Goal: Task Accomplishment & Management: Manage account settings

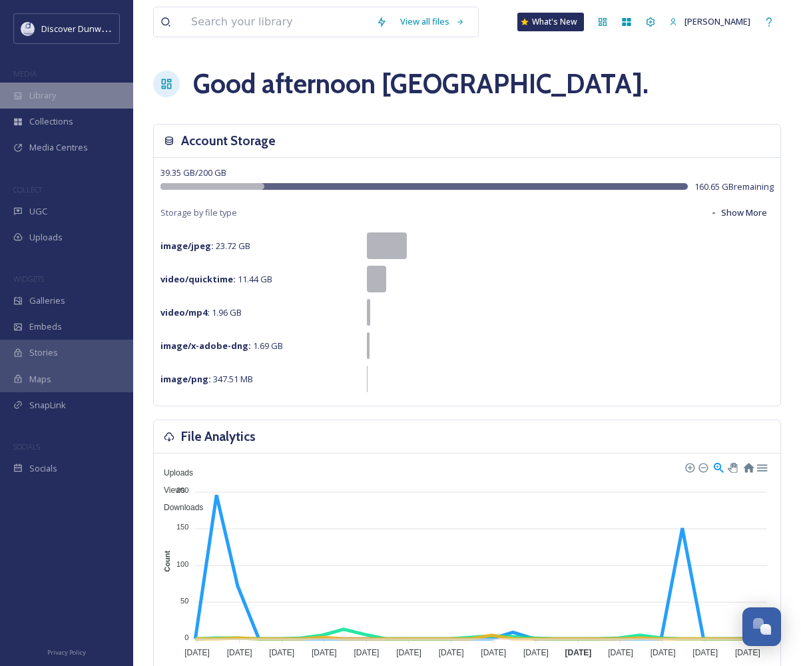
click at [67, 102] on div "Library" at bounding box center [66, 96] width 133 height 26
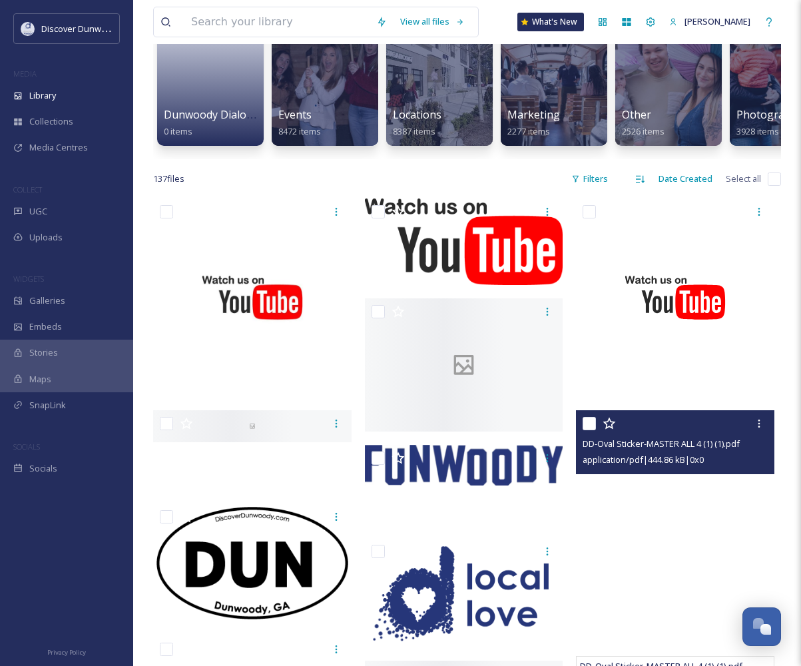
scroll to position [200, 0]
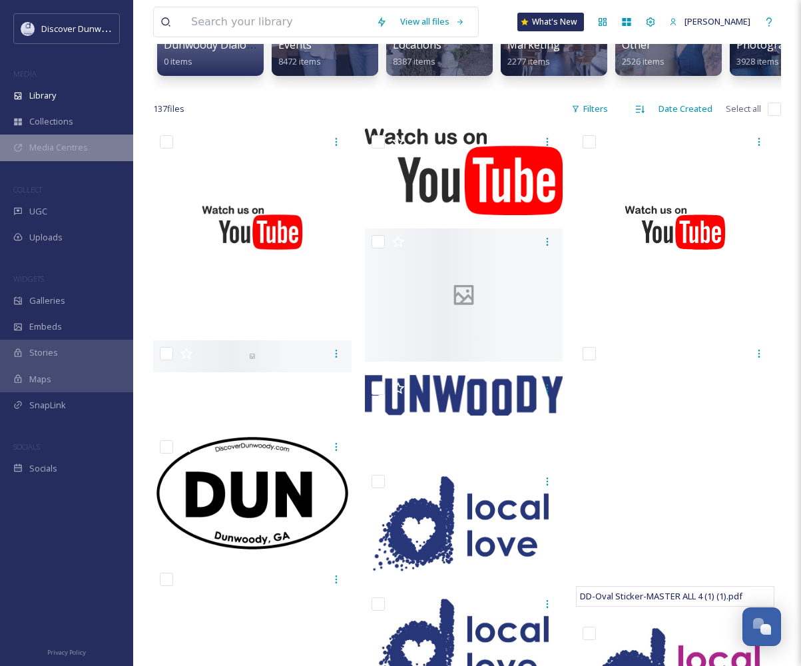
click at [59, 143] on span "Media Centres" at bounding box center [58, 147] width 59 height 13
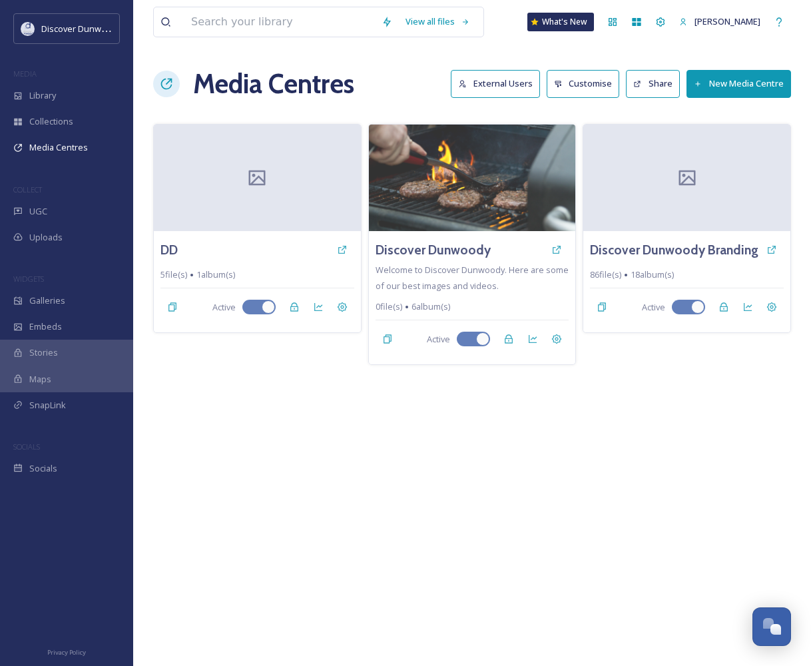
click at [580, 480] on div "View all files What's New Madison Holtz Media Centres External Users Customise …" at bounding box center [472, 333] width 678 height 666
click at [214, 222] on div at bounding box center [257, 177] width 209 height 108
click at [699, 180] on div at bounding box center [687, 177] width 209 height 108
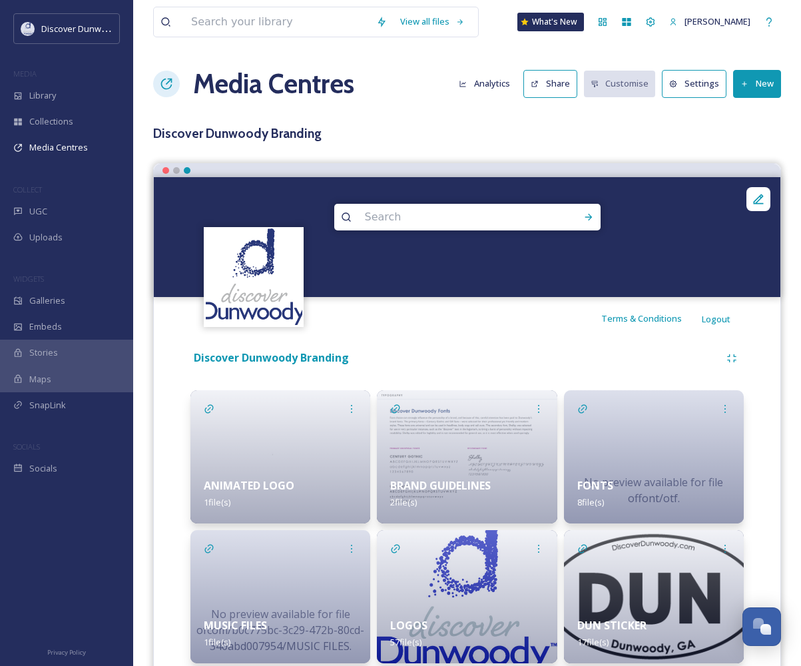
click at [747, 80] on icon at bounding box center [745, 84] width 9 height 9
click at [754, 141] on span "Add Album" at bounding box center [752, 141] width 43 height 13
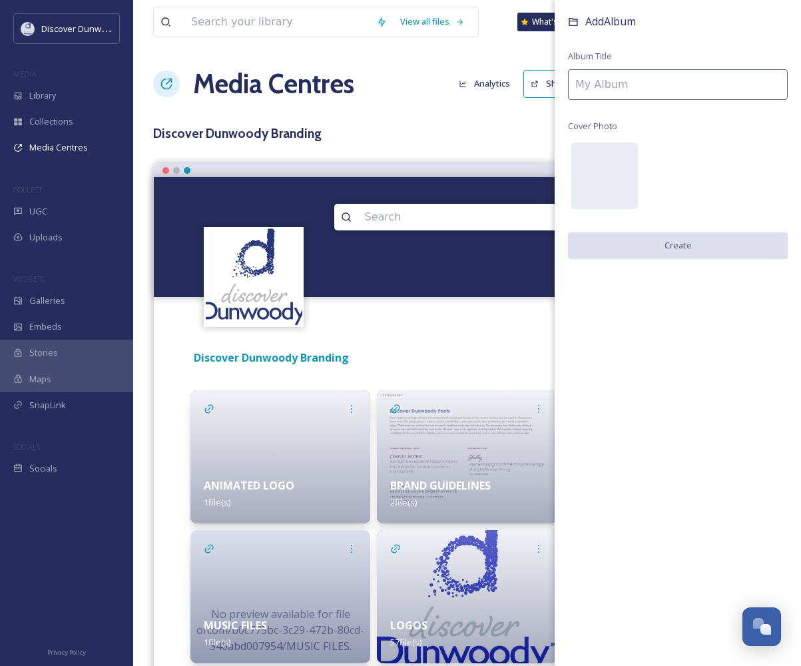
click at [628, 79] on input at bounding box center [678, 84] width 220 height 31
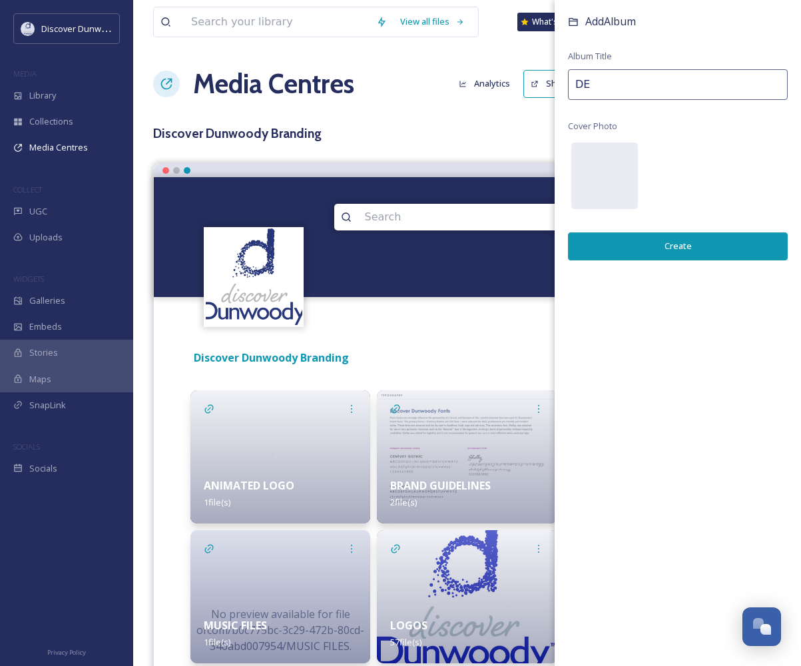
type input "D"
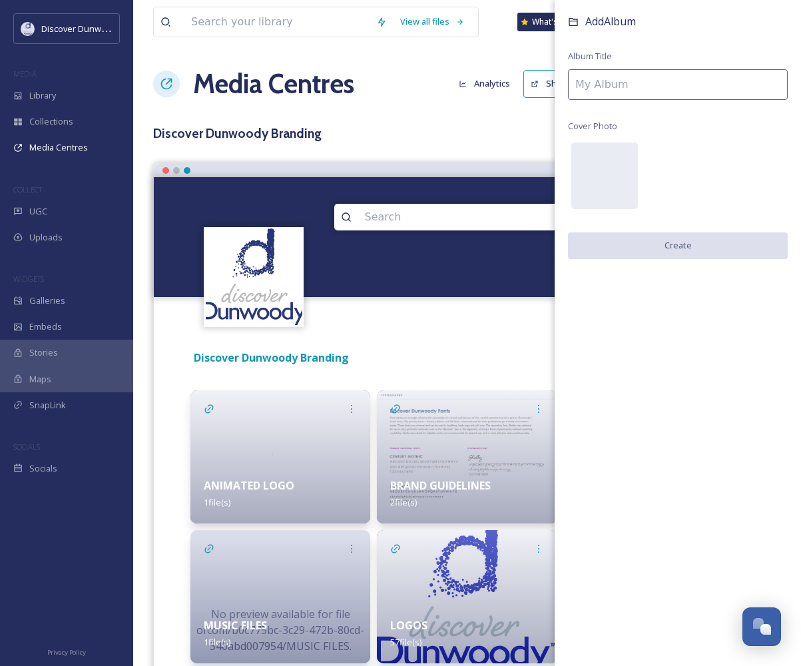
click at [504, 137] on h3 "Discover Dunwoody Branding" at bounding box center [467, 133] width 628 height 19
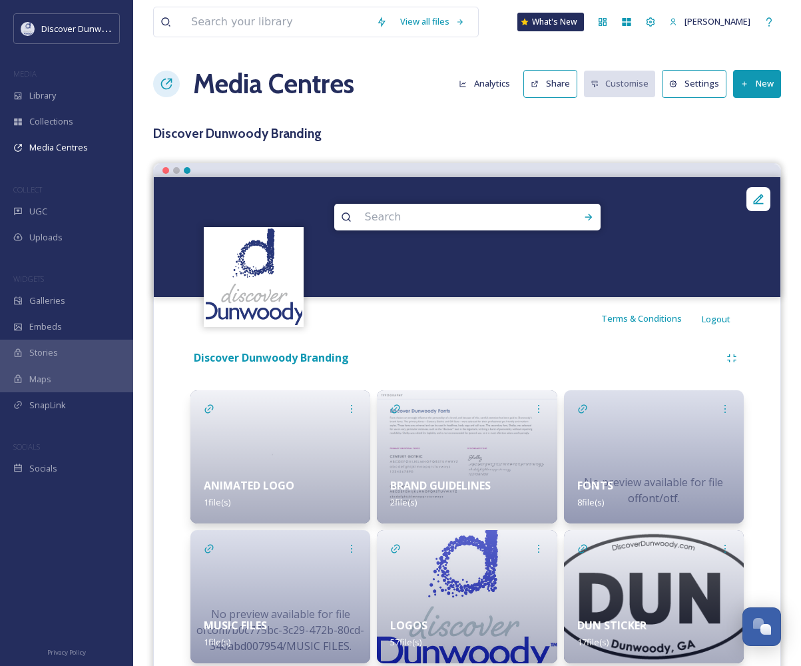
click at [268, 143] on div "View all files What's New Madison Holtz Media Centres Analytics Share Customise…" at bounding box center [467, 358] width 668 height 717
click at [229, 86] on h1 "Media Centres" at bounding box center [273, 84] width 161 height 40
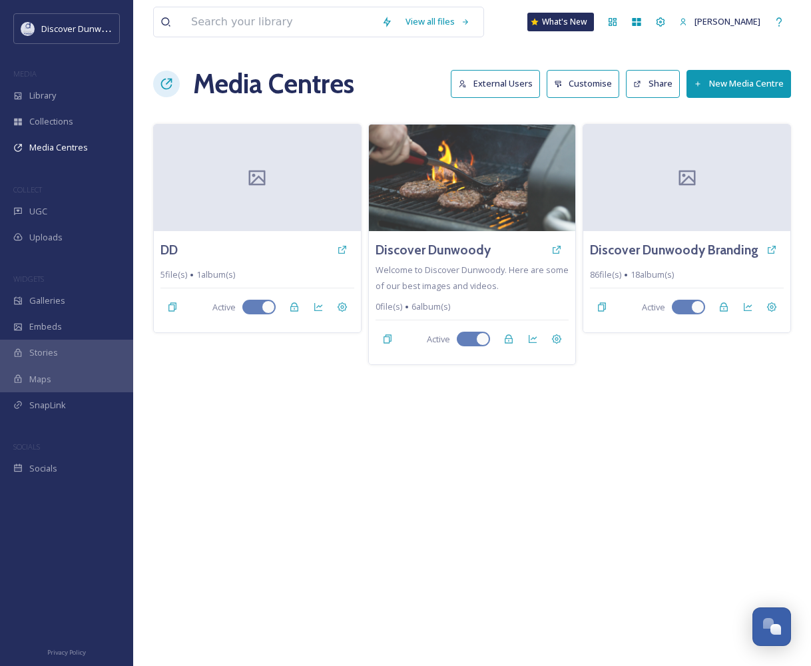
click at [754, 80] on button "New Media Centre" at bounding box center [739, 83] width 105 height 27
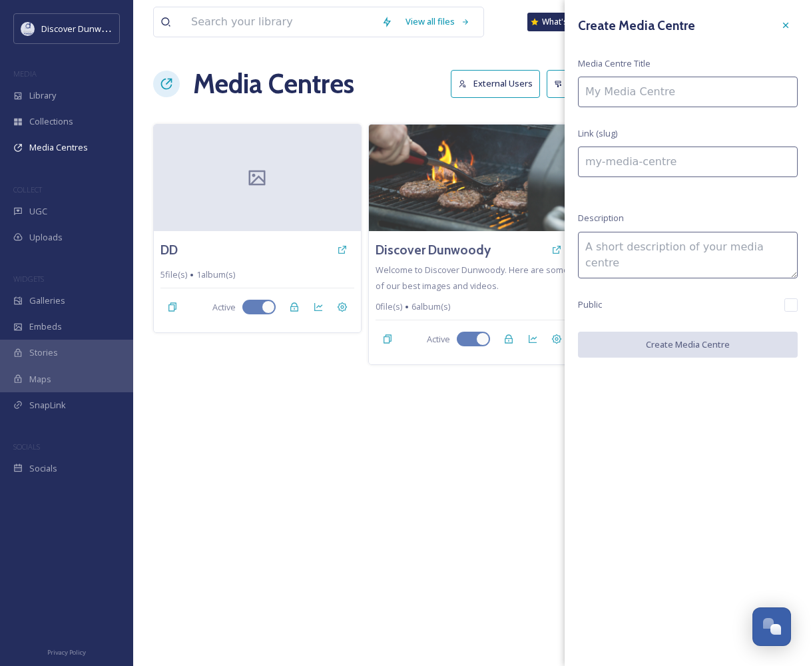
click at [710, 78] on input at bounding box center [688, 92] width 220 height 31
type input "D"
type input "d"
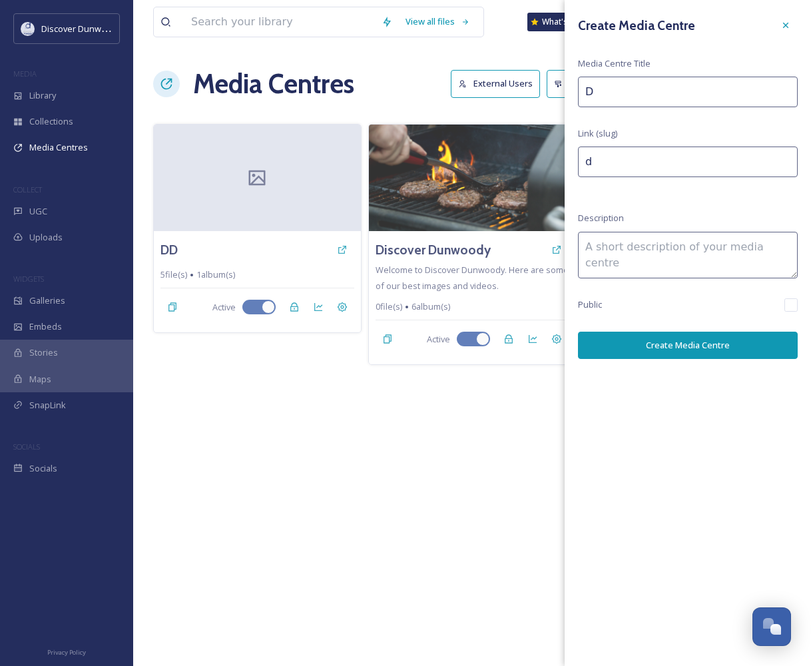
type input "DE"
type input "de"
type input "DES"
type input "des"
type input "DEST"
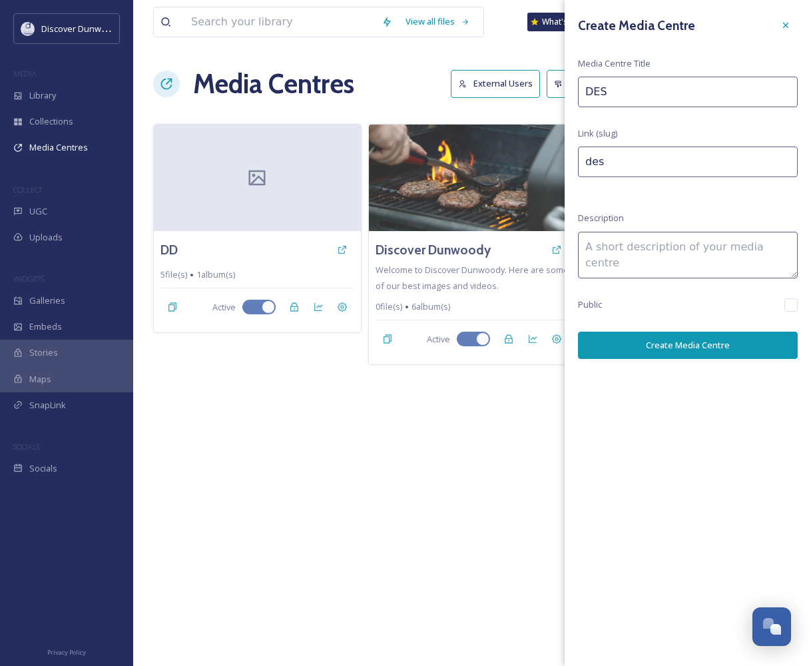
type input "dest"
type input "DESTI"
type input "desti"
type input "DESTIN"
type input "destin"
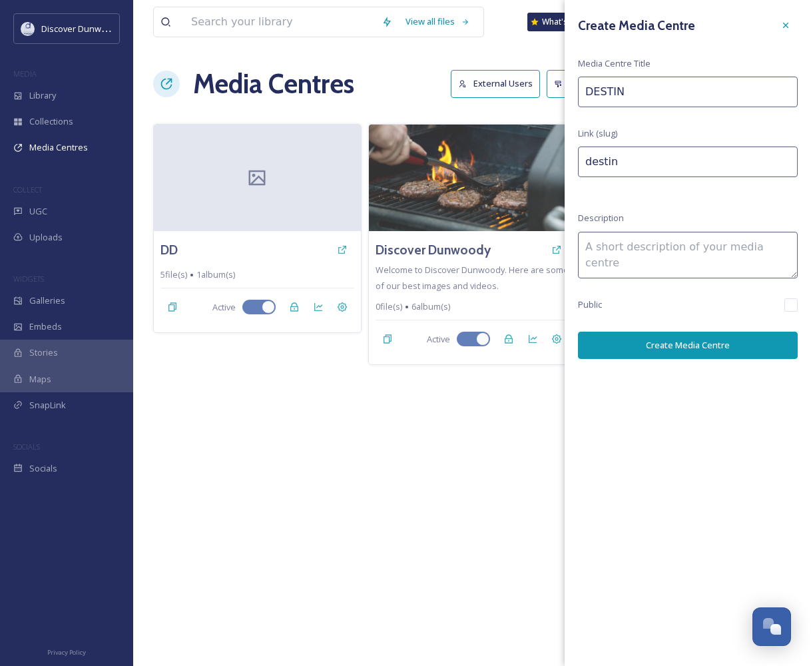
type input "DESTINA"
type input "destina"
type input "DESTINAT"
type input "destinat"
type input "DESTINATI"
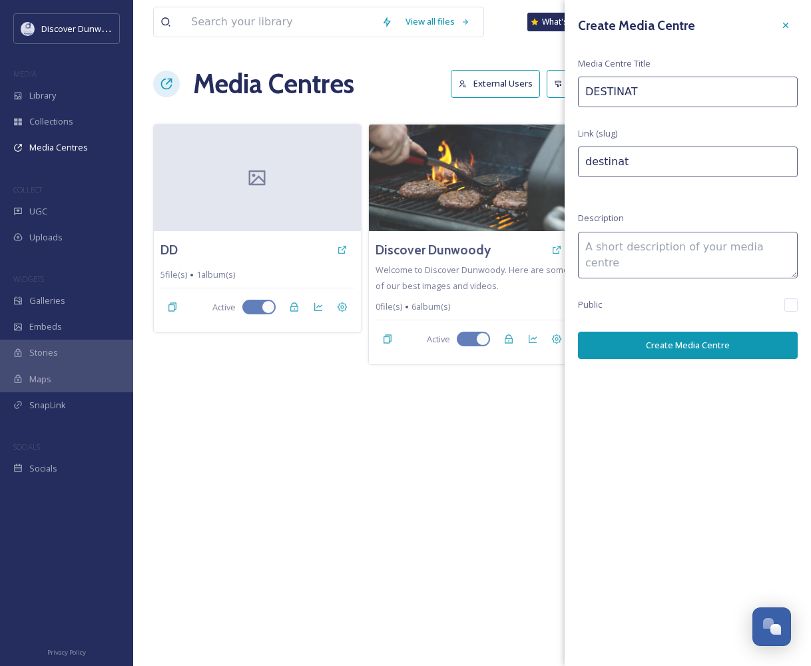
type input "destinati"
type input "DESTINATIO"
type input "destinatio"
type input "DESTINATION"
type input "destination"
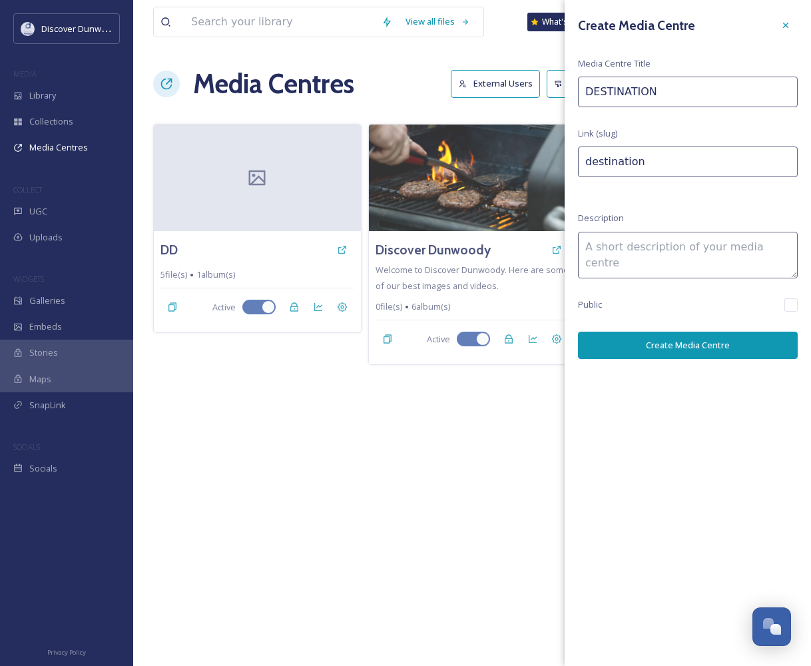
type input "DESTINATION"
type input "destination-"
type input "DESTINATION V"
type input "destination-v"
type input "DESTINATION VI"
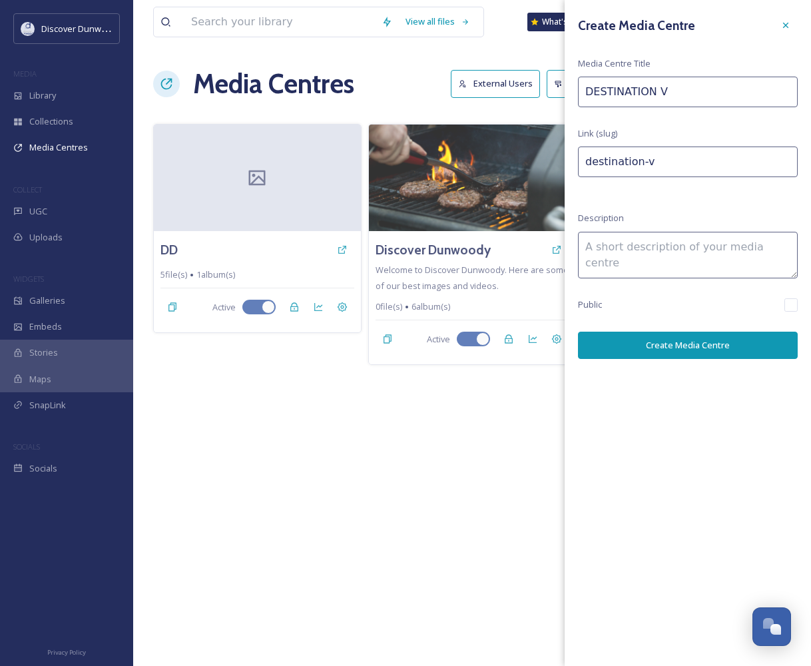
type input "destination-vi"
type input "DESTINATION VID"
type input "destination-vid"
type input "DESTINATION VIDE"
type input "destination-vide"
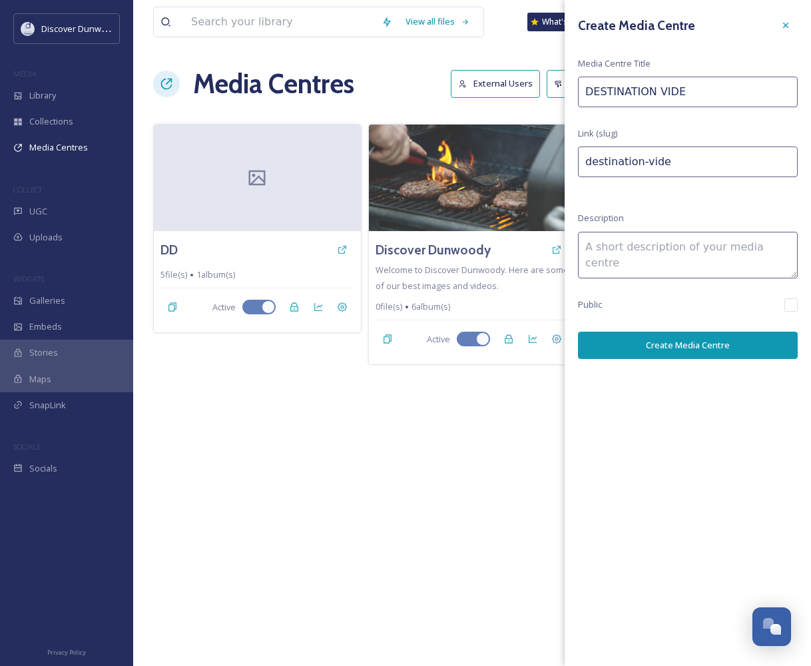
type input "DESTINATION VIDEO"
type input "destination-video"
type input "DESTINATION VIDEOS"
type input "destination-videos"
type input "DESTINATION VIDEOS"
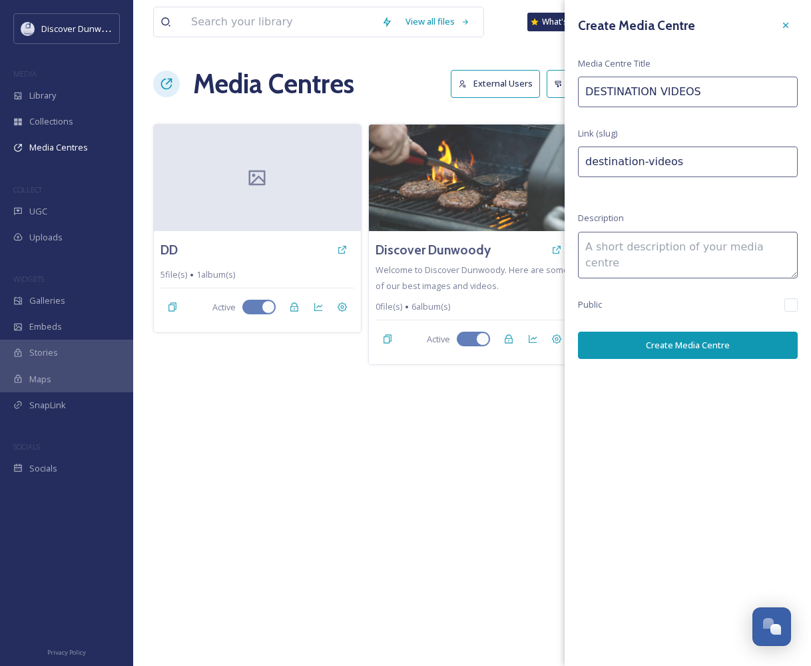
click at [707, 353] on button "Create Media Centre" at bounding box center [688, 345] width 220 height 27
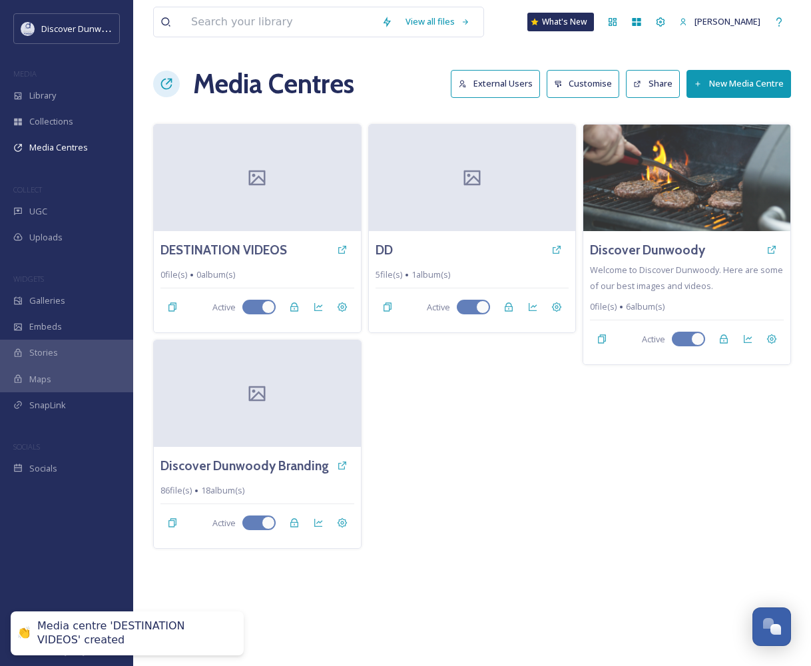
click at [534, 516] on div "DD 5 file(s) 1 album(s) Active" at bounding box center [472, 336] width 208 height 425
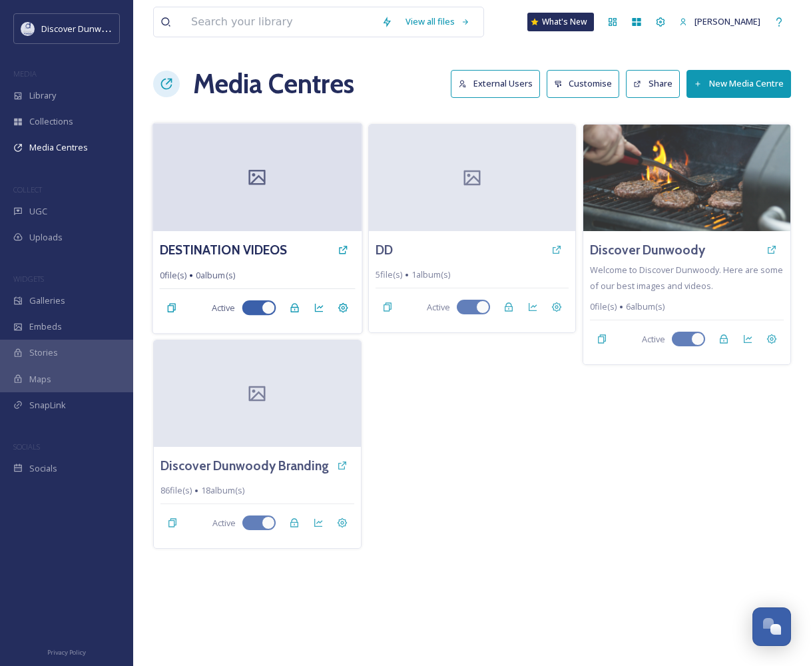
click at [205, 185] on div at bounding box center [257, 177] width 209 height 108
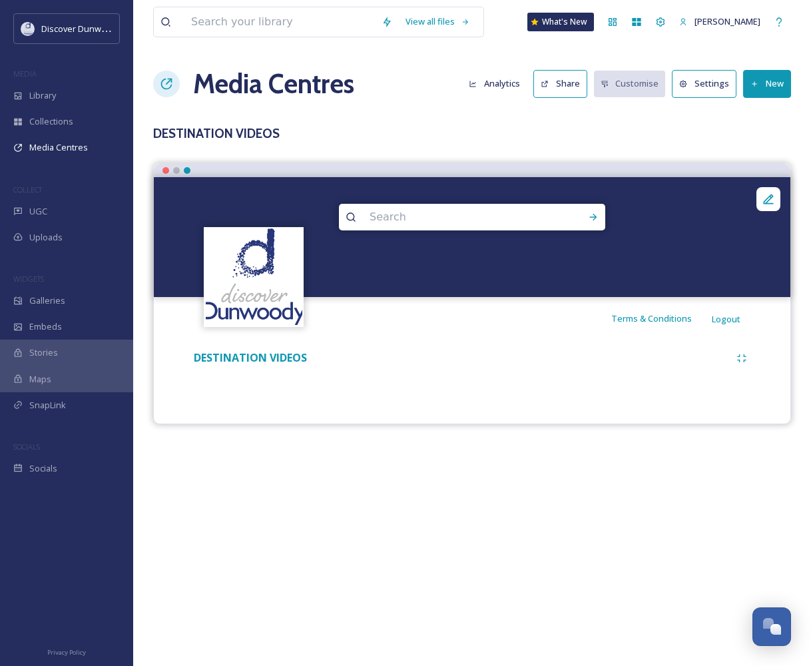
click at [465, 513] on div "View all files What's New Madison Holtz Media Centres Analytics Share Customise…" at bounding box center [472, 333] width 678 height 666
click at [780, 77] on button "New" at bounding box center [767, 83] width 48 height 27
click at [767, 121] on span "Add Files" at bounding box center [759, 115] width 36 height 13
click at [752, 118] on span "Add Files" at bounding box center [759, 115] width 36 height 13
click at [753, 142] on span "Add Album" at bounding box center [762, 141] width 43 height 13
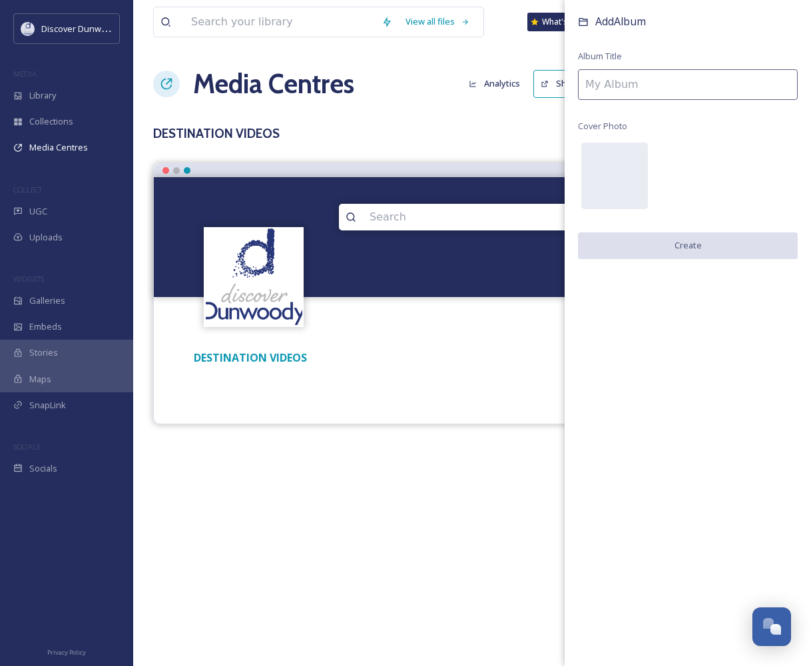
click at [691, 73] on input at bounding box center [688, 84] width 220 height 31
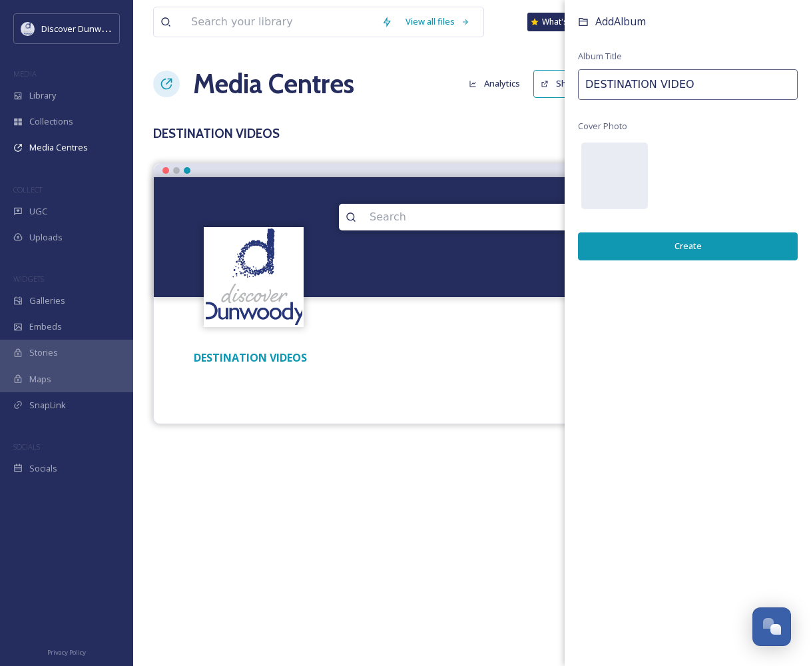
type input "DESTINATION VIDEO"
click at [683, 256] on button "Create" at bounding box center [688, 245] width 220 height 27
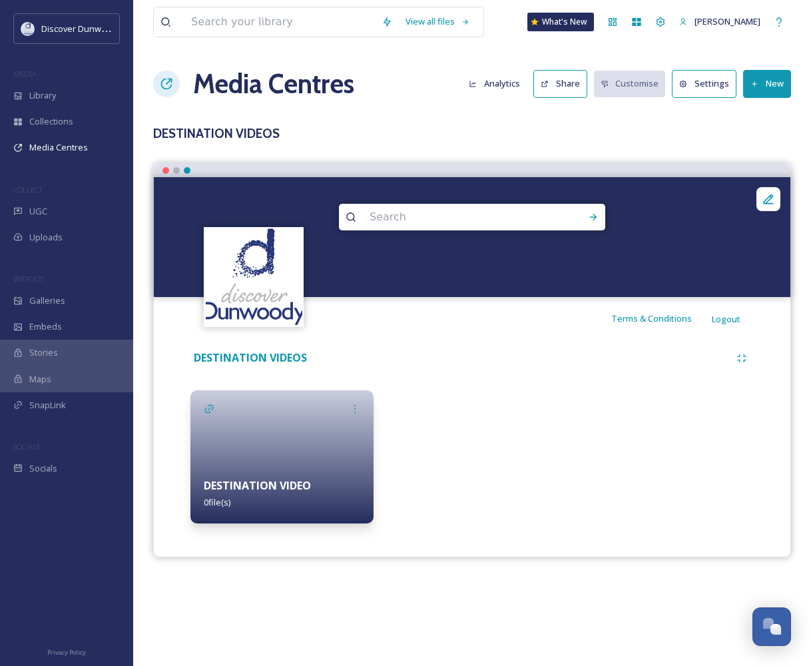
click at [246, 475] on div "DESTINATION VIDEO 0 file(s)" at bounding box center [281, 493] width 183 height 59
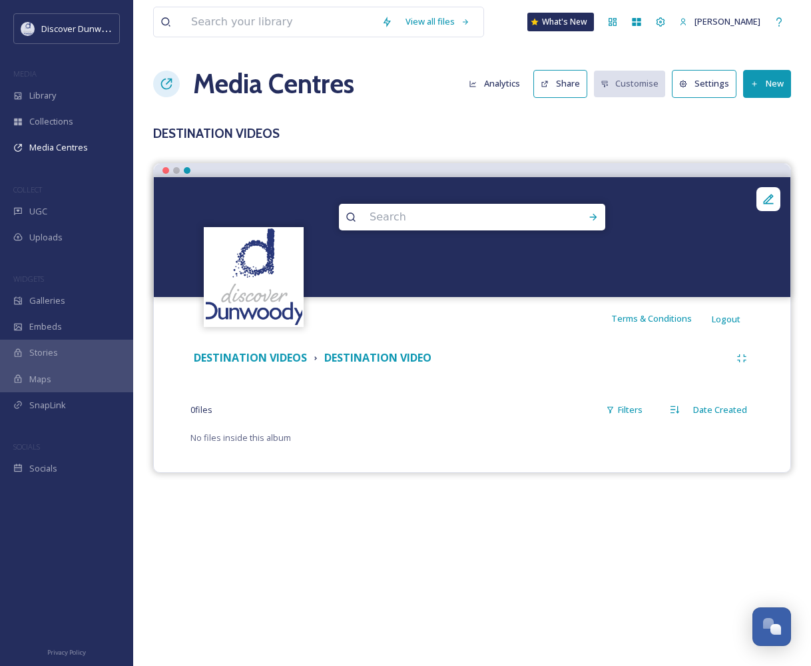
click at [772, 78] on button "New" at bounding box center [767, 83] width 48 height 27
click at [764, 111] on span "Add Files" at bounding box center [759, 115] width 36 height 13
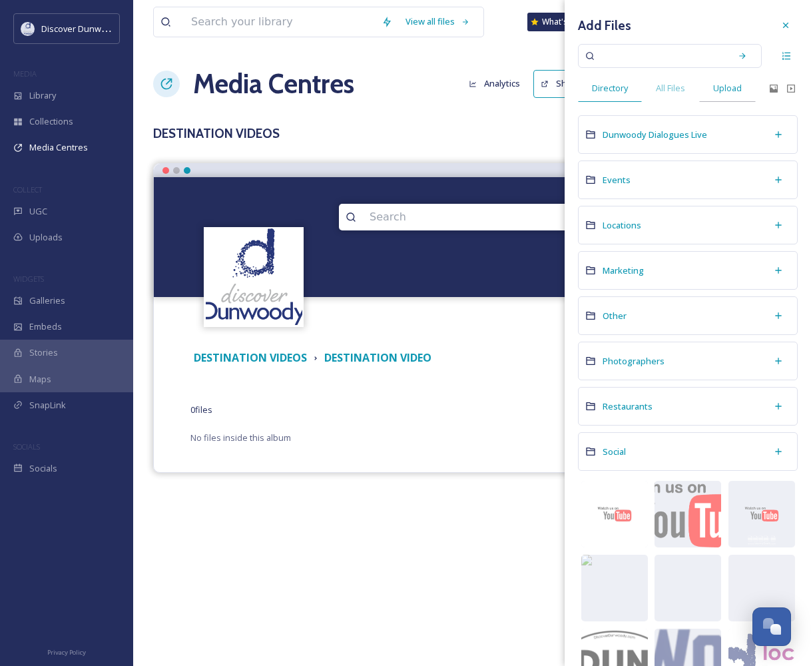
click at [708, 82] on div "Upload" at bounding box center [727, 88] width 57 height 27
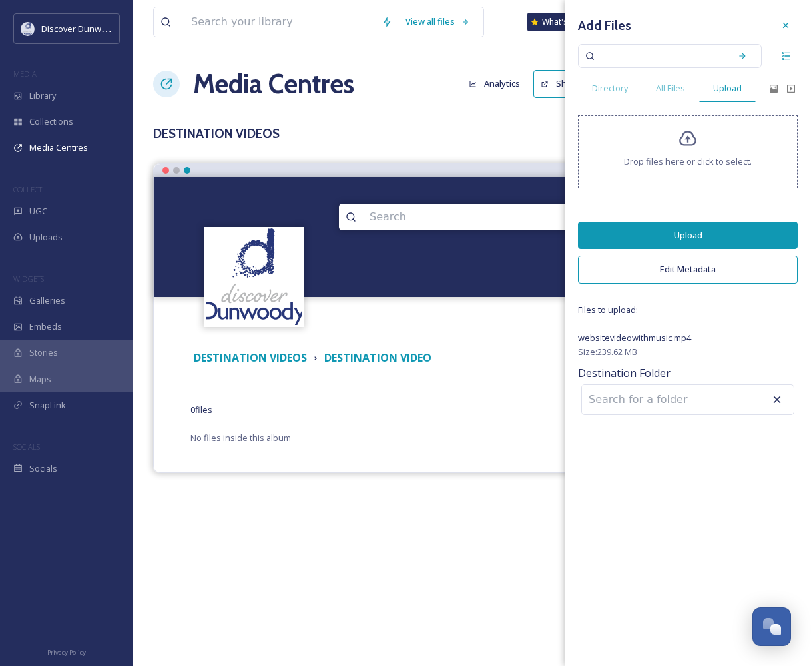
click at [697, 229] on button "Upload" at bounding box center [688, 235] width 220 height 27
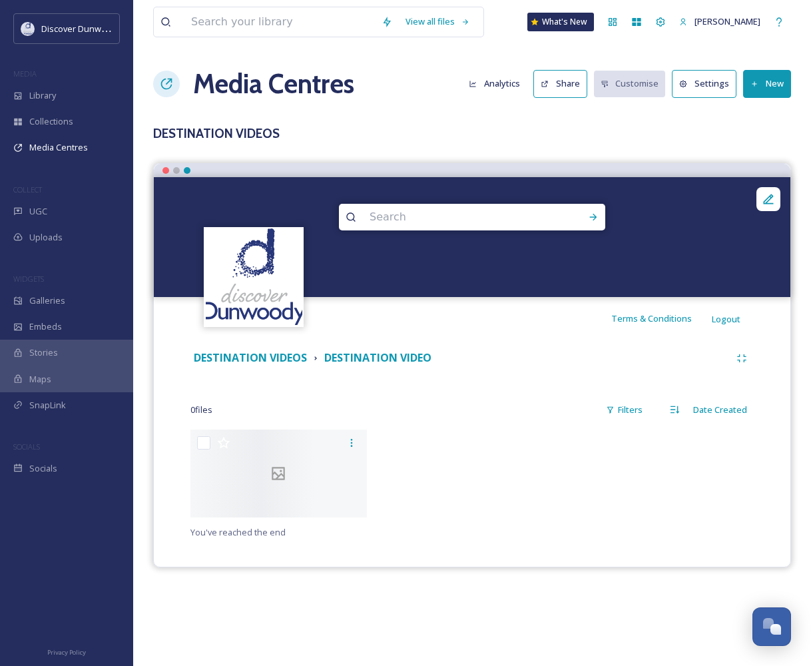
click at [468, 498] on div at bounding box center [471, 477] width 183 height 95
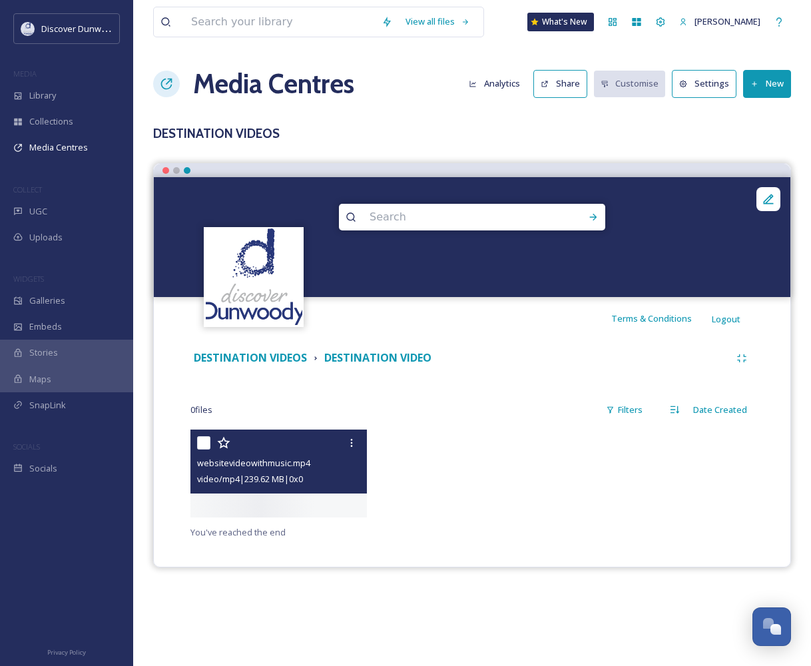
click at [303, 477] on span "video/mp4 | 239.62 MB | 0 x 0" at bounding box center [250, 479] width 106 height 12
click at [200, 440] on input "checkbox" at bounding box center [203, 442] width 13 height 13
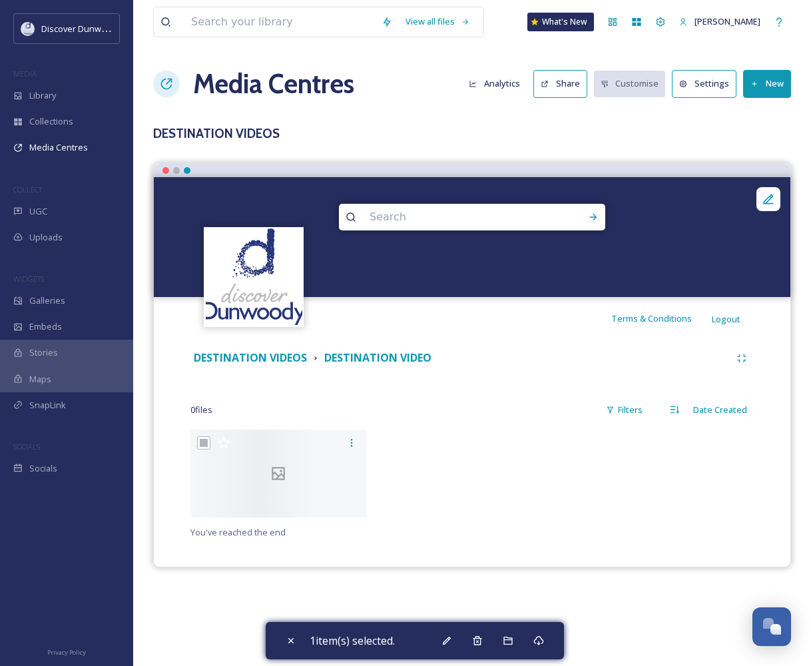
click at [643, 538] on div "You've reached the end" at bounding box center [471, 485] width 563 height 111
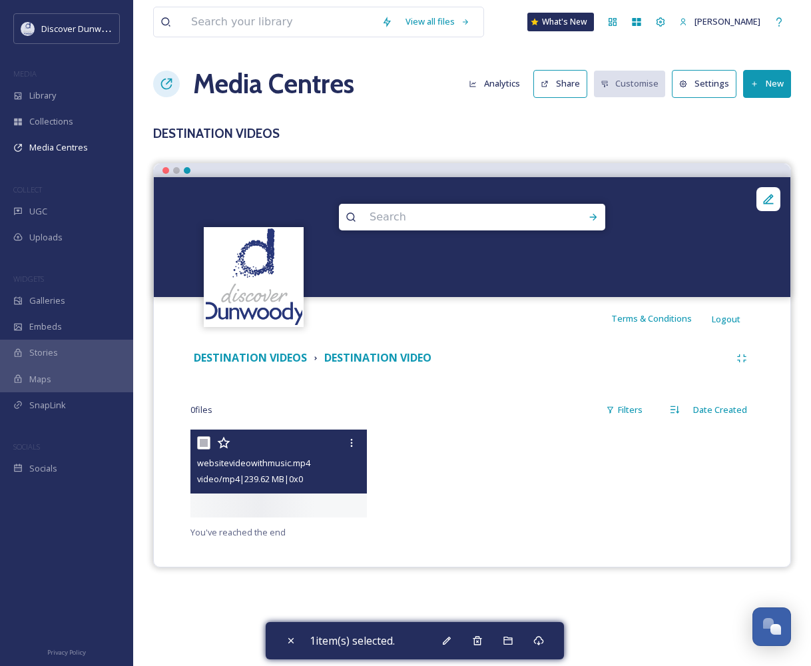
click at [202, 441] on input "checkbox" at bounding box center [203, 442] width 13 height 13
checkbox input "false"
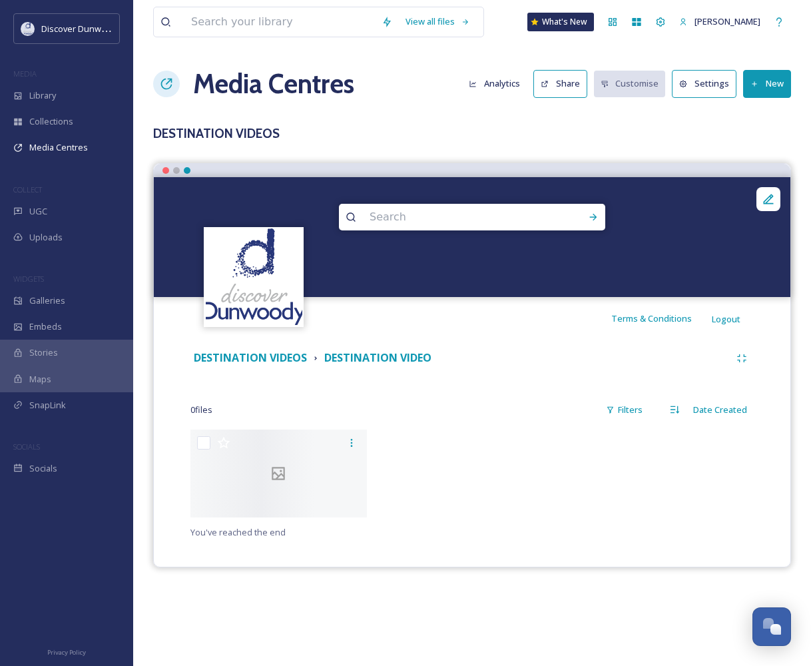
click at [606, 493] on div at bounding box center [662, 477] width 183 height 95
click at [276, 355] on strong "DESTINATION VIDEOS" at bounding box center [250, 357] width 113 height 15
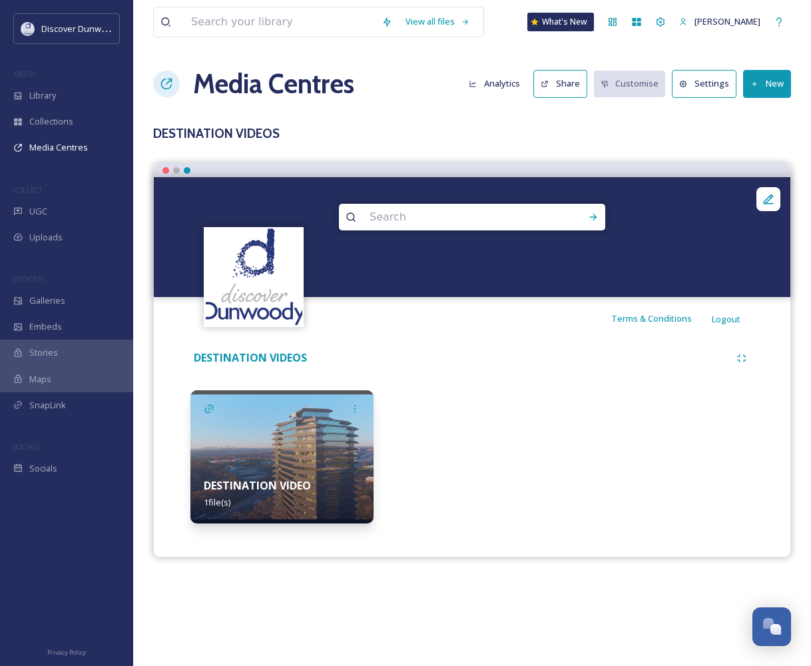
click at [278, 488] on strong "DESTINATION VIDEO" at bounding box center [257, 485] width 107 height 15
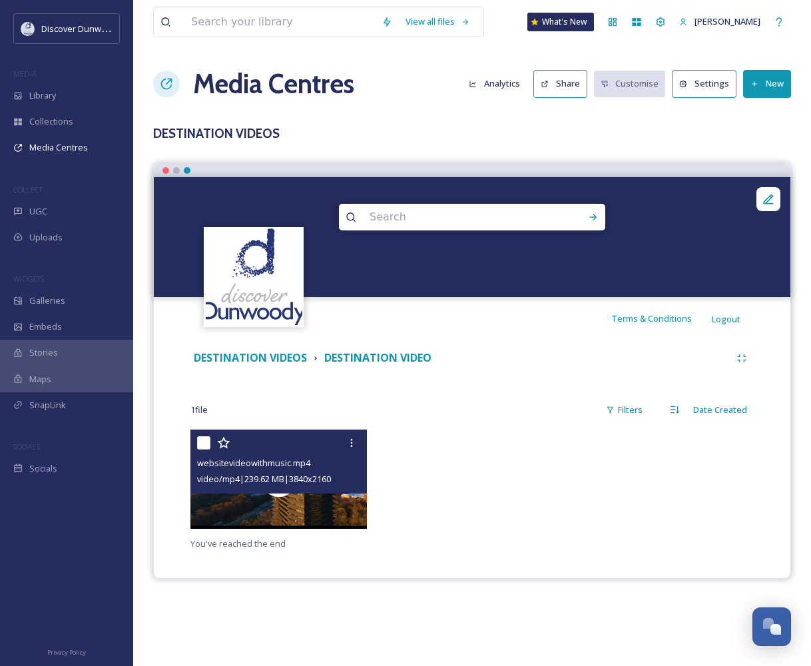
click at [201, 443] on input "checkbox" at bounding box center [203, 442] width 13 height 13
checkbox input "true"
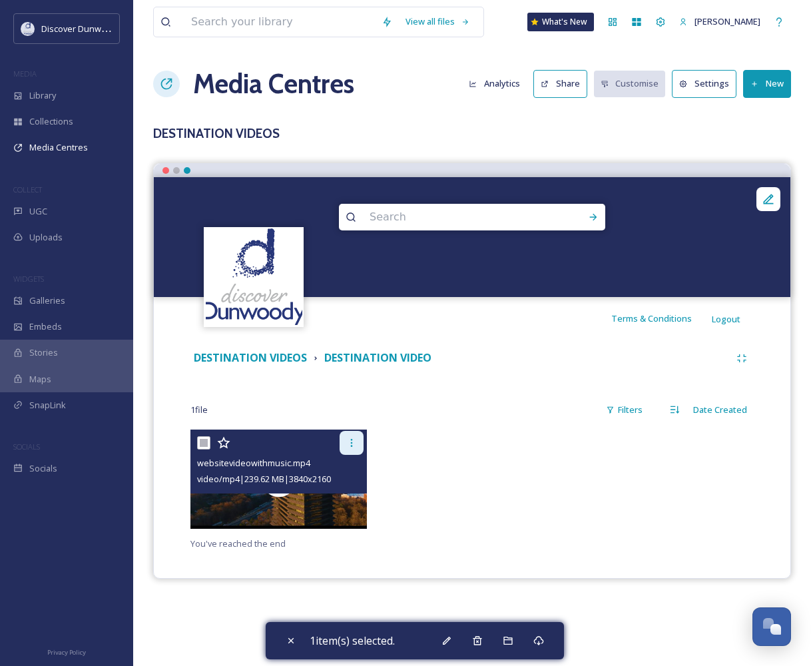
click at [354, 442] on icon at bounding box center [351, 443] width 11 height 11
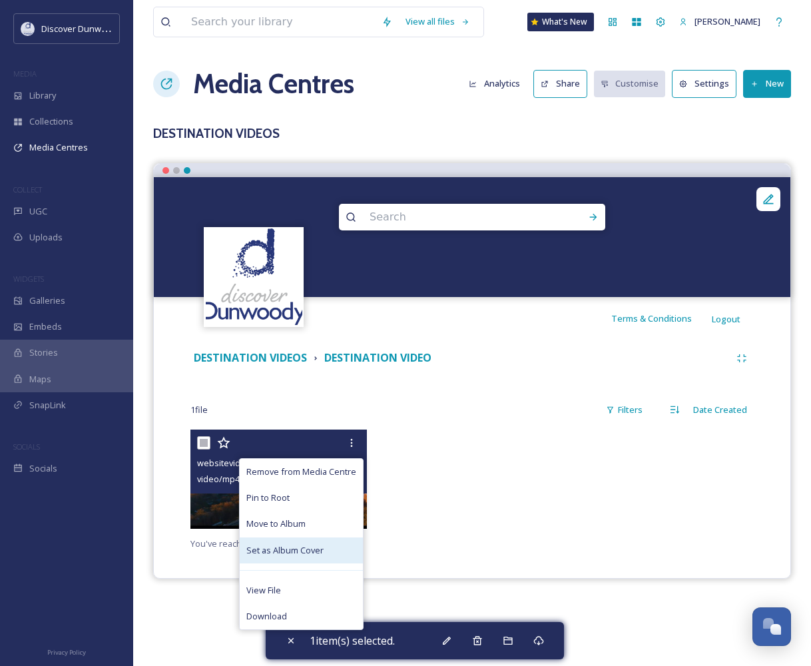
click at [330, 548] on div "Set as Album Cover" at bounding box center [301, 551] width 123 height 26
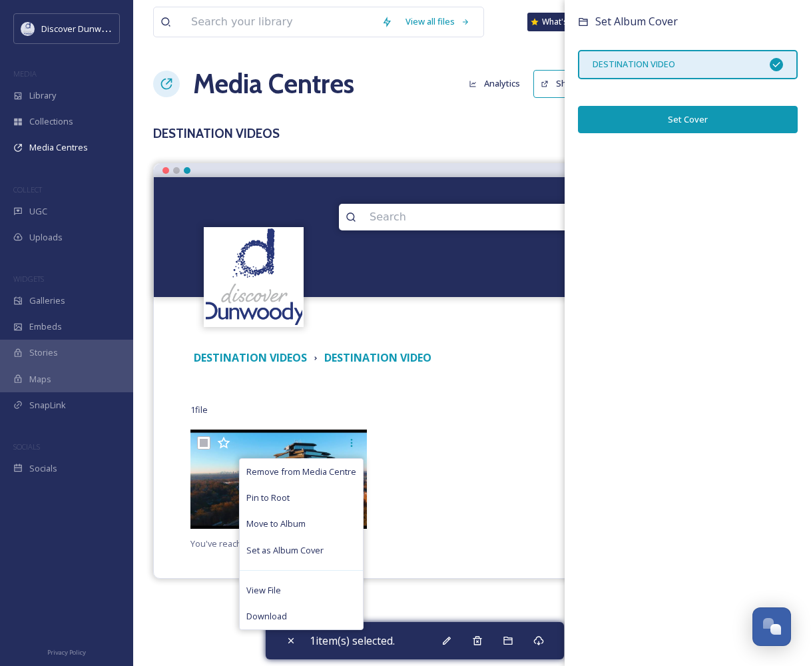
click at [687, 132] on button "Set Cover" at bounding box center [688, 119] width 220 height 27
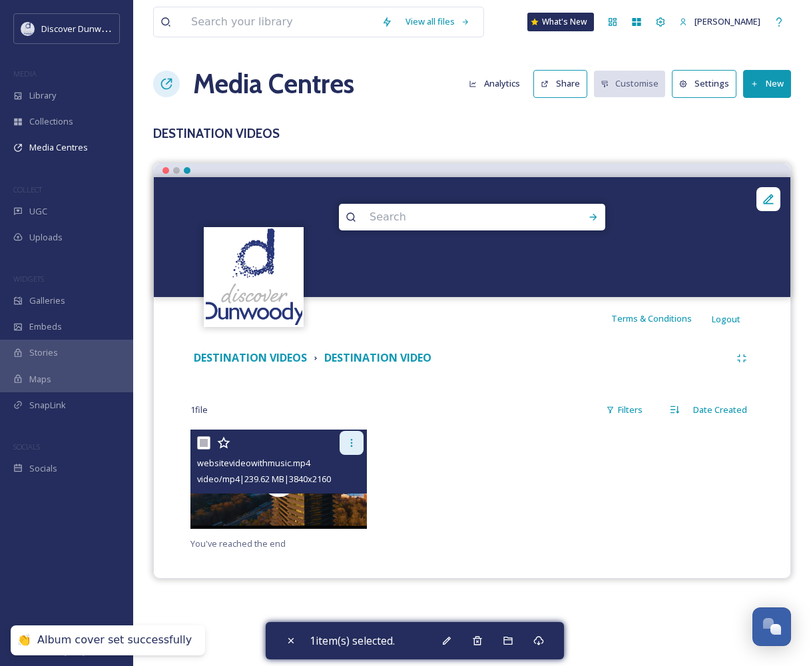
click at [349, 442] on icon at bounding box center [351, 443] width 11 height 11
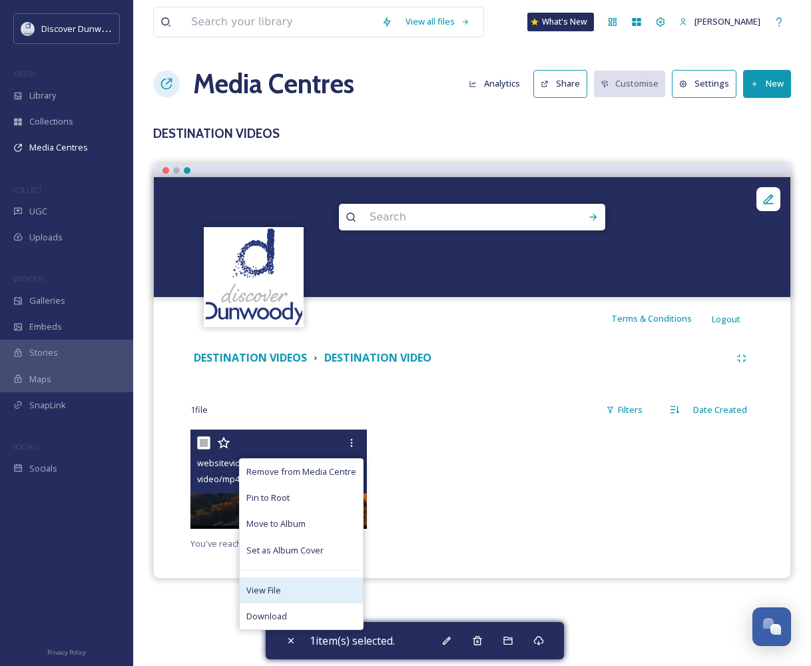
click at [313, 592] on div "View File" at bounding box center [301, 590] width 123 height 26
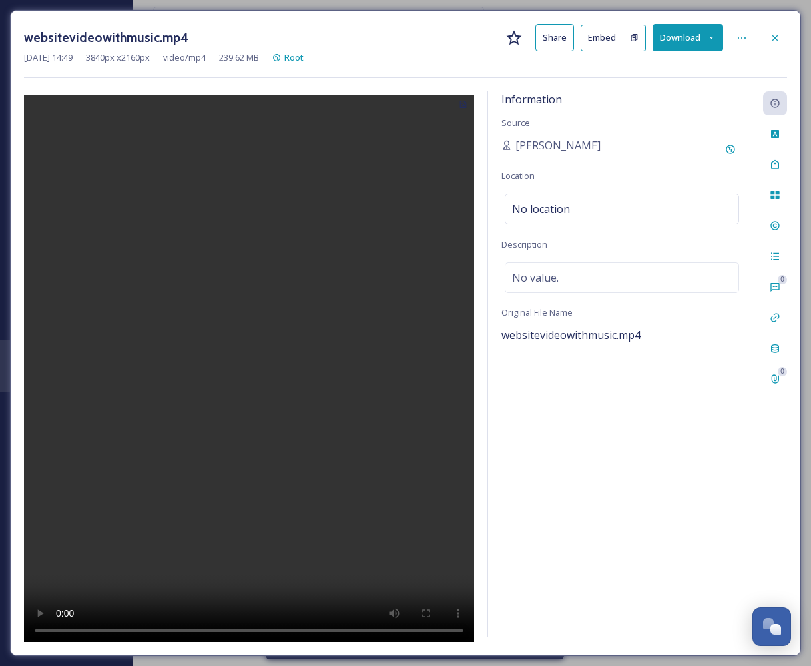
click at [553, 31] on button "Share" at bounding box center [555, 37] width 39 height 27
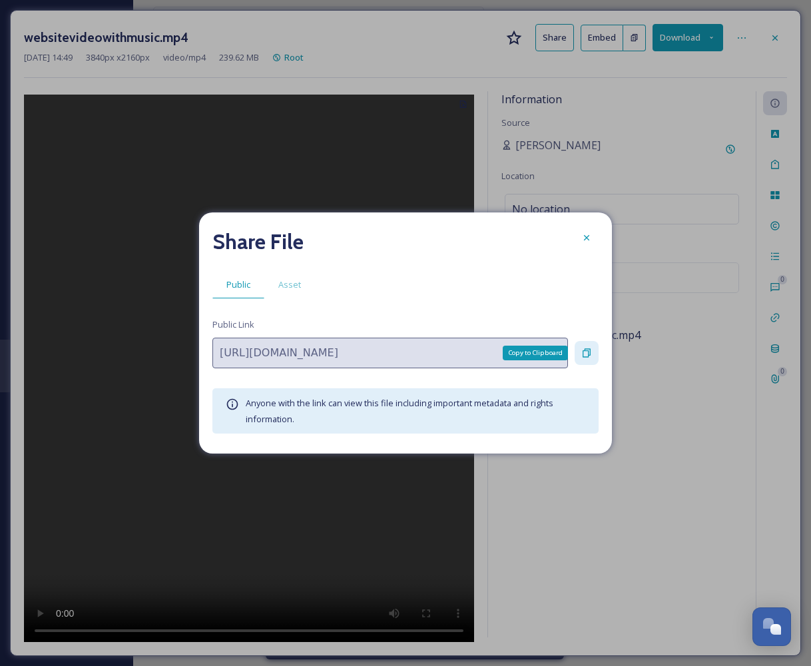
click at [585, 350] on icon at bounding box center [587, 353] width 8 height 9
click at [292, 284] on span "Asset" at bounding box center [289, 284] width 23 height 13
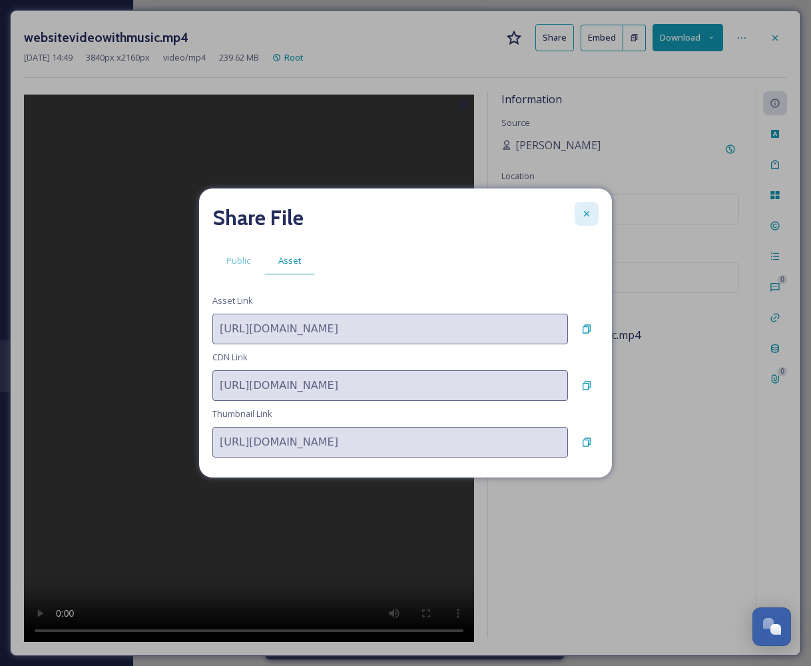
click at [591, 211] on icon at bounding box center [586, 213] width 11 height 11
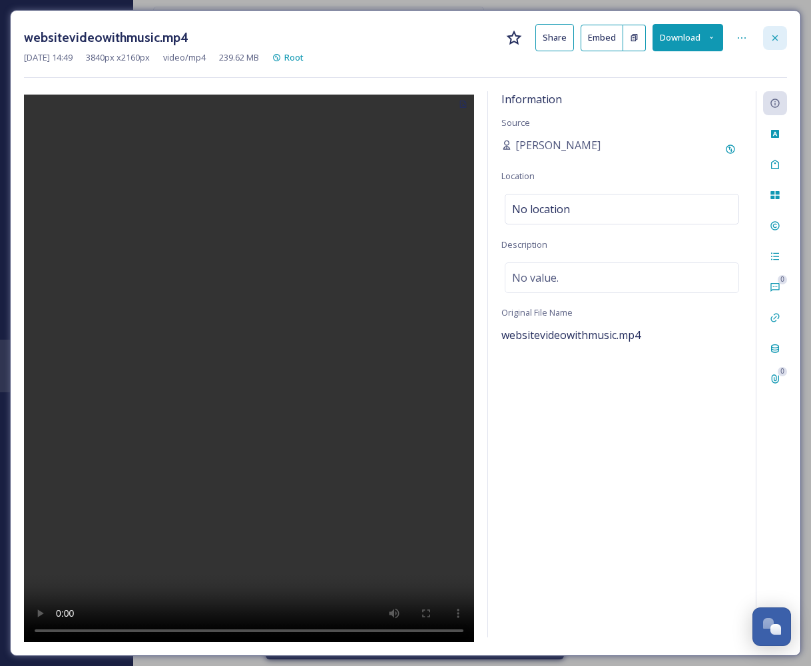
click at [781, 41] on div at bounding box center [775, 38] width 24 height 24
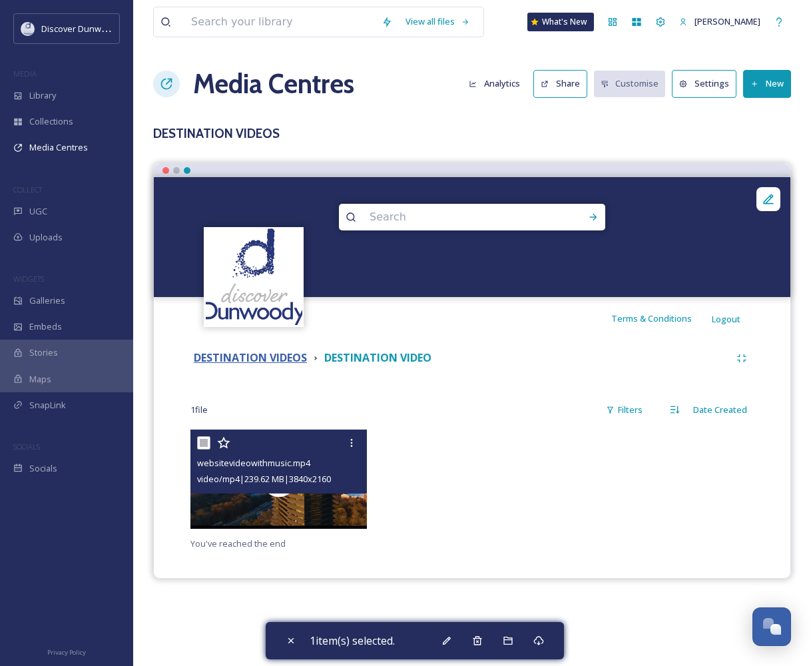
click at [225, 353] on strong "DESTINATION VIDEOS" at bounding box center [250, 357] width 113 height 15
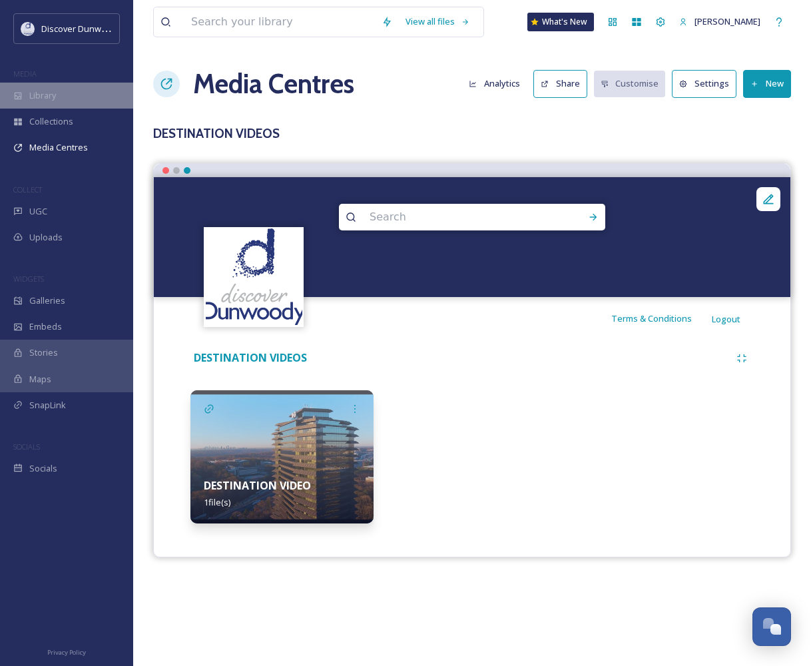
click at [29, 96] on div "Library" at bounding box center [66, 96] width 133 height 26
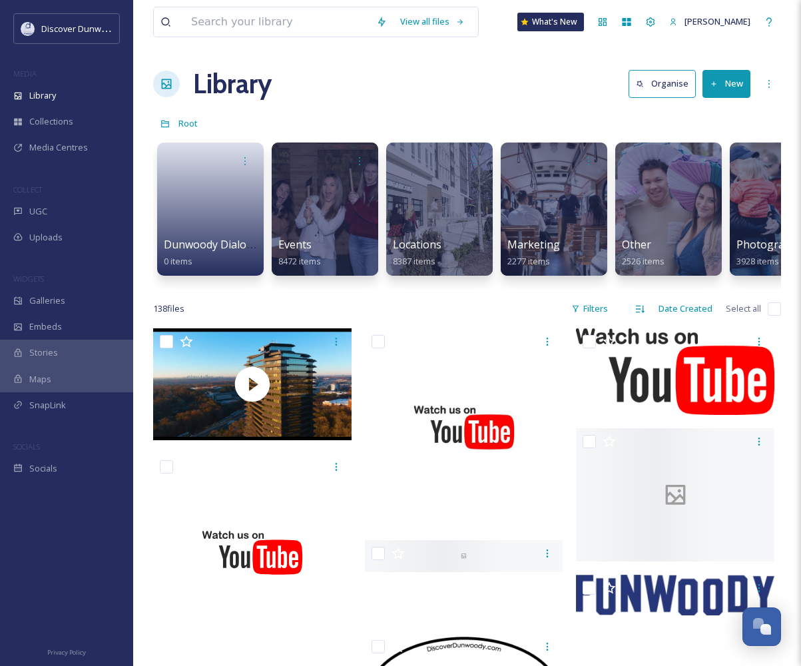
click at [716, 68] on div "Library Organise New" at bounding box center [467, 84] width 628 height 40
click at [720, 83] on button "New" at bounding box center [727, 83] width 48 height 27
click at [711, 165] on span "Folder" at bounding box center [711, 167] width 25 height 13
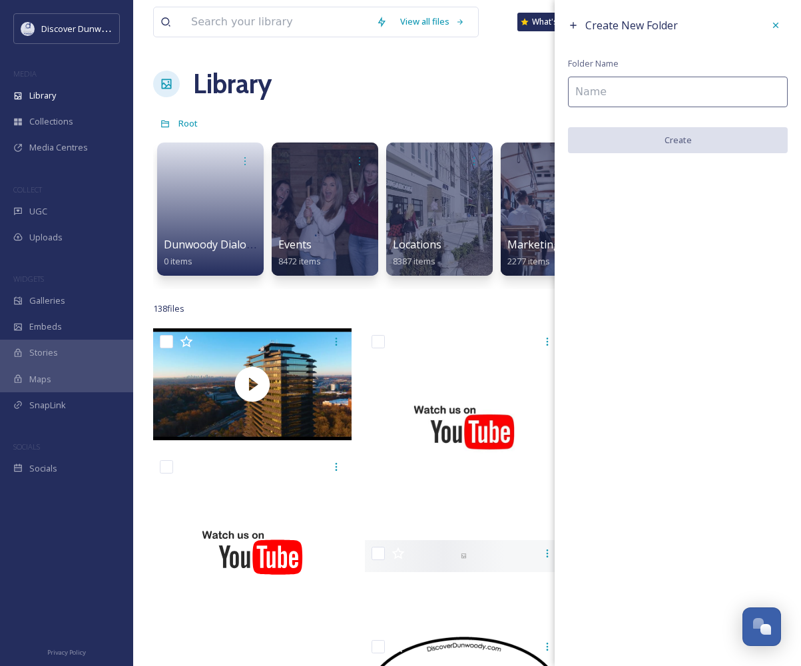
click at [691, 84] on input at bounding box center [678, 92] width 220 height 31
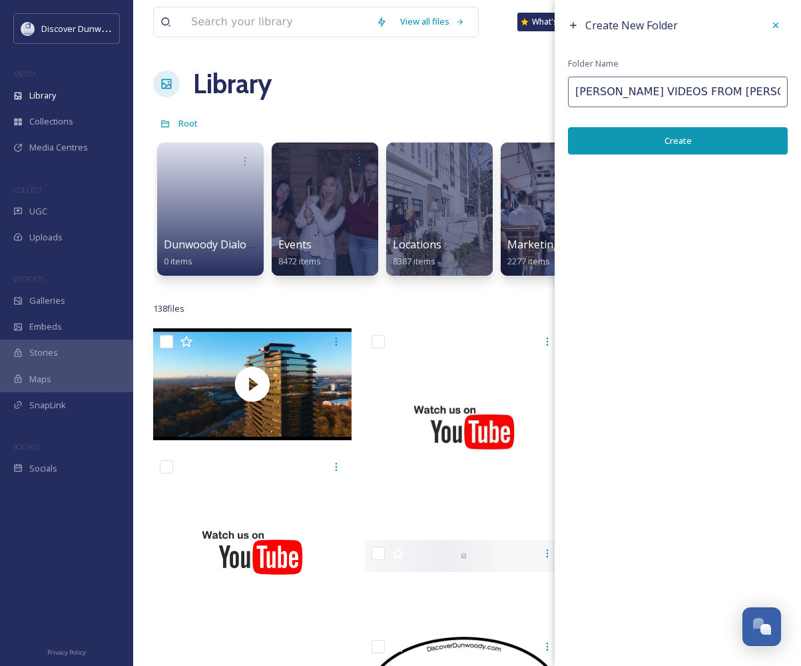
type input "MARTA VIDEOS FROM MARTA"
click at [679, 137] on button "Create" at bounding box center [678, 140] width 220 height 27
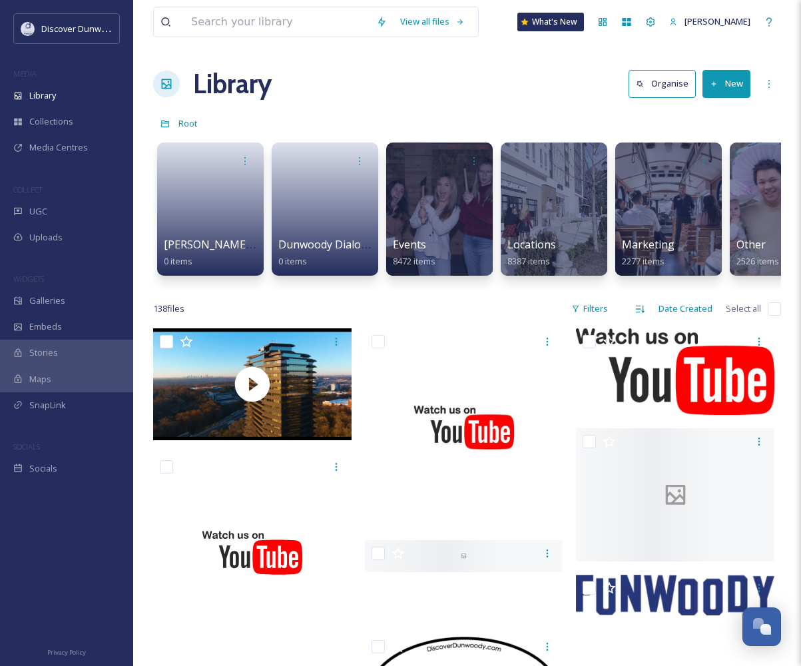
click at [188, 200] on link at bounding box center [210, 205] width 95 height 65
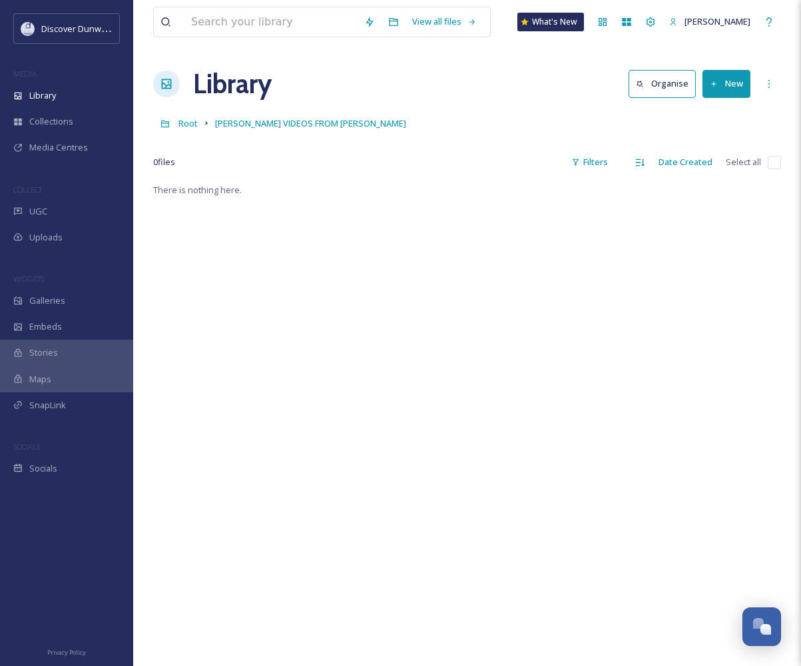
click at [730, 75] on button "New" at bounding box center [727, 83] width 48 height 27
click at [721, 111] on span "File Upload" at bounding box center [721, 115] width 44 height 13
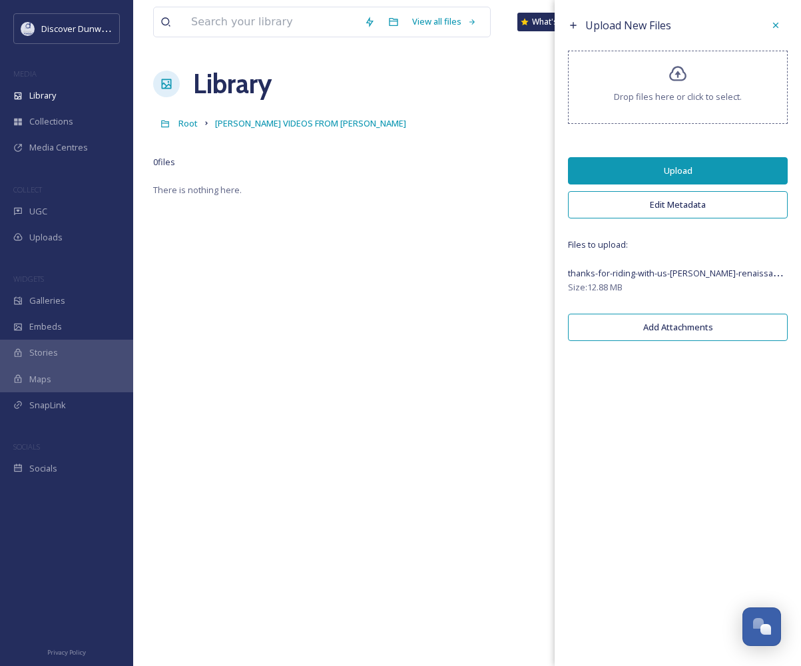
click at [711, 169] on button "Upload" at bounding box center [678, 170] width 220 height 27
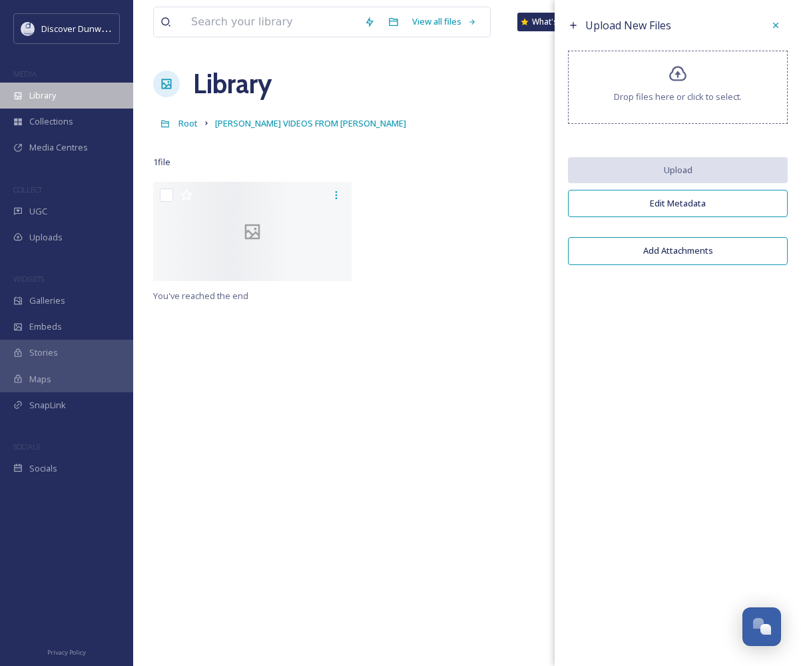
click at [63, 96] on div "Library" at bounding box center [66, 96] width 133 height 26
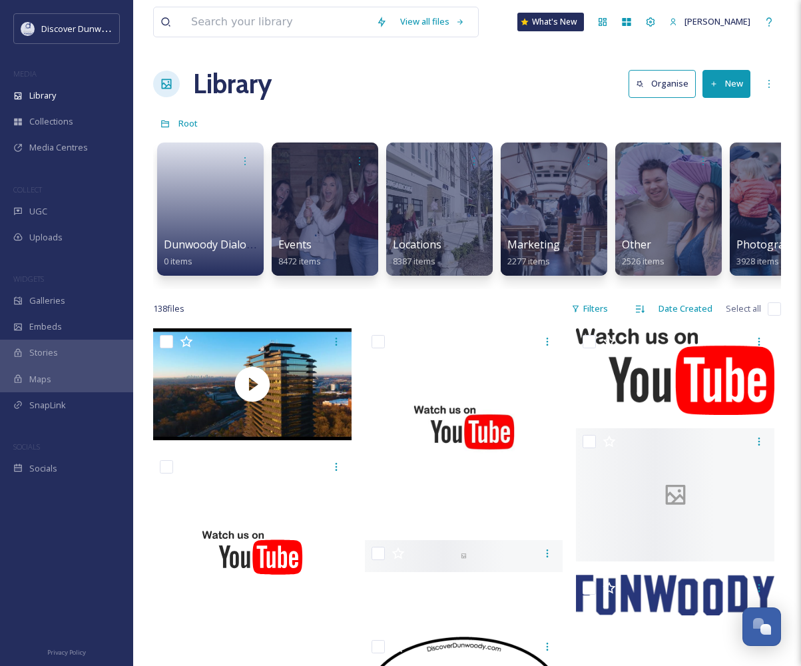
drag, startPoint x: 737, startPoint y: 81, endPoint x: 541, endPoint y: 71, distance: 195.4
click at [541, 71] on div "Library Organise New" at bounding box center [467, 84] width 628 height 40
click at [210, 153] on div at bounding box center [210, 160] width 95 height 25
click at [404, 98] on div "Library Organise New" at bounding box center [467, 84] width 628 height 40
click at [713, 85] on icon at bounding box center [714, 84] width 9 height 9
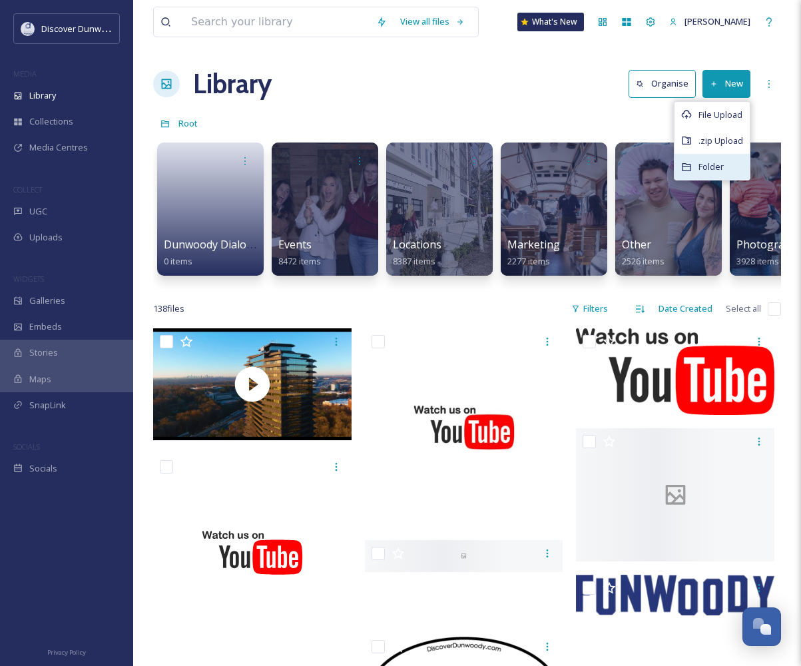
click at [718, 168] on span "Folder" at bounding box center [711, 167] width 25 height 13
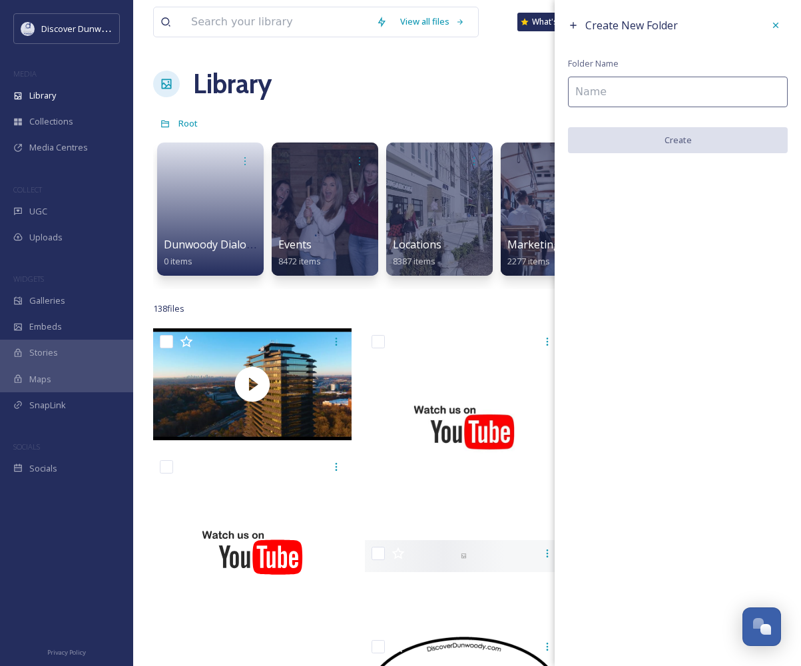
click at [628, 90] on input at bounding box center [678, 92] width 220 height 31
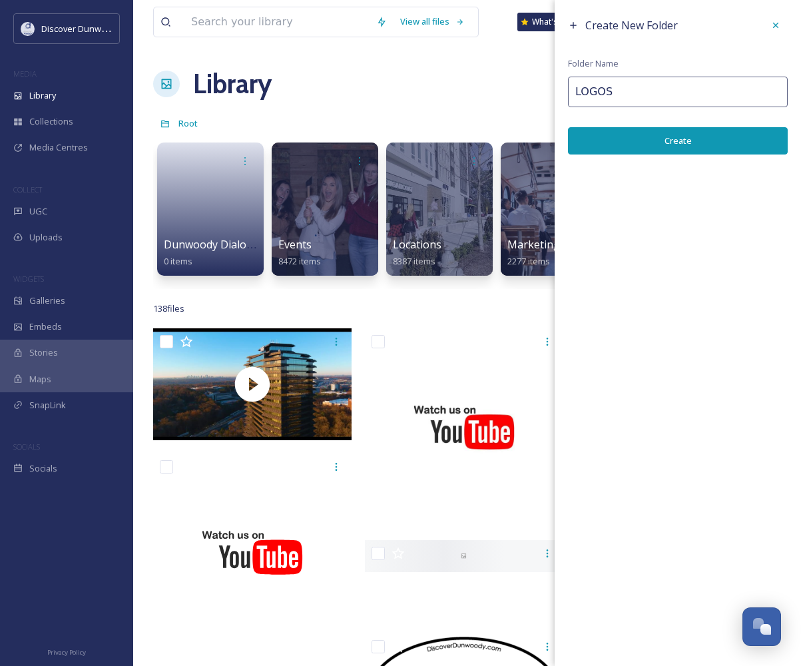
type input "LOGOS"
click at [625, 151] on button "Create" at bounding box center [678, 140] width 220 height 27
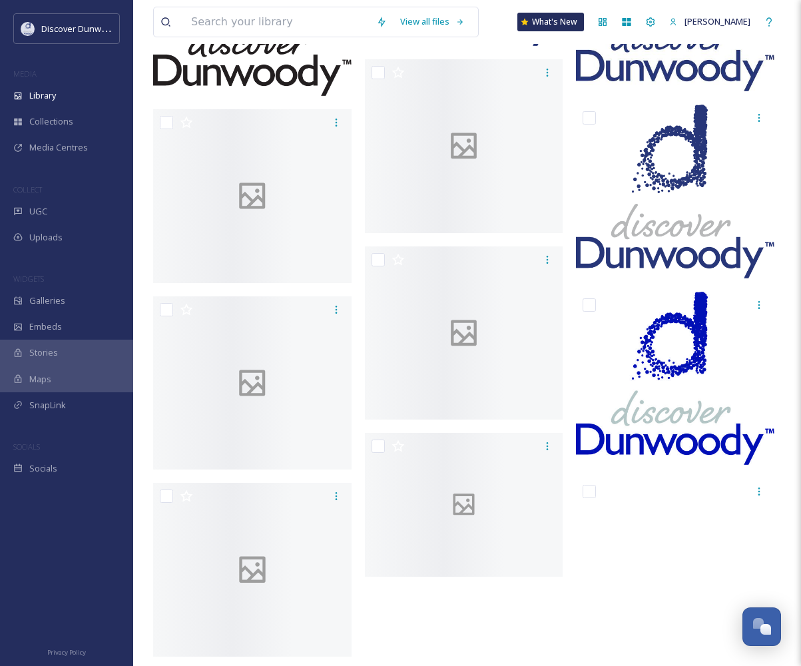
scroll to position [6123, 0]
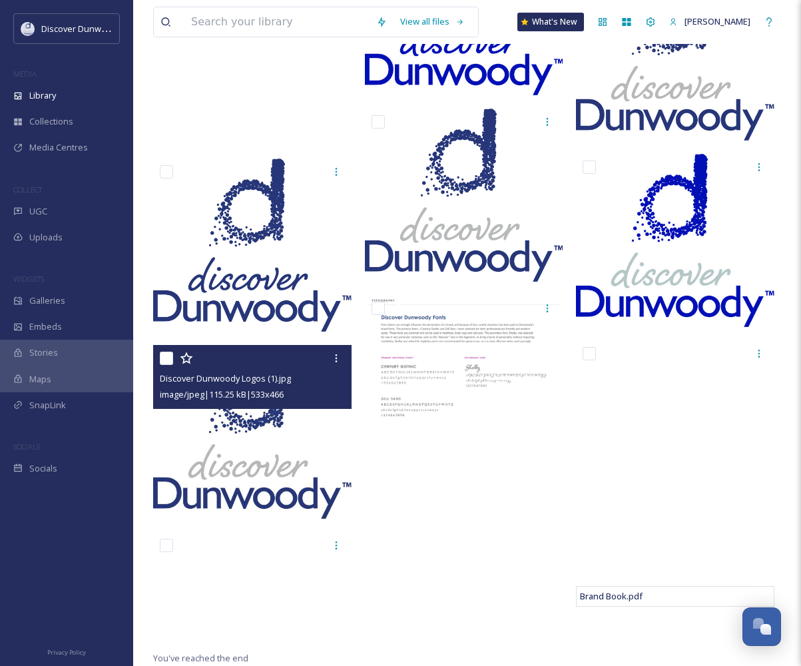
click at [167, 354] on input "checkbox" at bounding box center [166, 358] width 13 height 13
checkbox input "true"
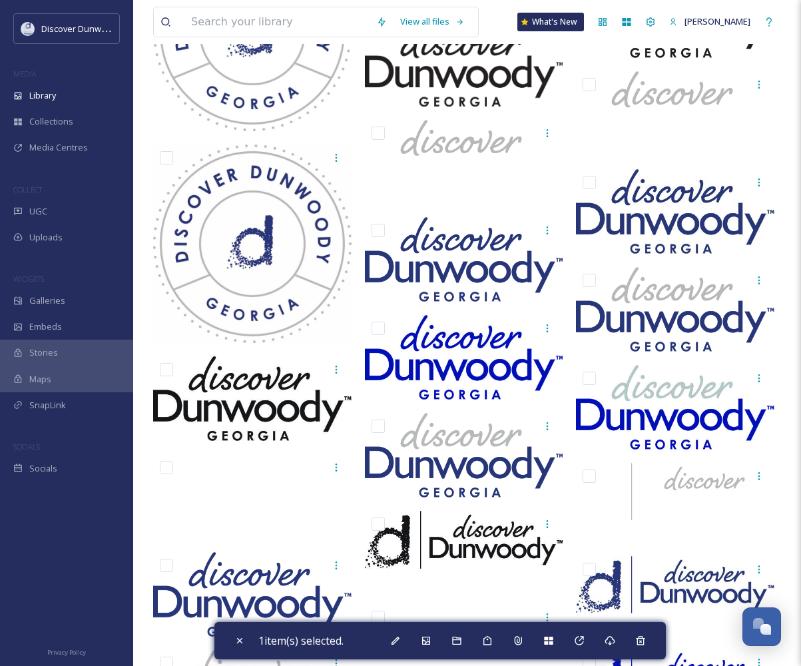
scroll to position [4591, 0]
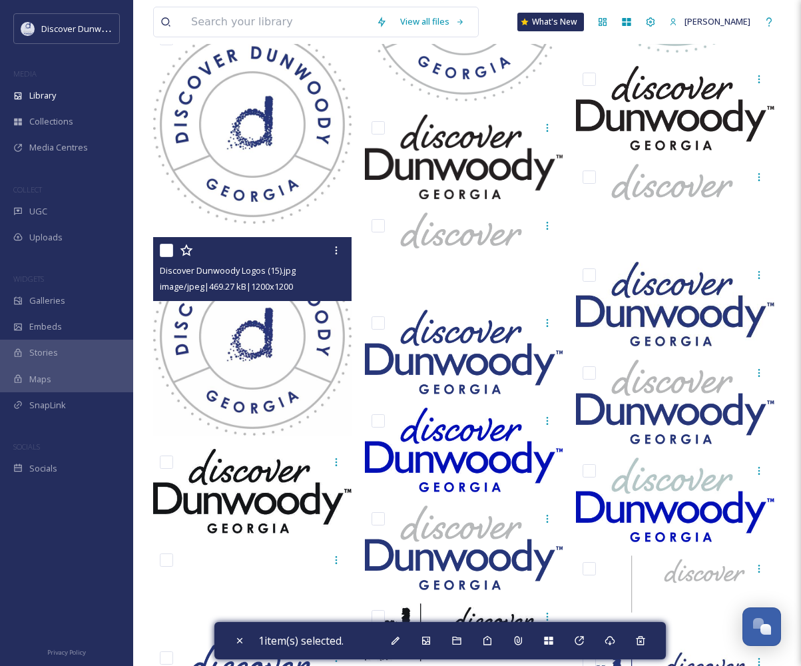
click at [169, 257] on input "checkbox" at bounding box center [166, 250] width 13 height 13
checkbox input "true"
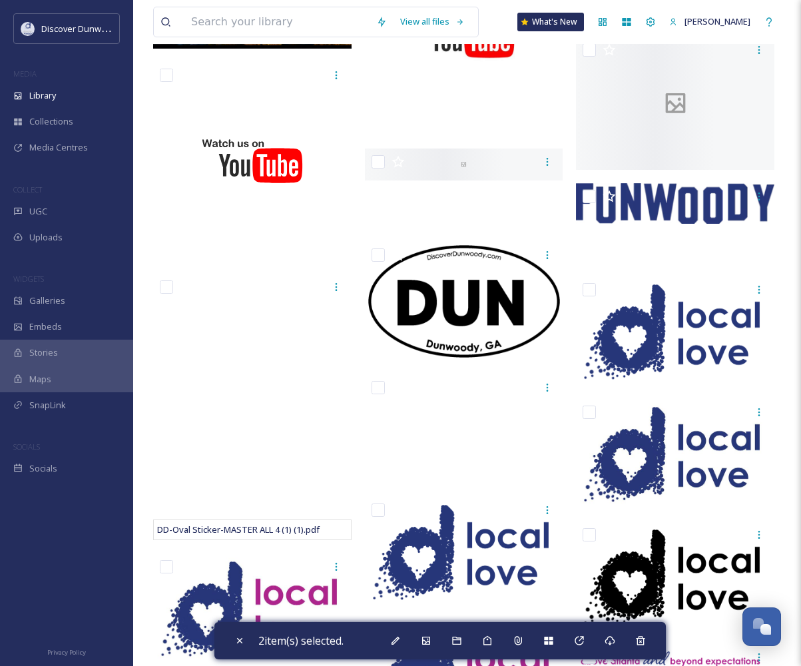
scroll to position [0, 0]
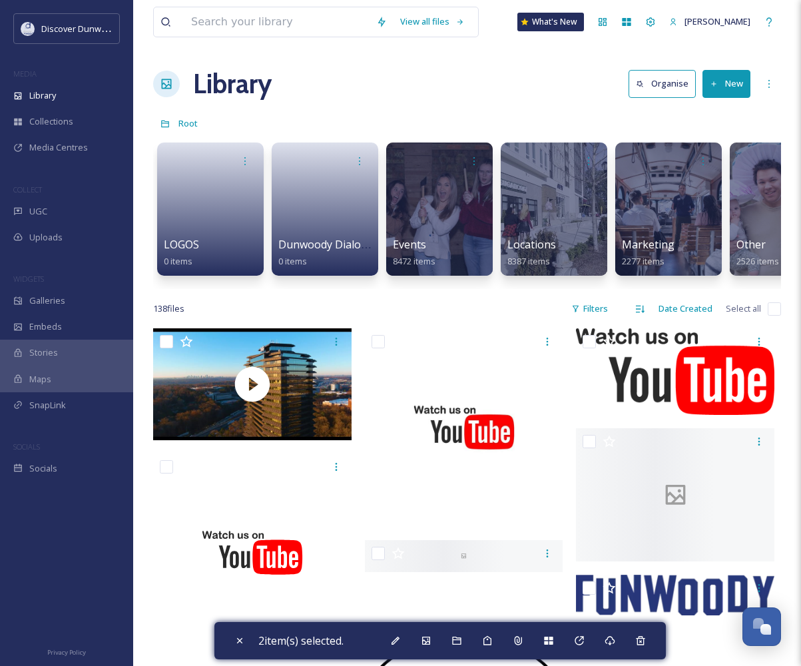
click at [773, 316] on input "checkbox" at bounding box center [774, 308] width 13 height 13
checkbox input "true"
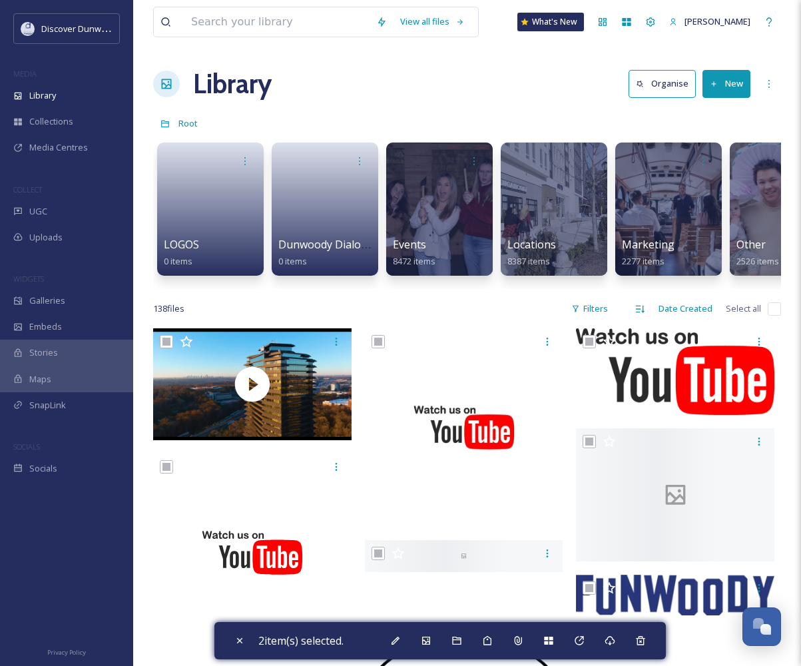
checkbox input "true"
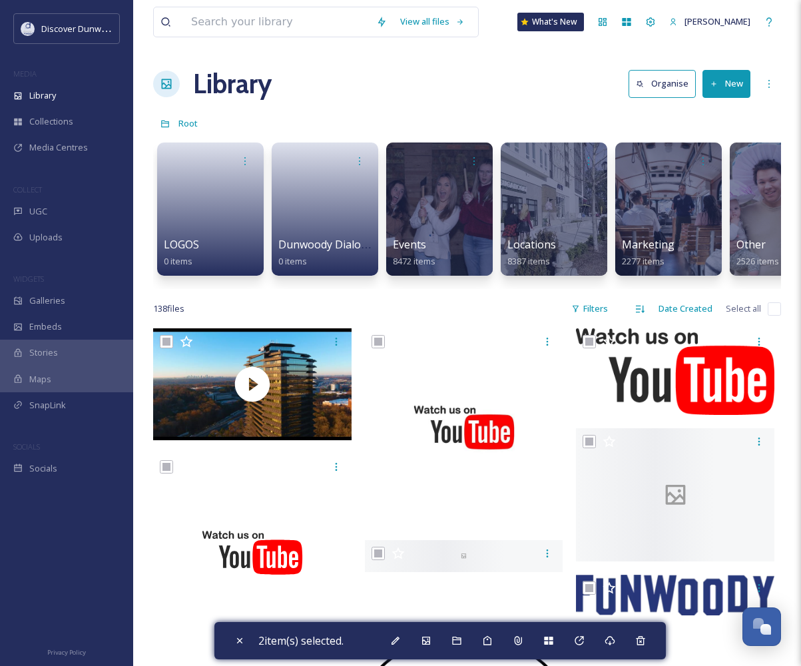
checkbox input "true"
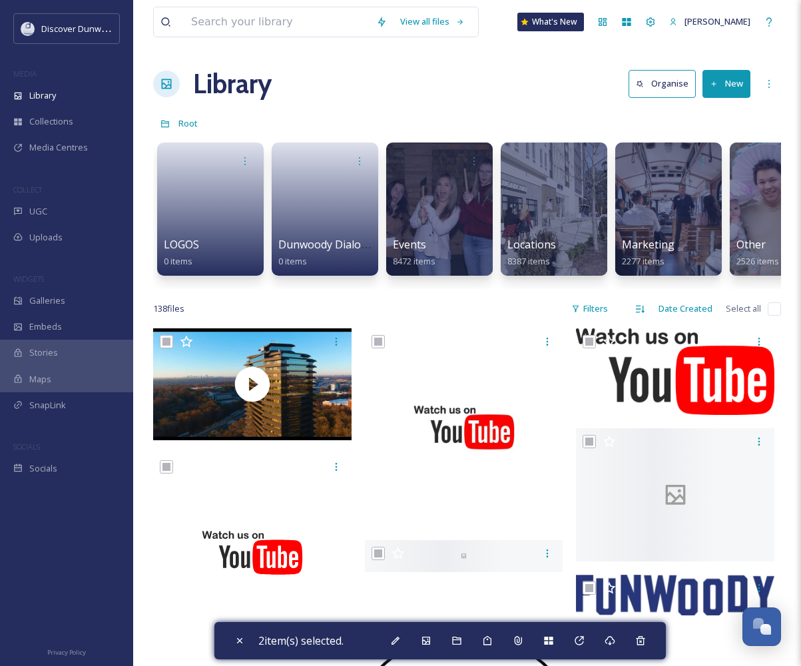
checkbox input "true"
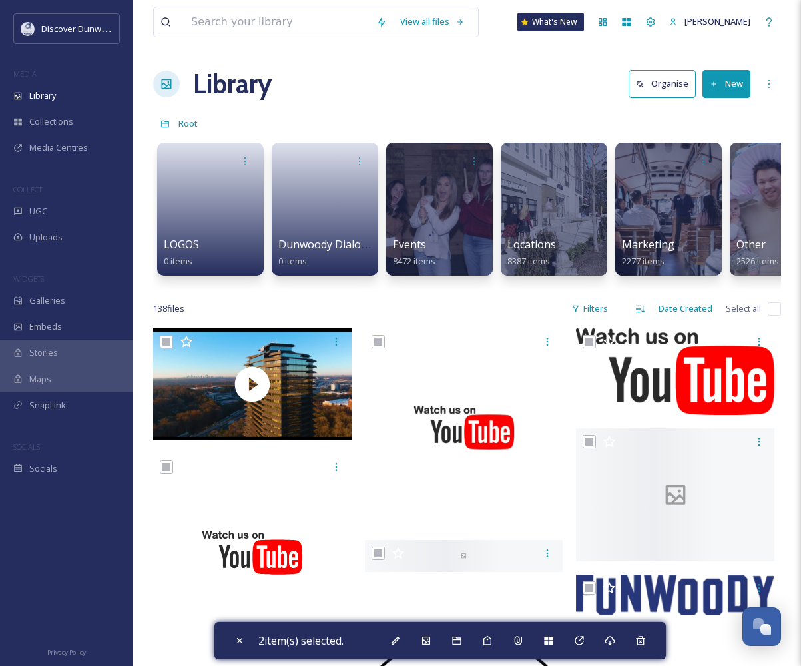
checkbox input "true"
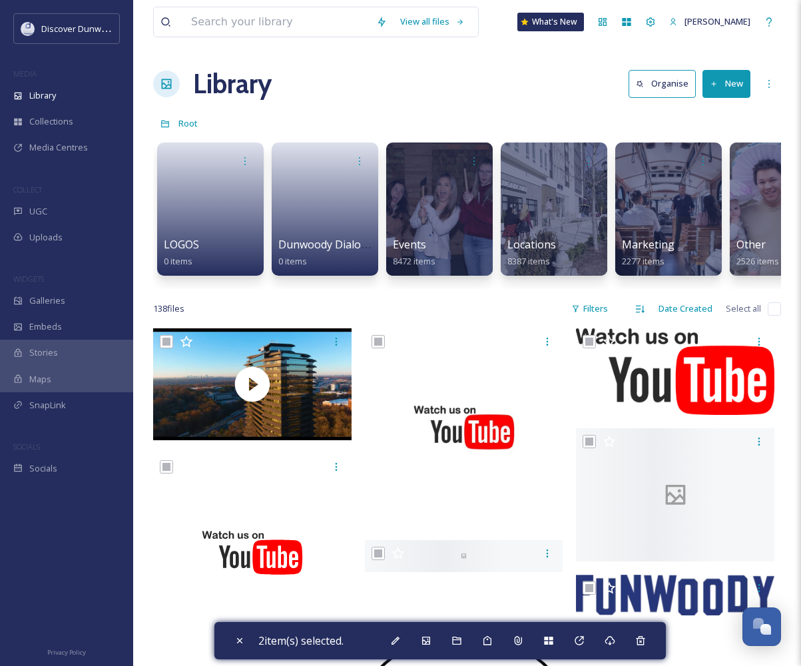
checkbox input "true"
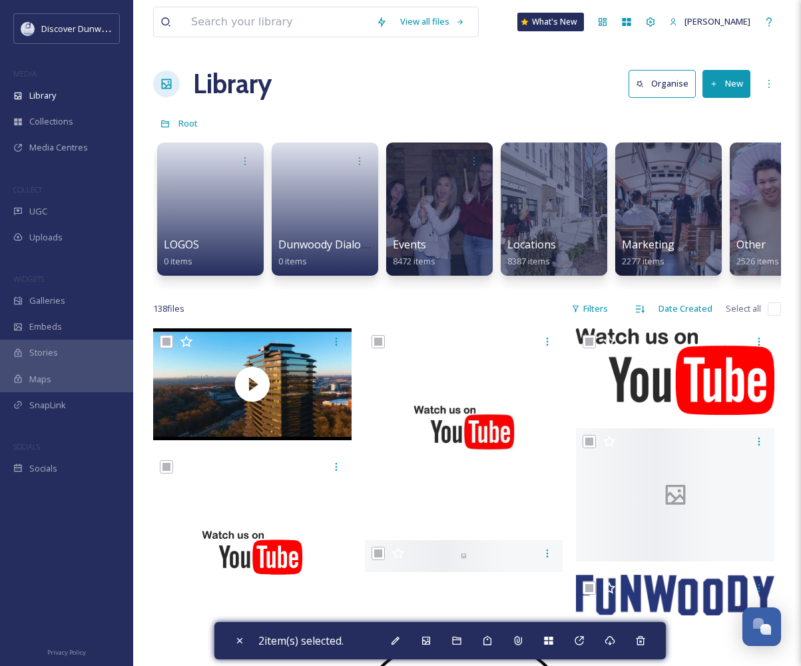
checkbox input "true"
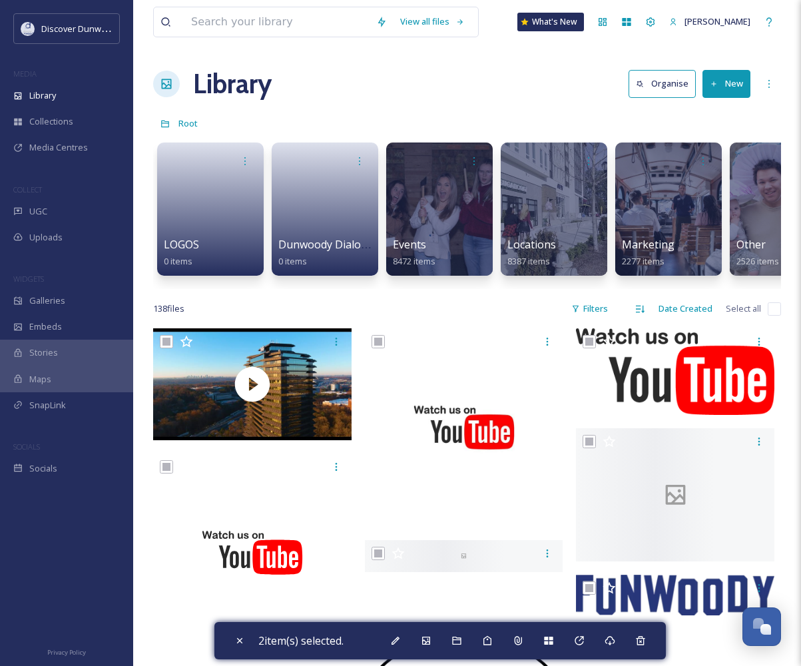
checkbox input "true"
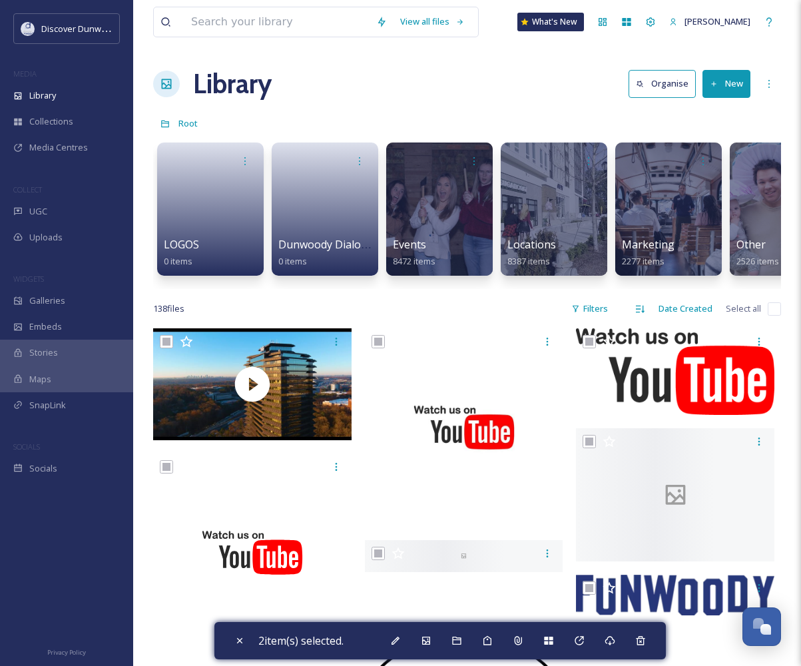
checkbox input "true"
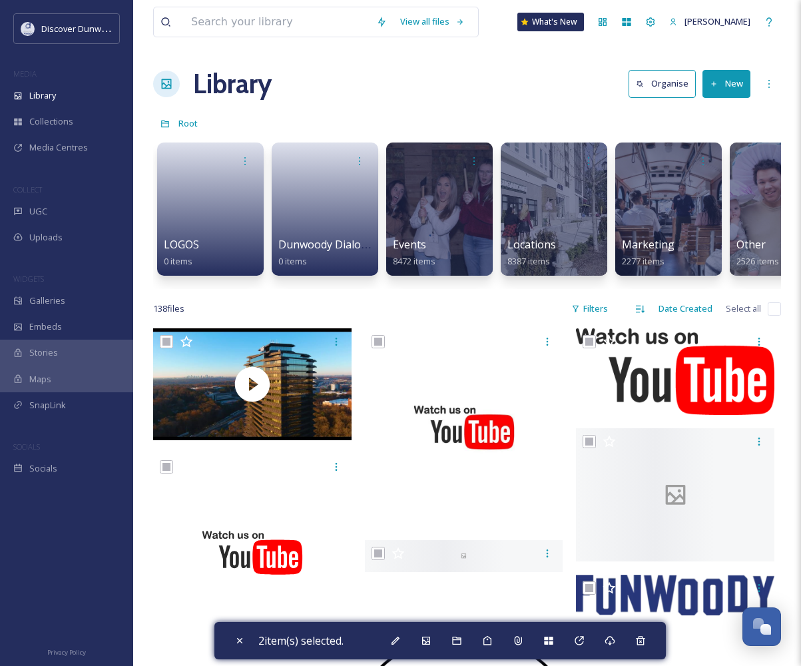
checkbox input "true"
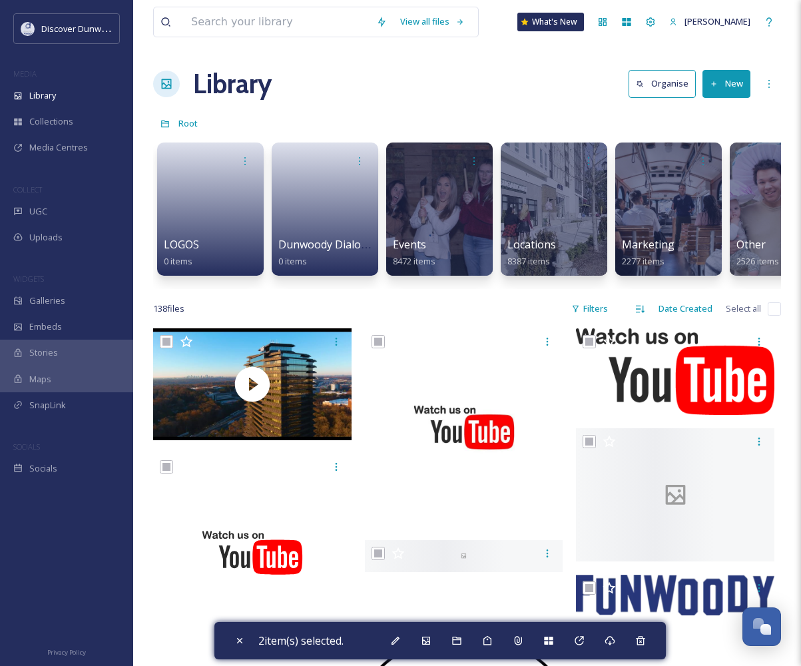
checkbox input "true"
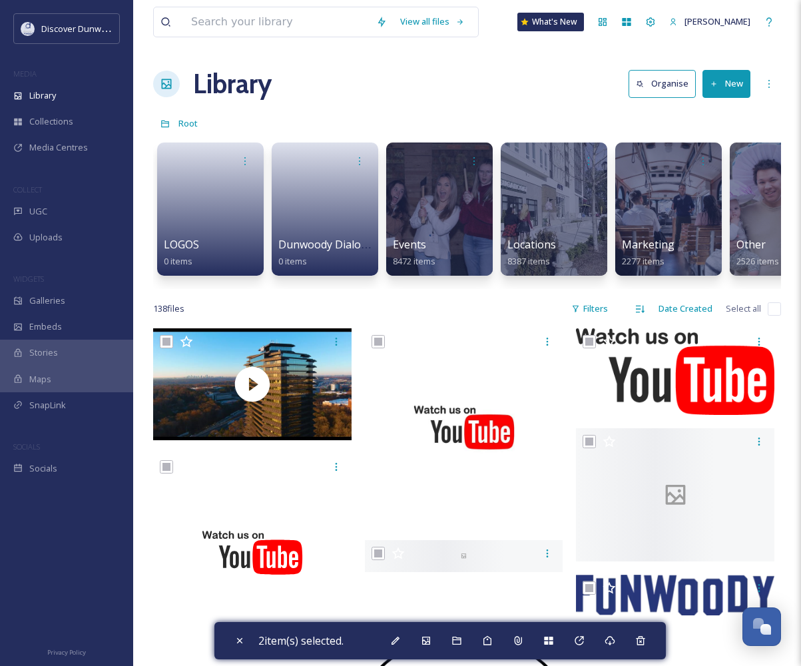
checkbox input "true"
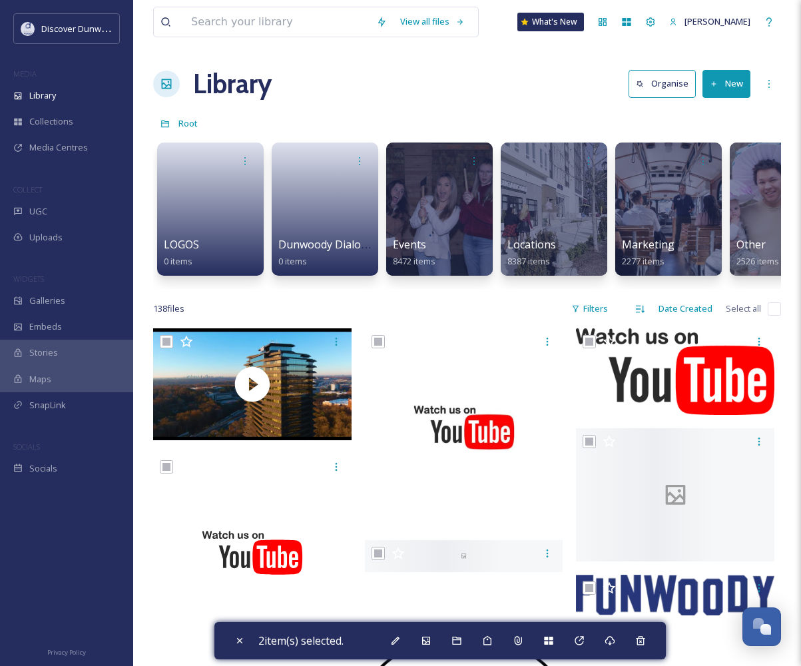
checkbox input "true"
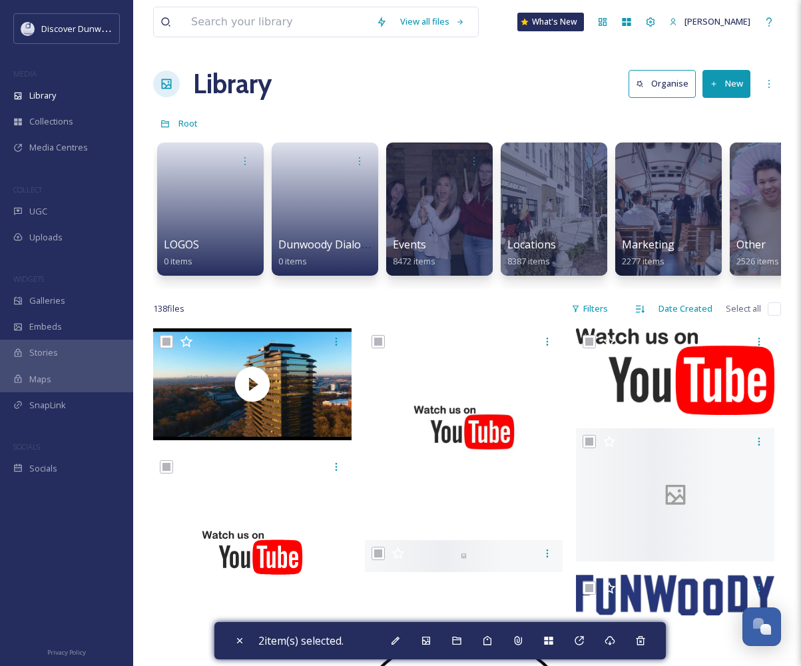
checkbox input "true"
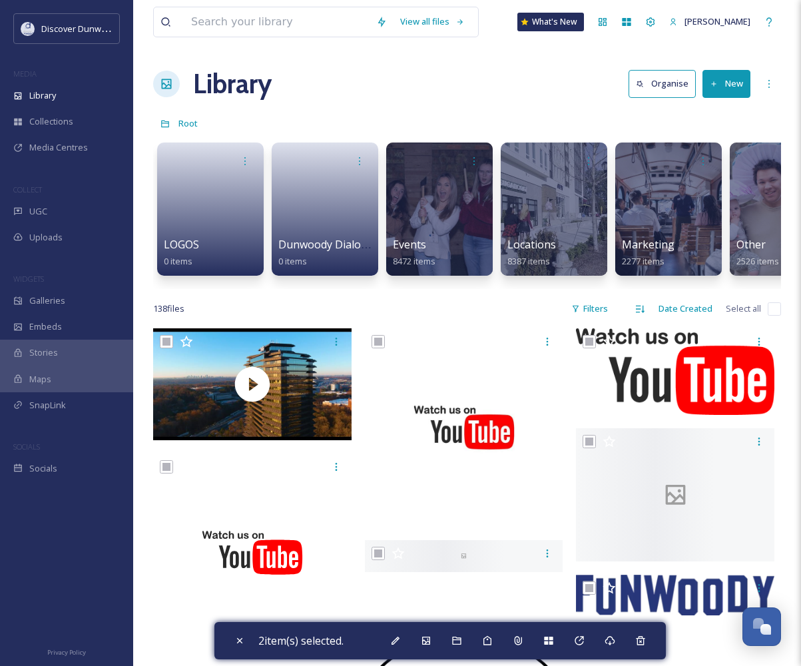
checkbox input "true"
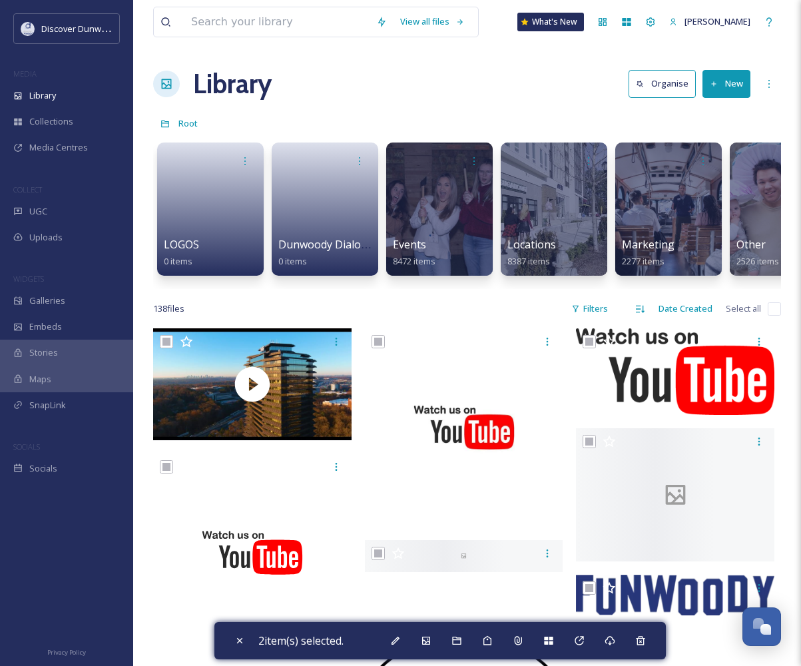
checkbox input "true"
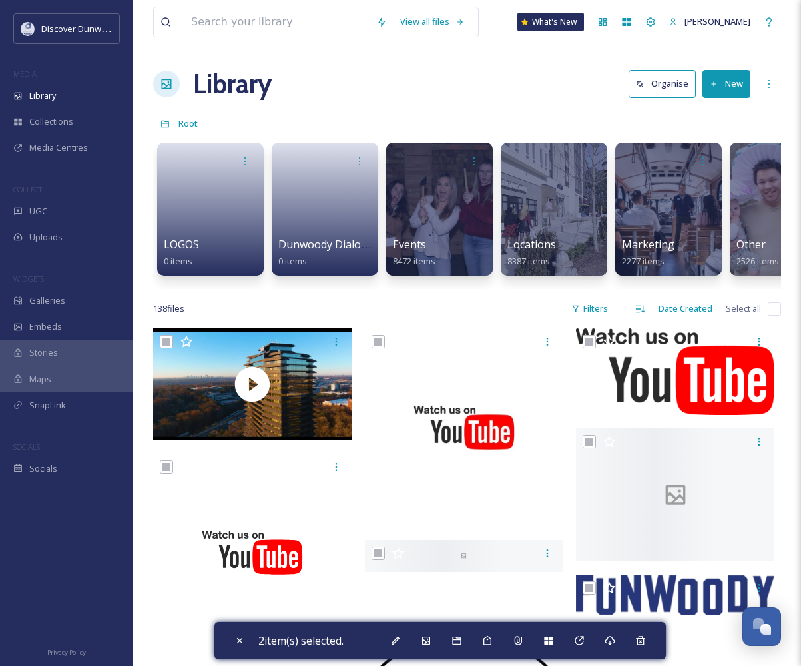
checkbox input "true"
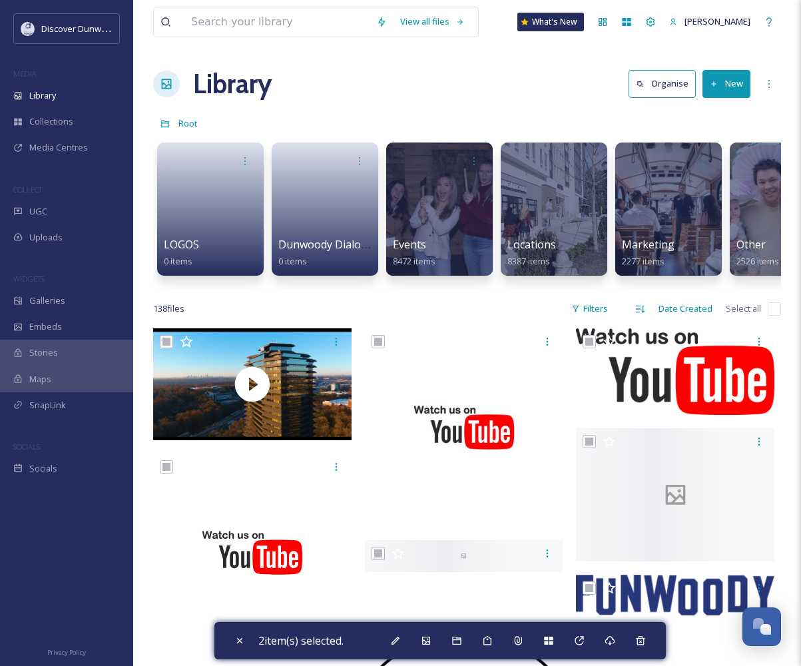
checkbox input "true"
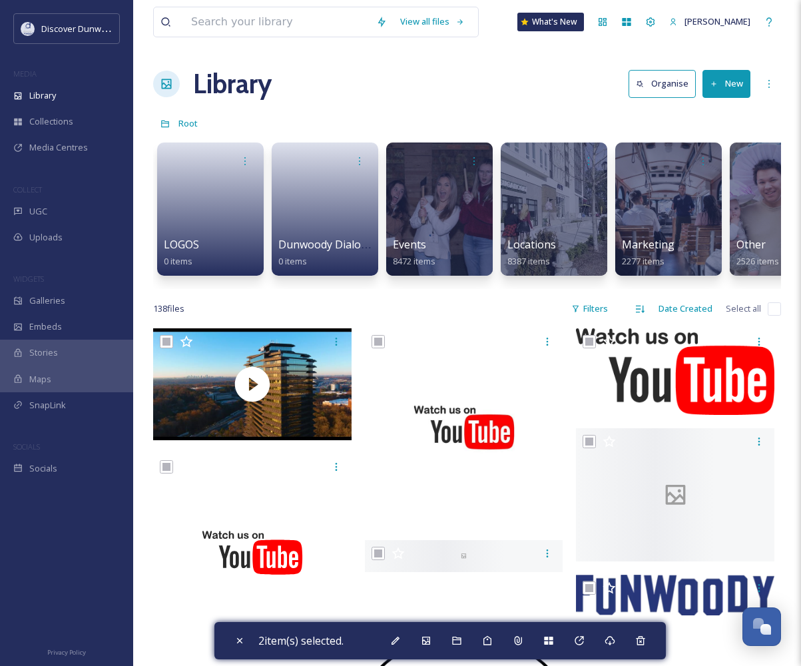
checkbox input "true"
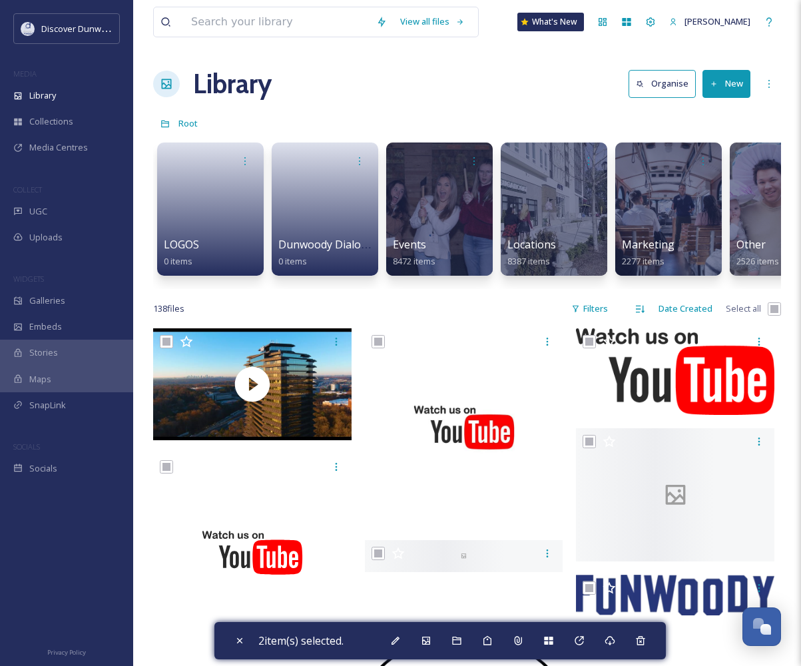
checkbox input "true"
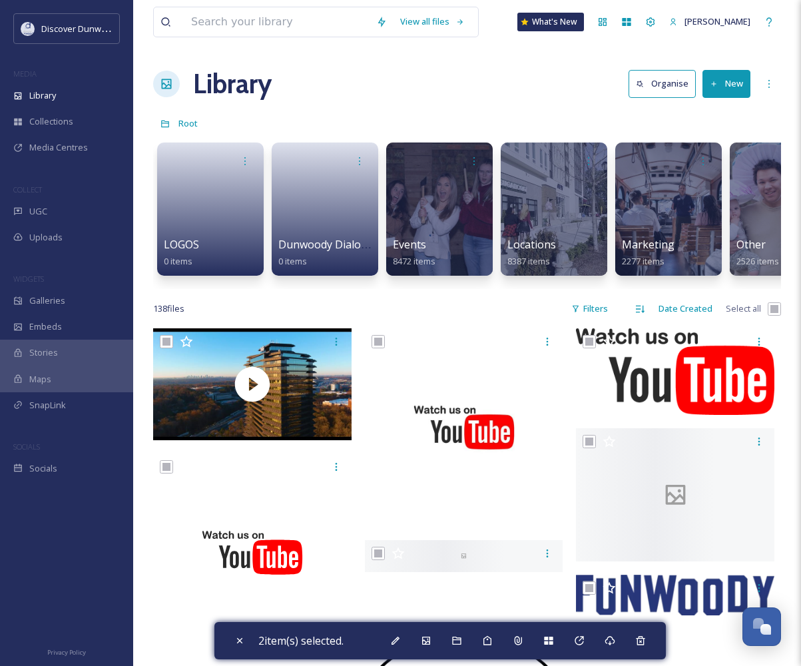
checkbox input "true"
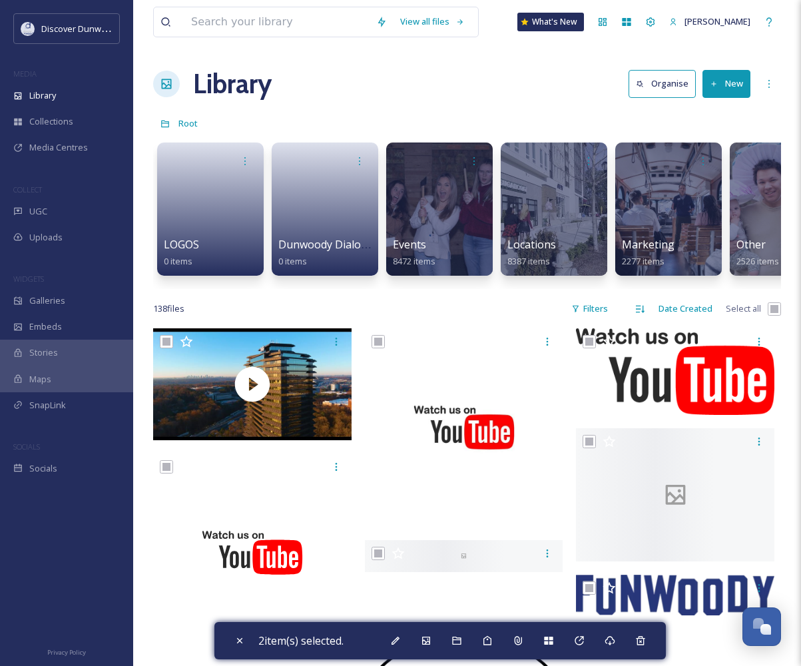
checkbox input "true"
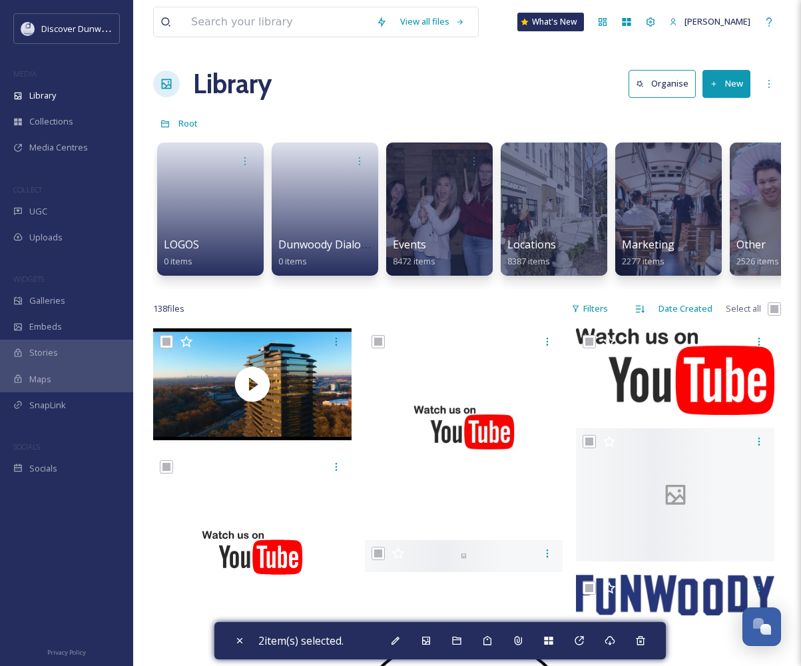
checkbox input "true"
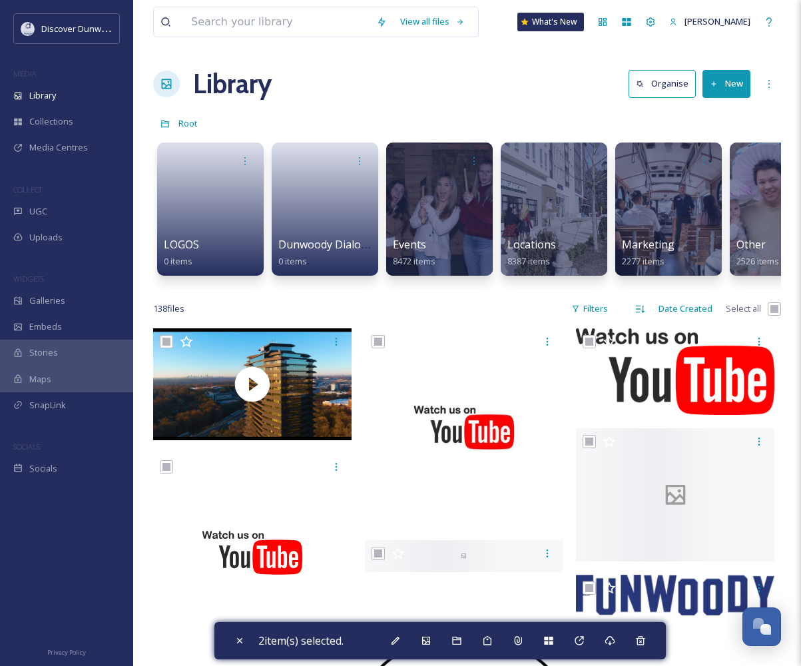
checkbox input "true"
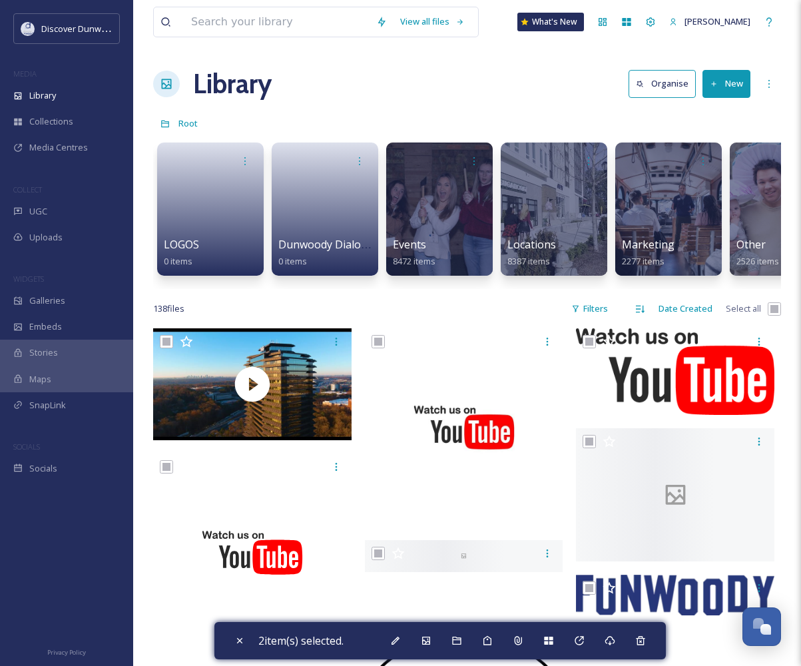
checkbox input "true"
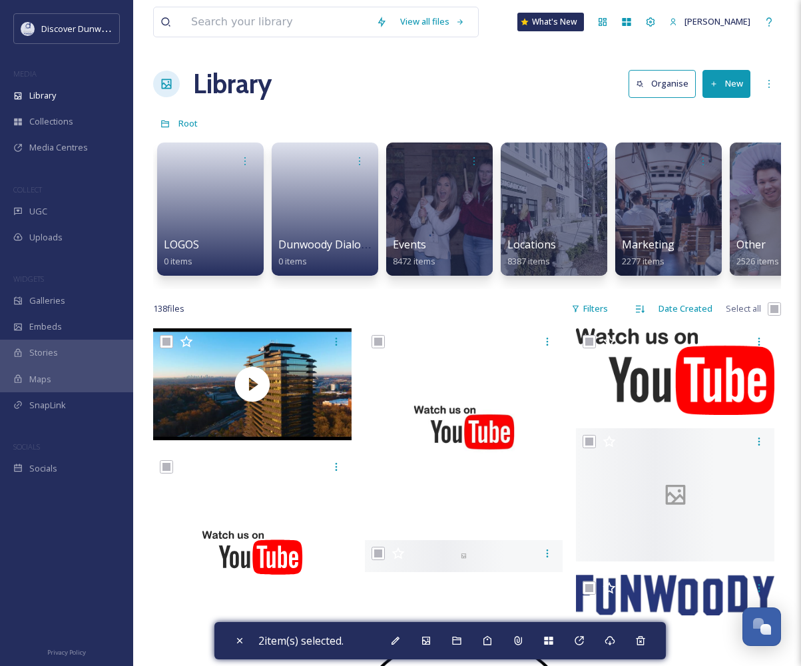
checkbox input "true"
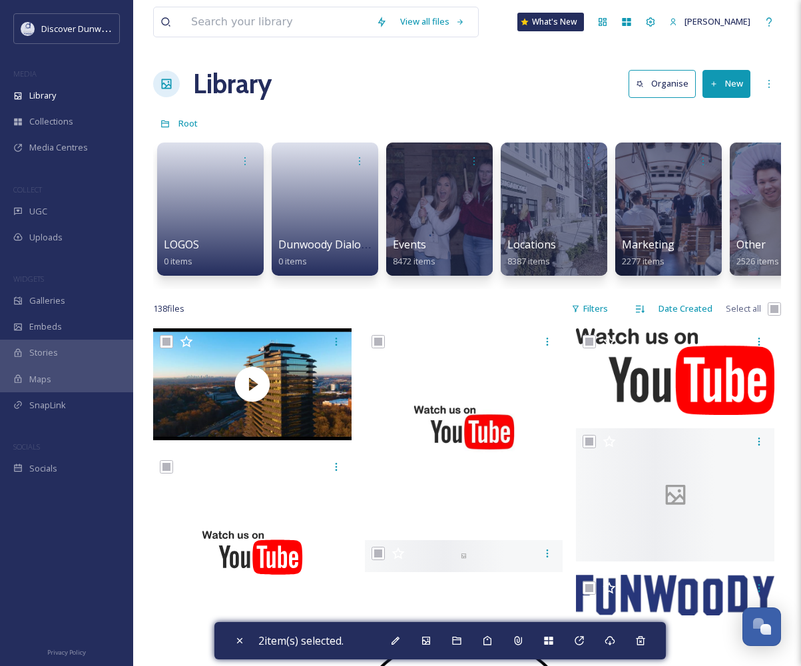
checkbox input "true"
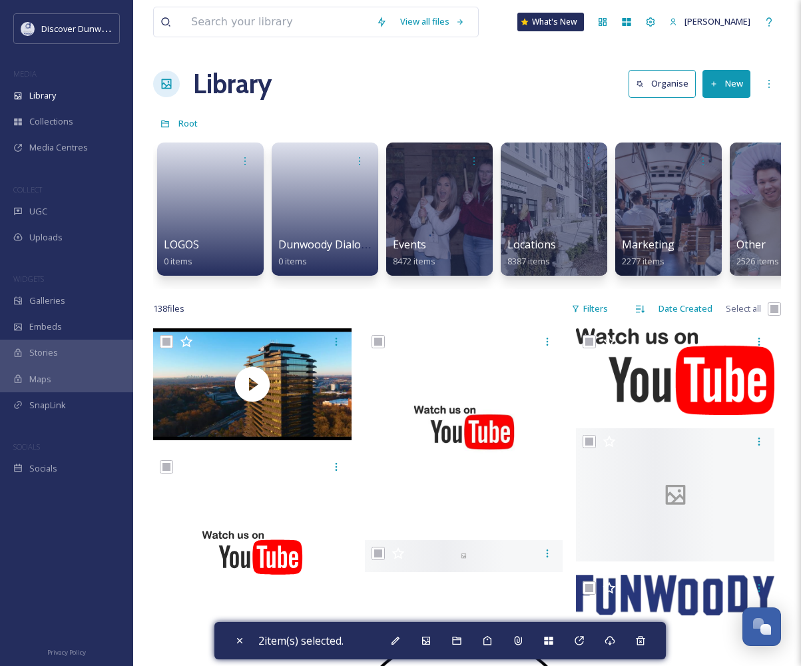
checkbox input "true"
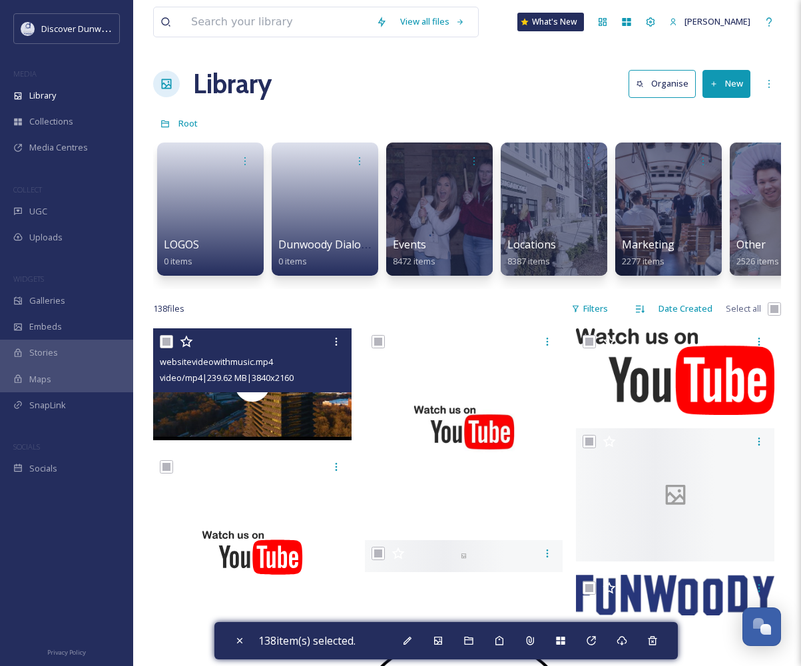
click at [168, 348] on input "checkbox" at bounding box center [166, 341] width 13 height 13
checkbox input "false"
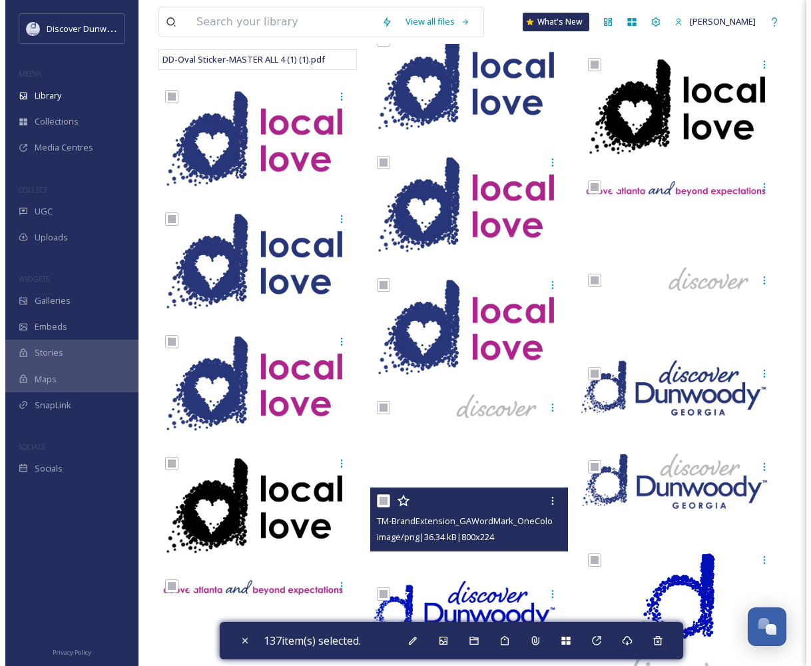
scroll to position [861, 0]
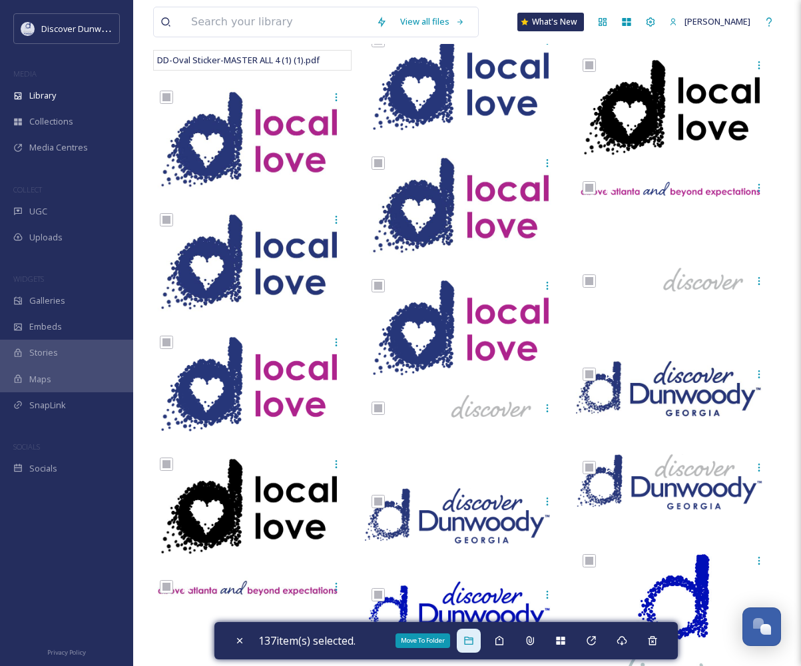
click at [468, 638] on icon at bounding box center [469, 640] width 11 height 11
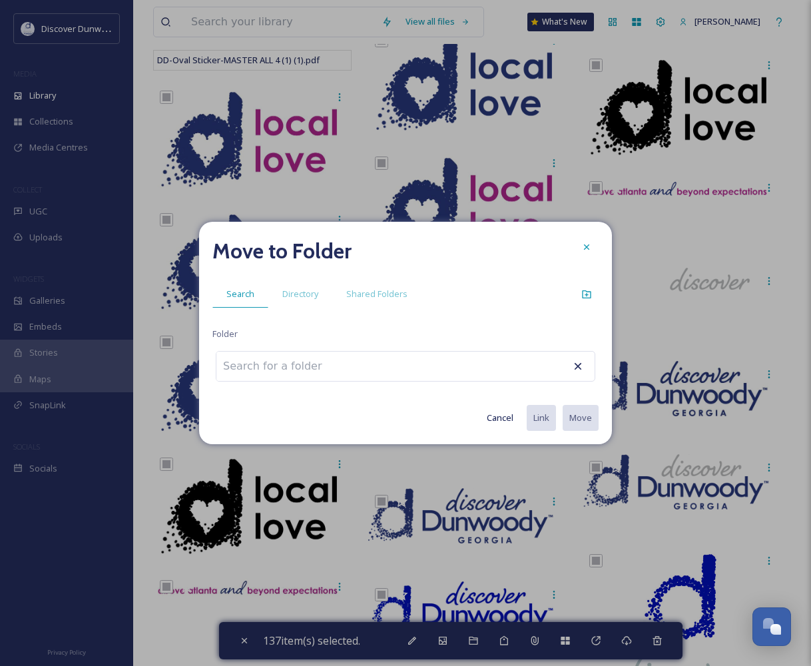
click at [322, 351] on div at bounding box center [406, 366] width 380 height 31
click at [313, 358] on input at bounding box center [289, 366] width 147 height 29
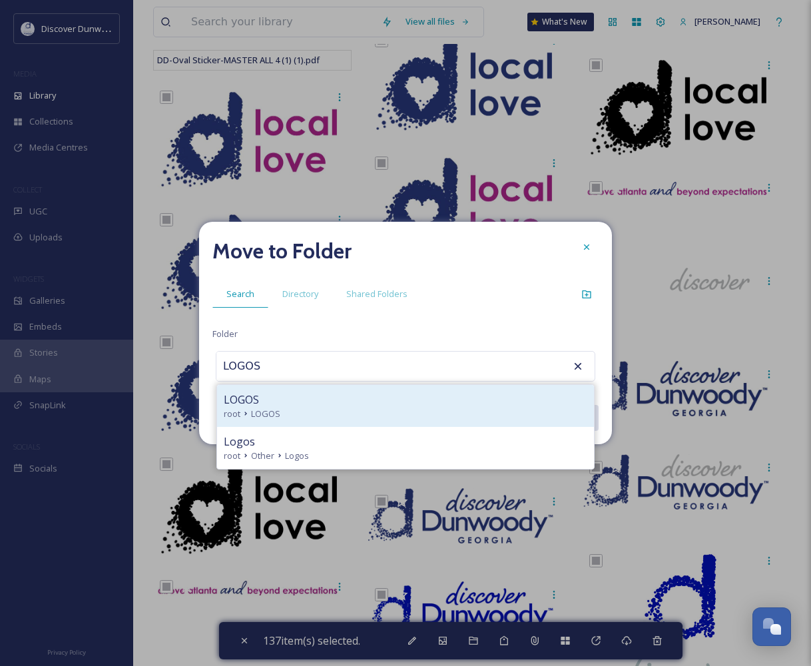
type input "LOGOS"
click at [298, 394] on div "LOGOS" at bounding box center [406, 400] width 364 height 16
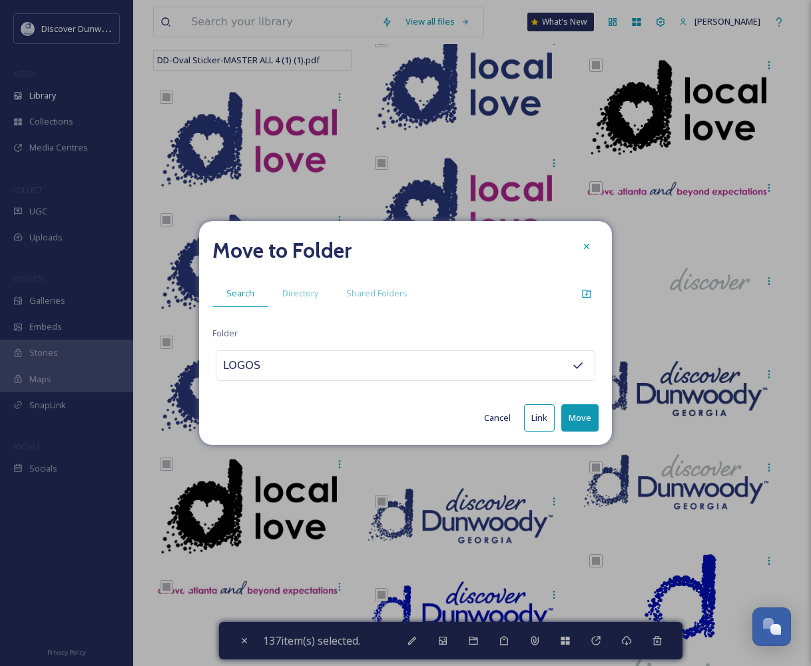
click at [581, 421] on button "Move" at bounding box center [579, 417] width 37 height 27
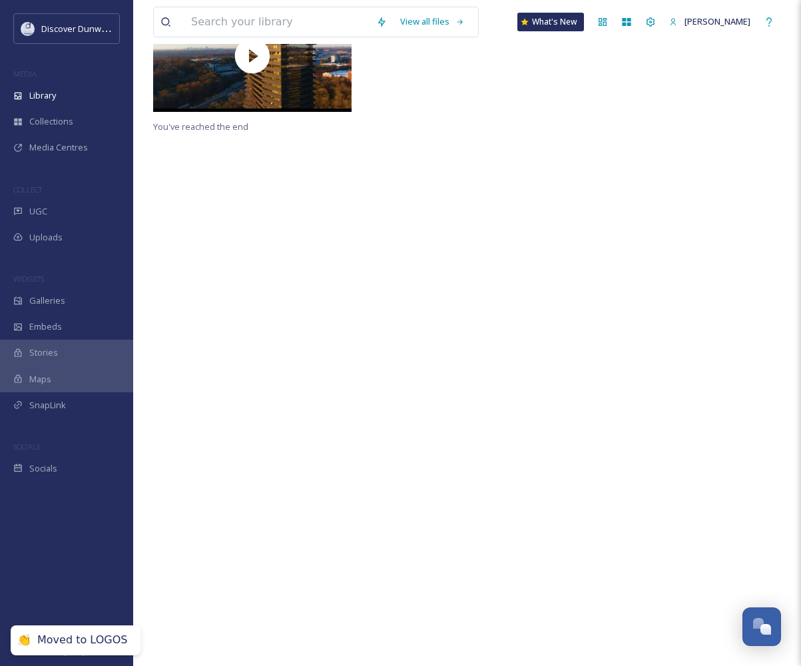
scroll to position [0, 0]
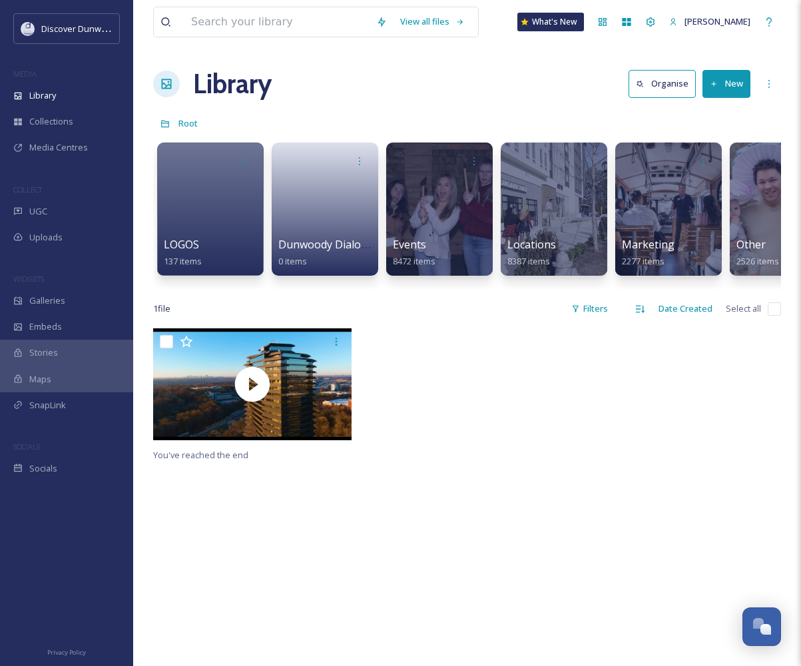
click at [724, 77] on button "New" at bounding box center [727, 83] width 48 height 27
click at [713, 158] on div "Folder" at bounding box center [712, 167] width 75 height 26
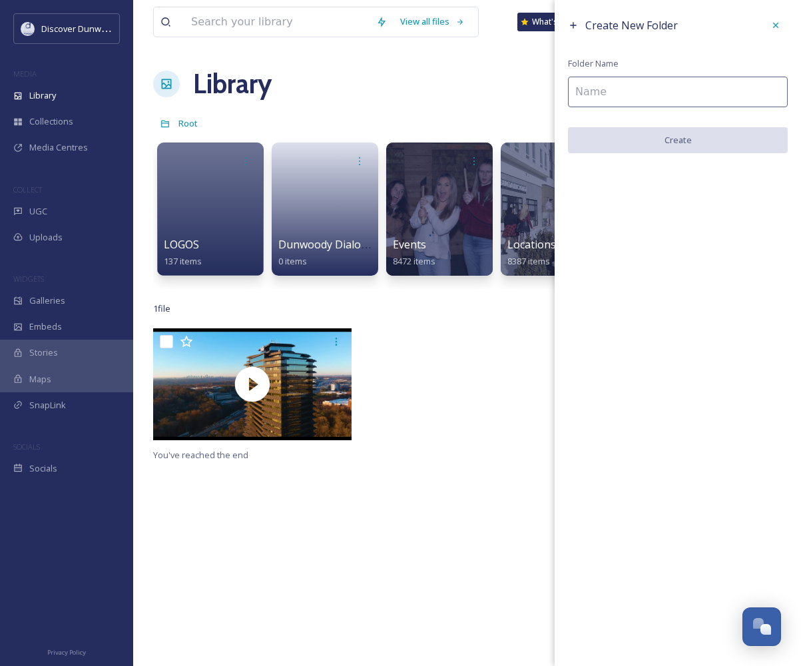
click at [635, 81] on input at bounding box center [678, 92] width 220 height 31
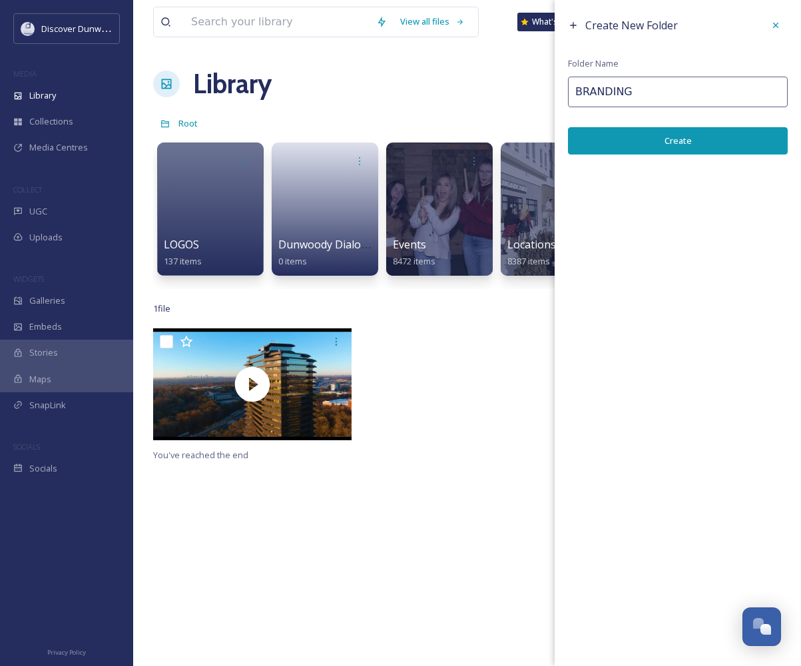
type input "BRANDING"
click at [619, 139] on button "Create" at bounding box center [678, 140] width 220 height 27
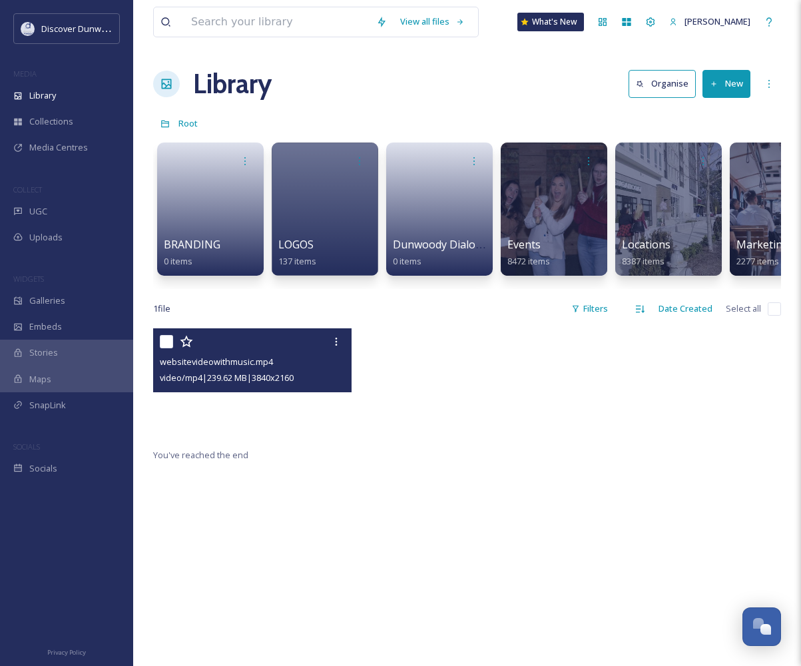
drag, startPoint x: 157, startPoint y: 392, endPoint x: 237, endPoint y: 442, distance: 94.3
click at [237, 440] on div "websitevideowithmusic.mp4 video/mp4 | 239.62 MB | 3840 x 2160" at bounding box center [252, 384] width 198 height 112
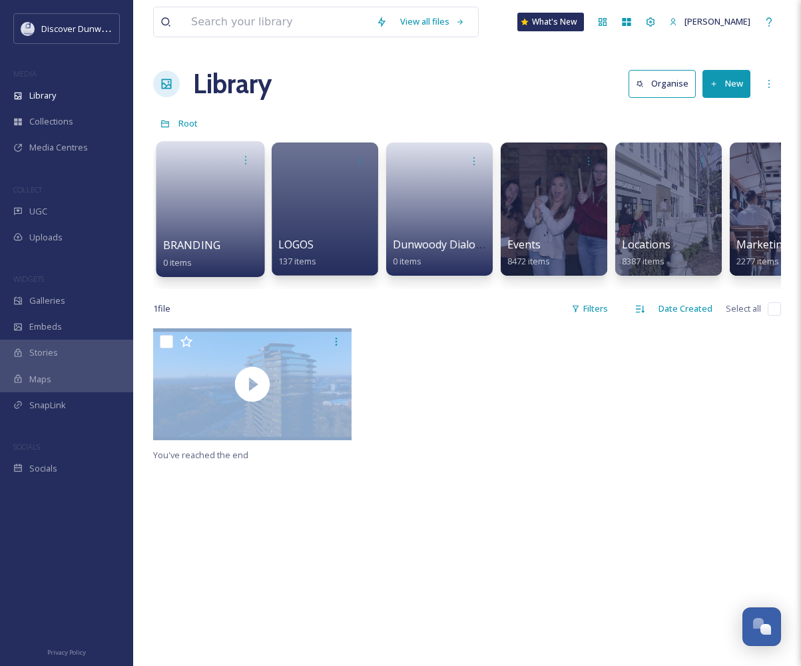
click at [250, 219] on link at bounding box center [210, 205] width 95 height 65
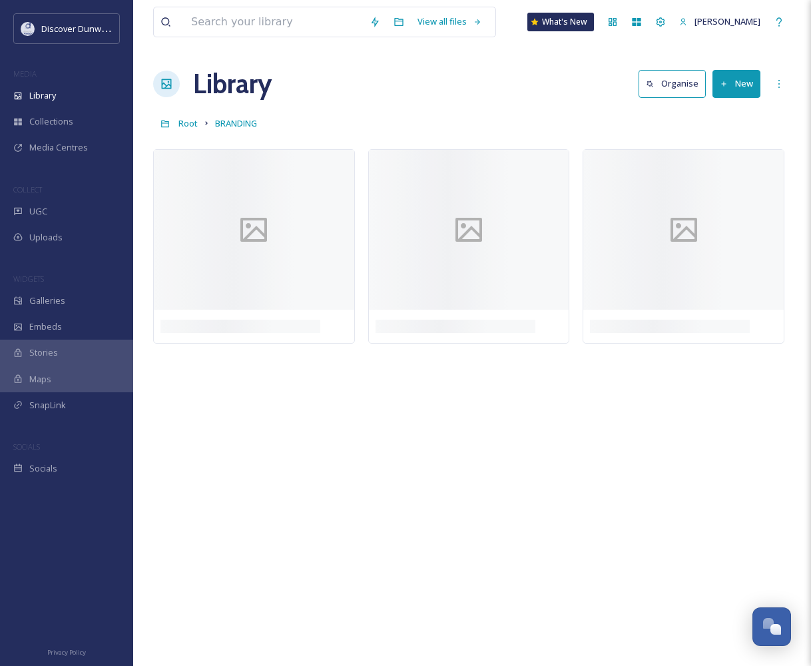
click at [737, 85] on button "New" at bounding box center [737, 83] width 48 height 27
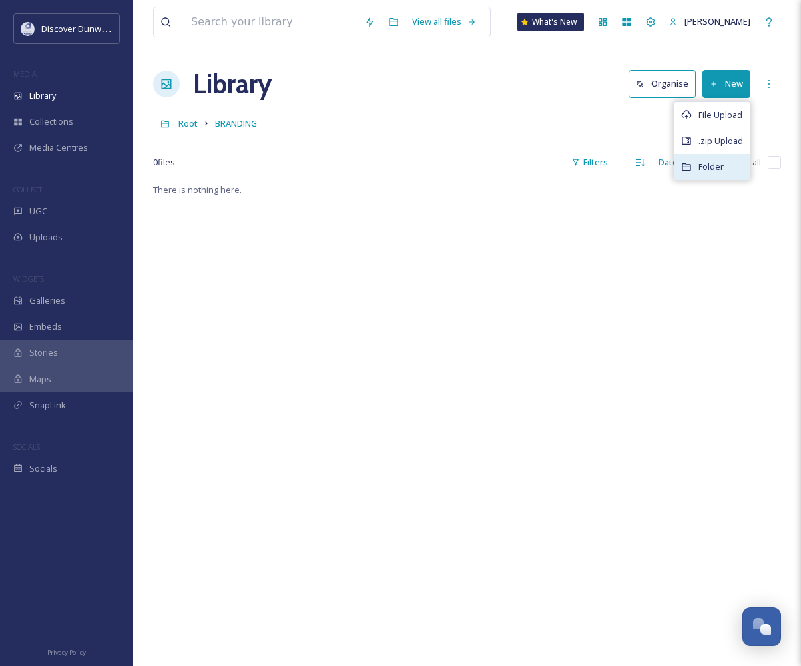
click at [733, 163] on div "Folder" at bounding box center [712, 167] width 75 height 26
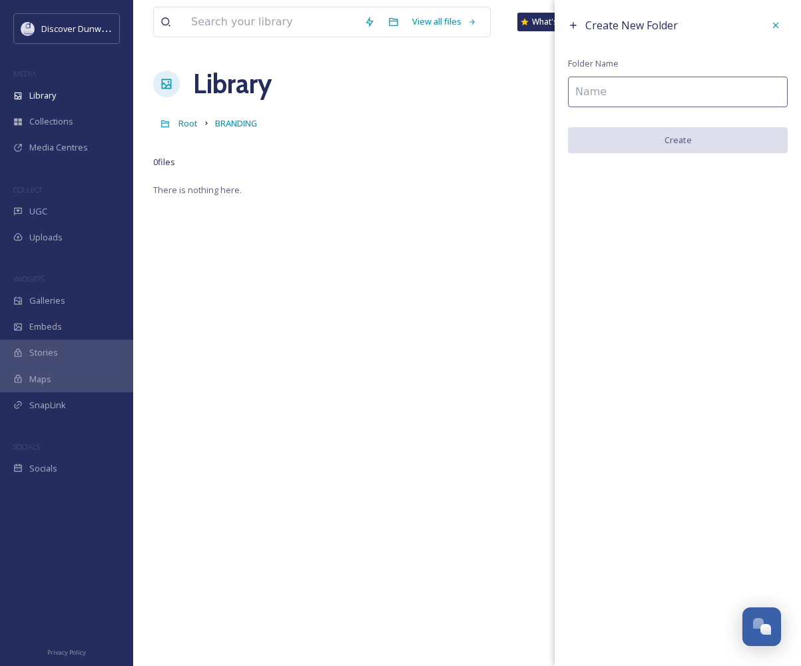
click at [632, 81] on input at bounding box center [678, 92] width 220 height 31
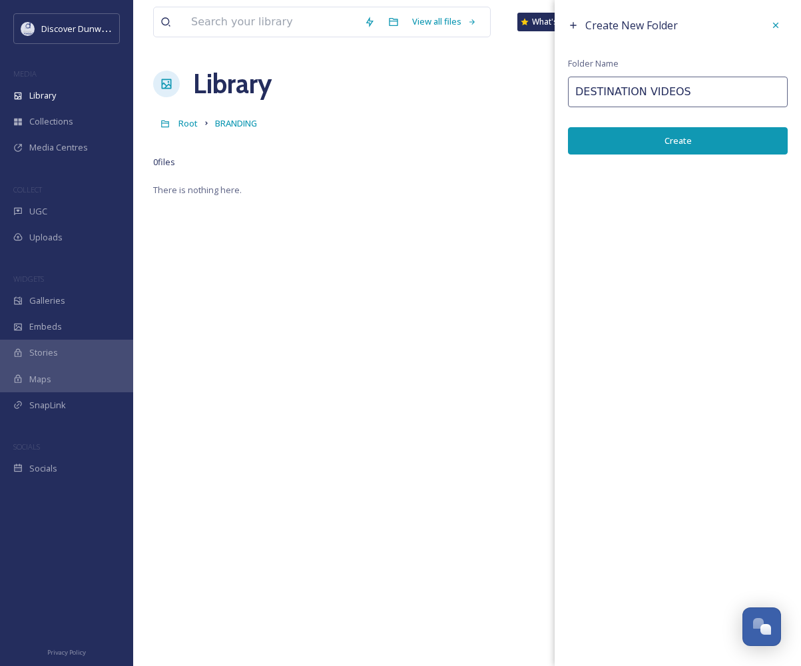
type input "DESTINATION VIDEOS"
click at [639, 142] on button "Create" at bounding box center [678, 140] width 220 height 27
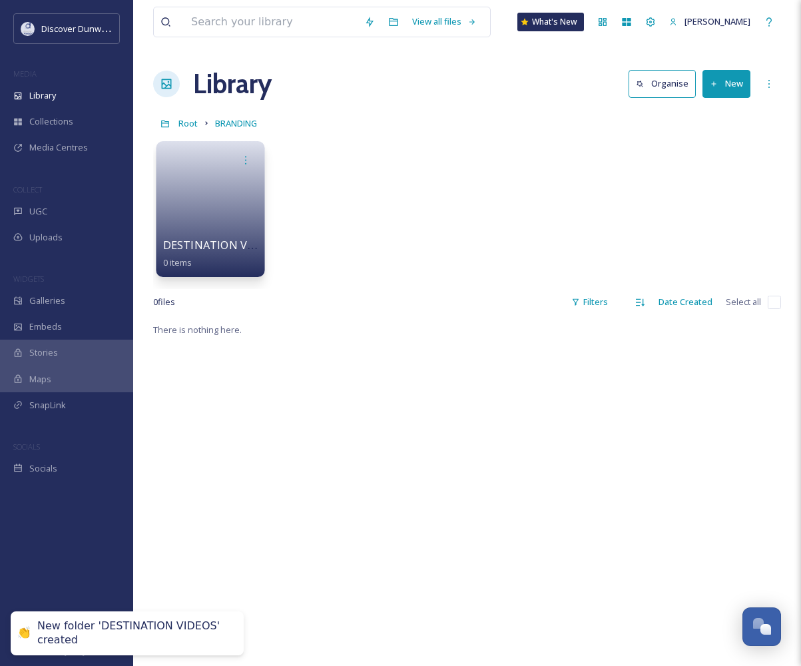
click at [211, 167] on div at bounding box center [210, 160] width 95 height 25
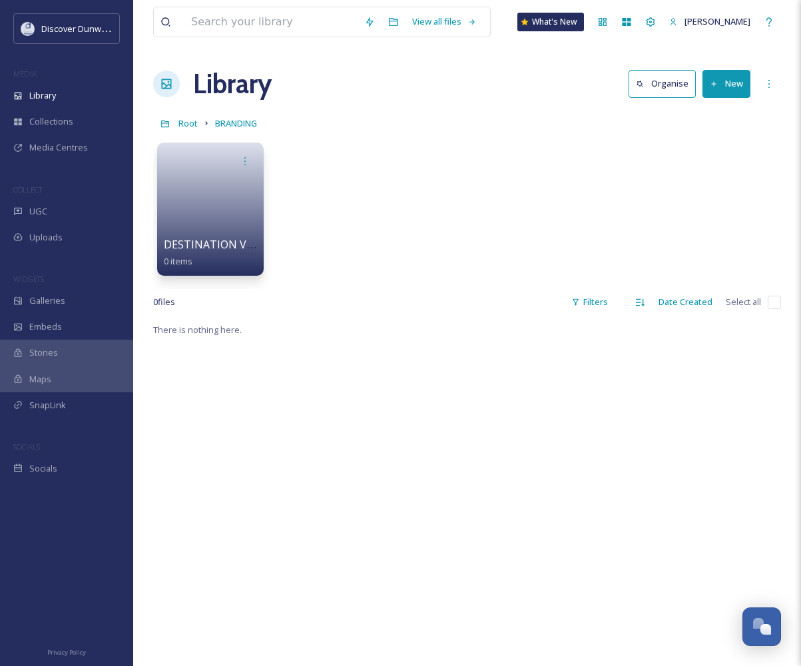
click at [727, 88] on button "New" at bounding box center [727, 83] width 48 height 27
click at [723, 115] on span "File Upload" at bounding box center [721, 115] width 44 height 13
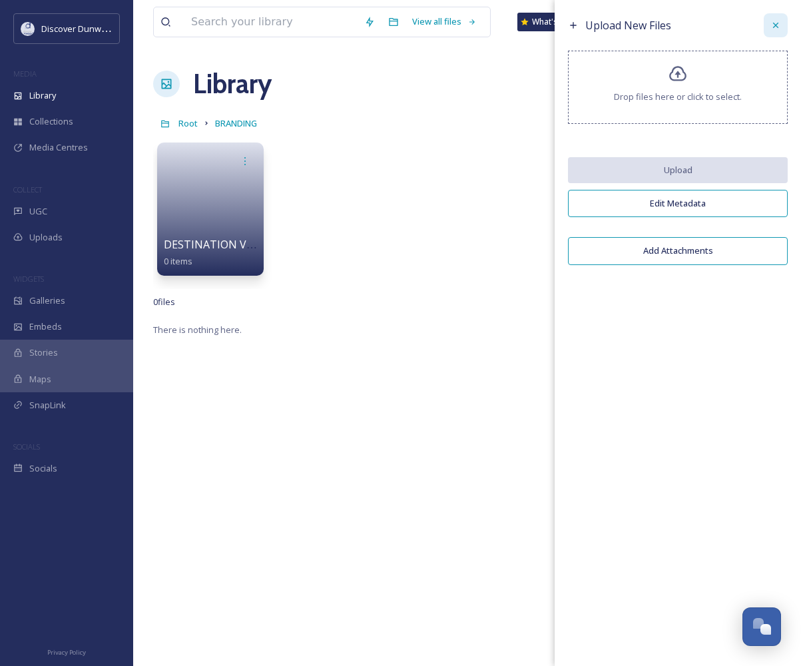
click at [770, 18] on div at bounding box center [776, 25] width 24 height 24
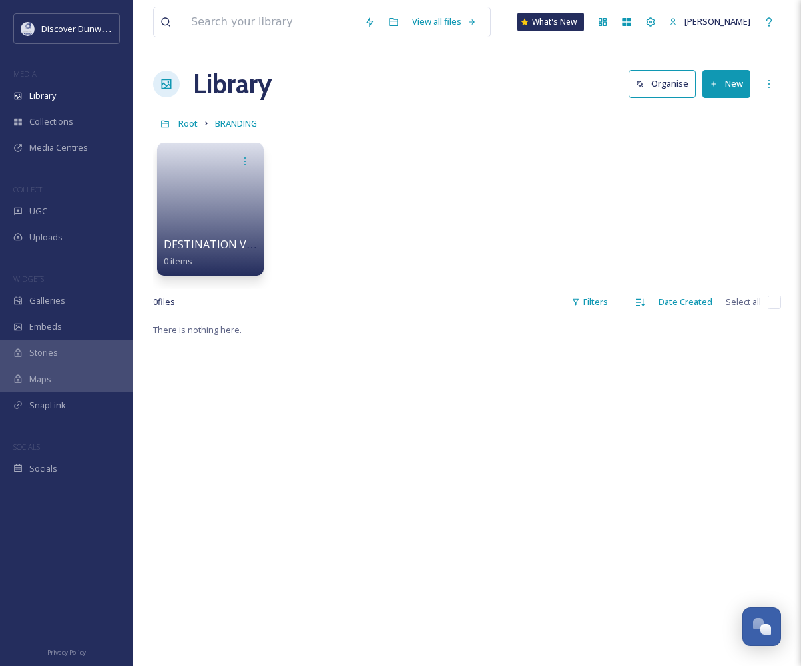
click at [725, 81] on button "New" at bounding box center [727, 83] width 48 height 27
click at [716, 116] on span "File Upload" at bounding box center [721, 115] width 44 height 13
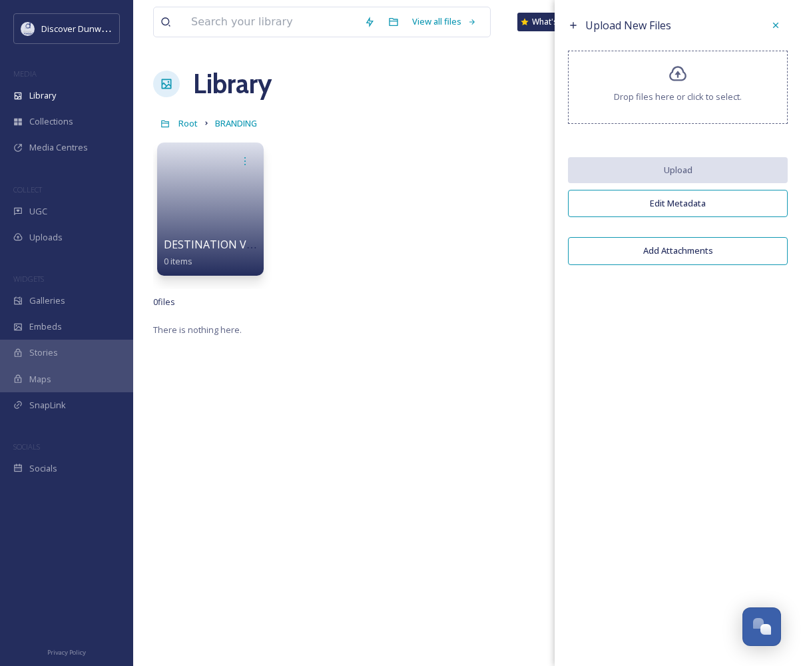
click at [715, 116] on div "Drop files here or click to select." at bounding box center [678, 87] width 220 height 73
click at [729, 248] on button "Add Attachments" at bounding box center [678, 250] width 220 height 27
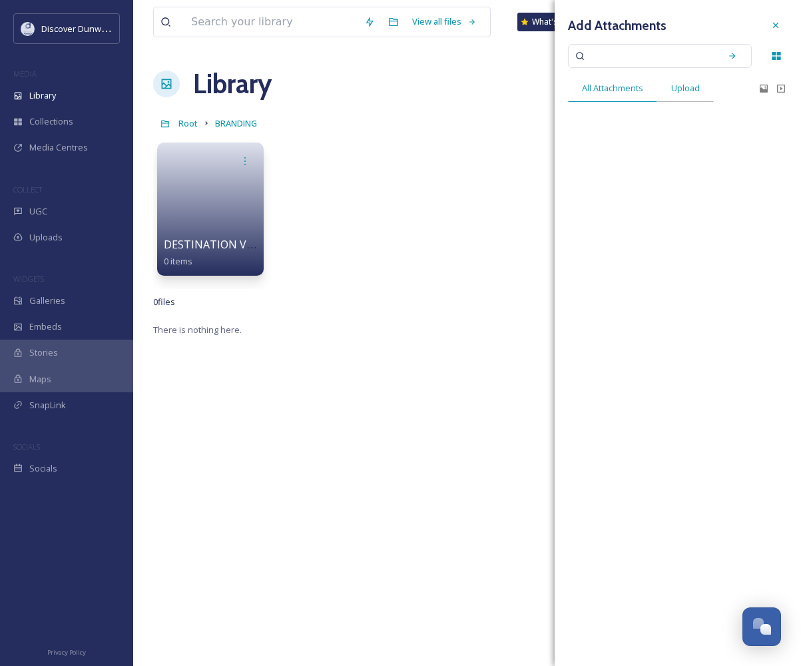
click at [669, 92] on div "Upload" at bounding box center [685, 88] width 57 height 27
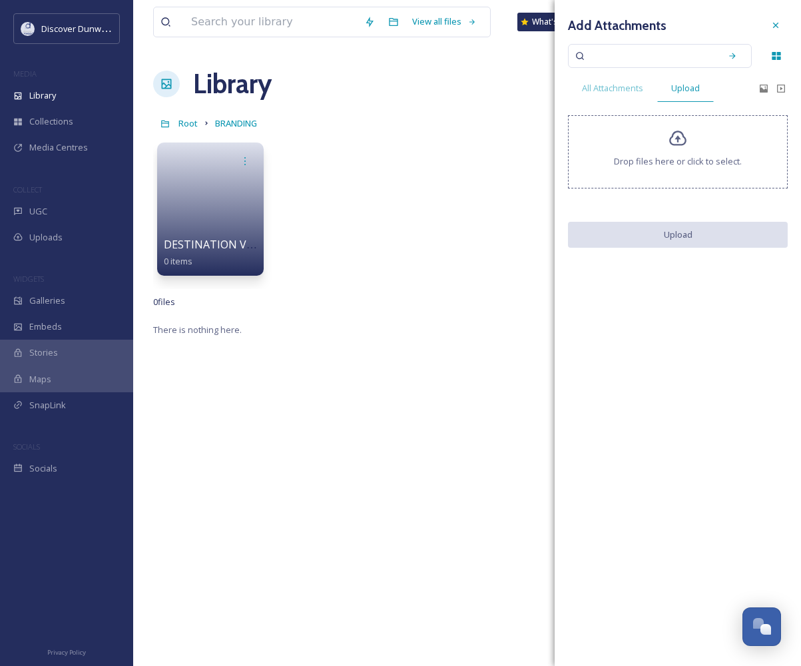
click at [781, 32] on div at bounding box center [776, 25] width 24 height 24
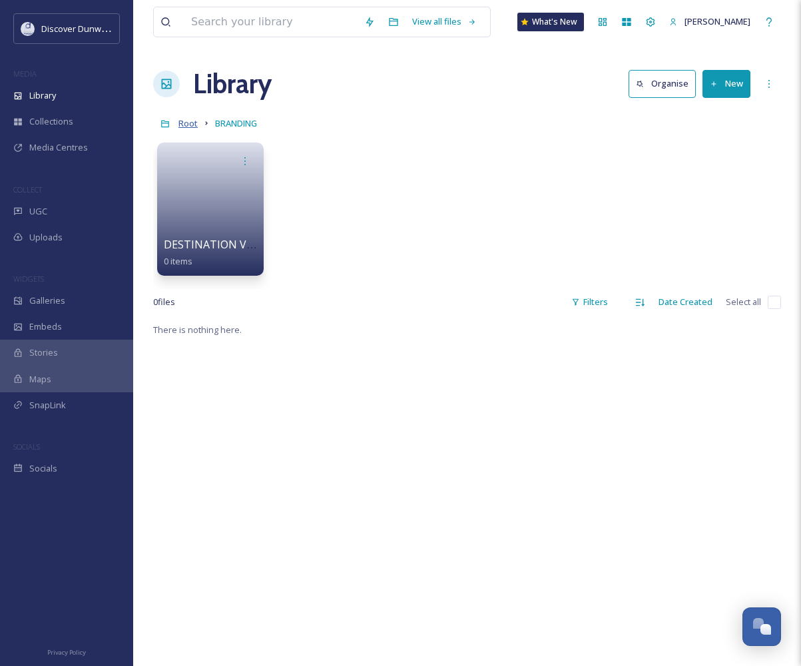
click at [191, 123] on span "Root" at bounding box center [188, 123] width 19 height 12
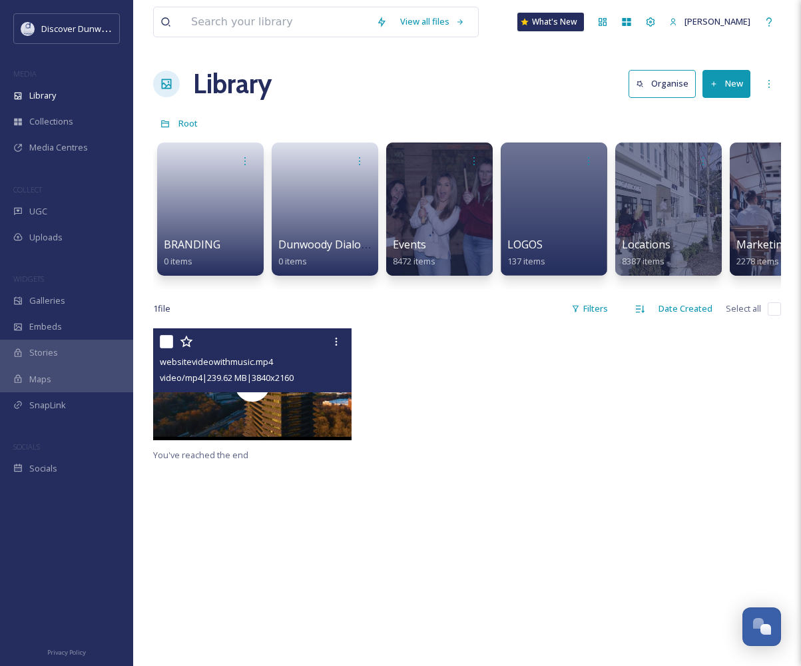
click at [162, 348] on input "checkbox" at bounding box center [166, 341] width 13 height 13
checkbox input "true"
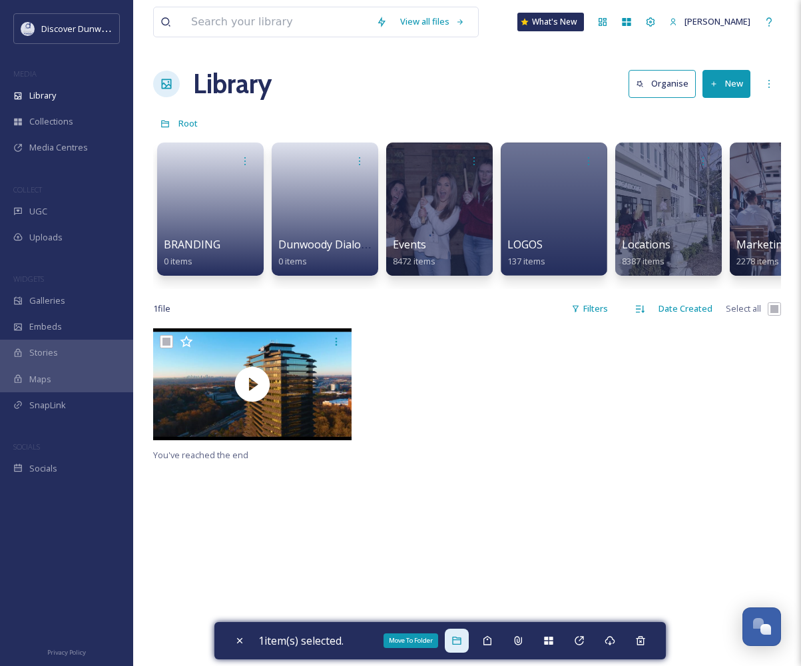
click at [450, 643] on div "Move To Folder" at bounding box center [457, 641] width 24 height 24
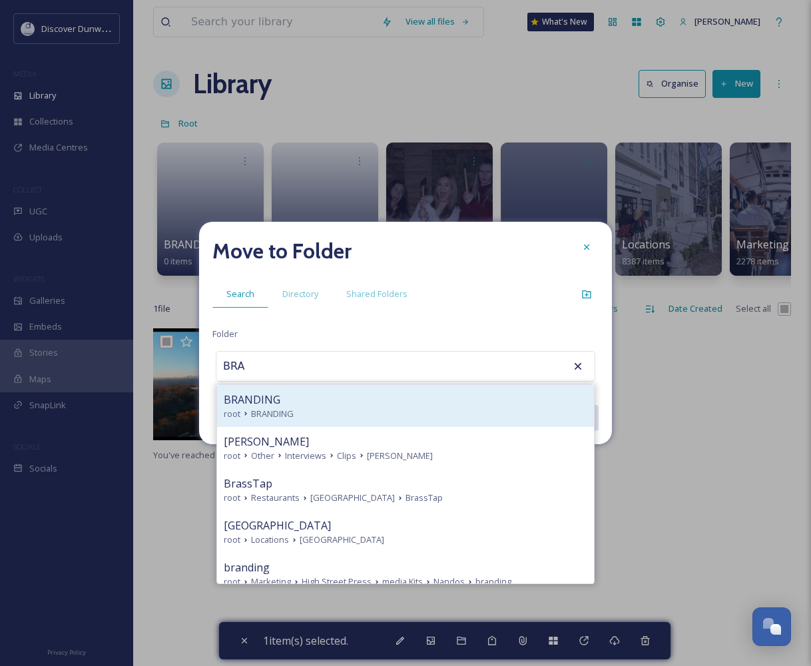
click at [290, 396] on div "BRANDING" at bounding box center [406, 400] width 364 height 16
type input "BRANDING"
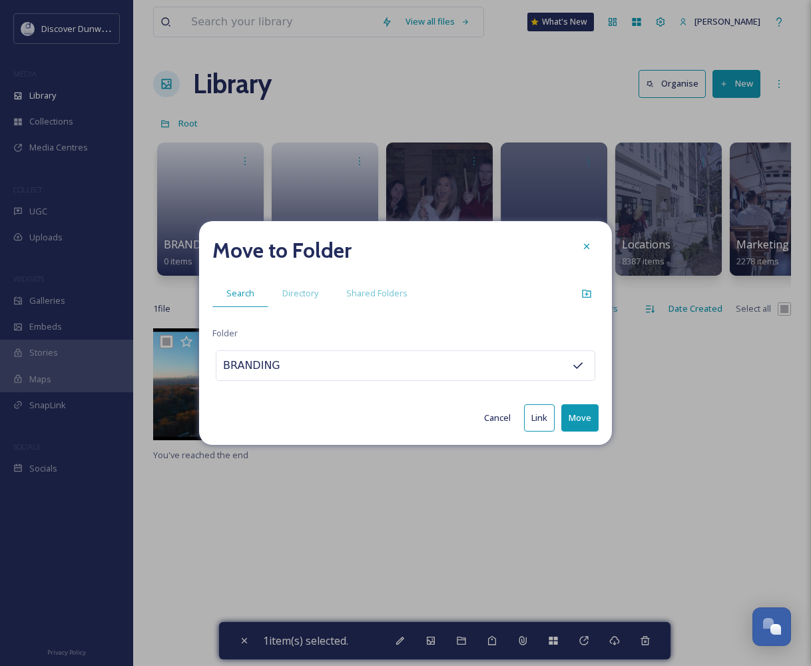
click at [581, 418] on button "Move" at bounding box center [579, 417] width 37 height 27
checkbox input "false"
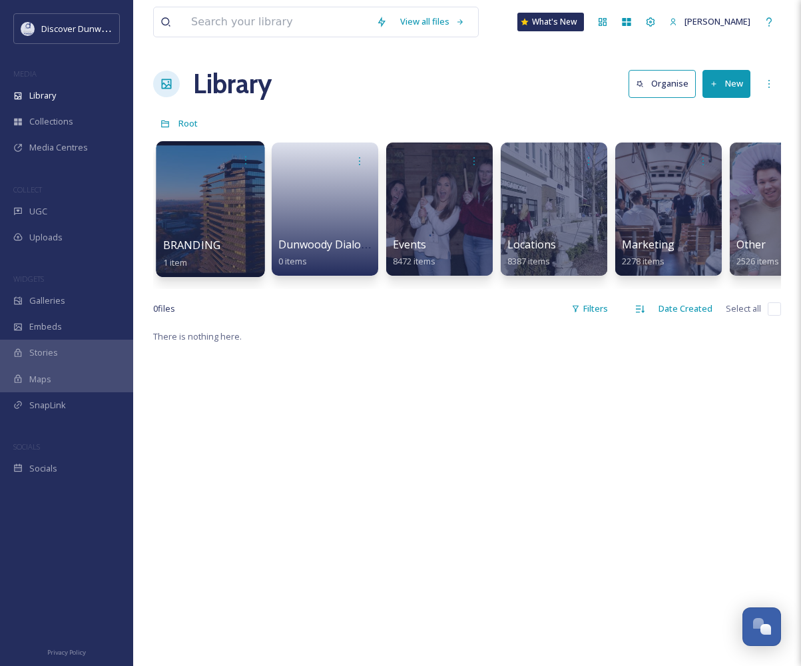
click at [209, 188] on div at bounding box center [210, 209] width 109 height 136
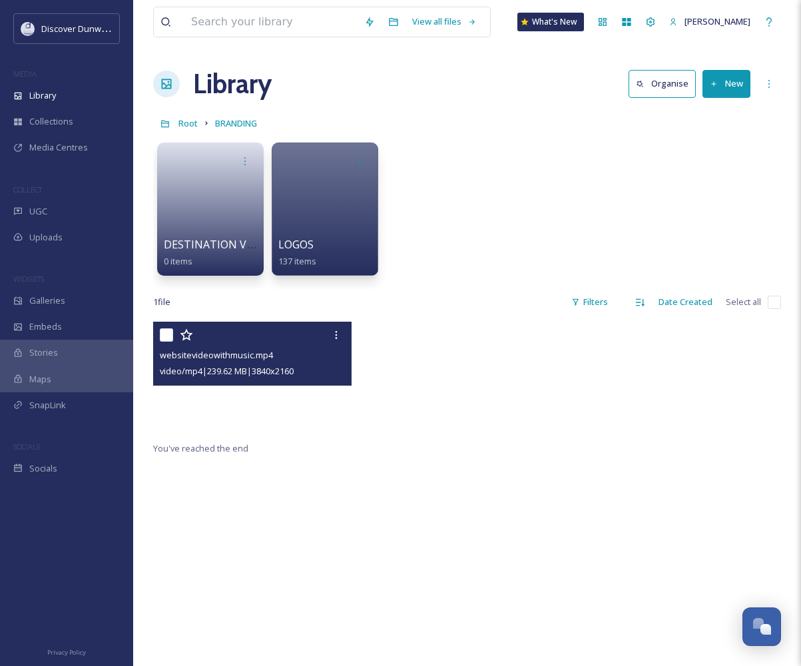
drag, startPoint x: 270, startPoint y: 404, endPoint x: 160, endPoint y: 391, distance: 110.6
click at [160, 391] on video "websitevideowithmusic.mp4" at bounding box center [252, 378] width 198 height 112
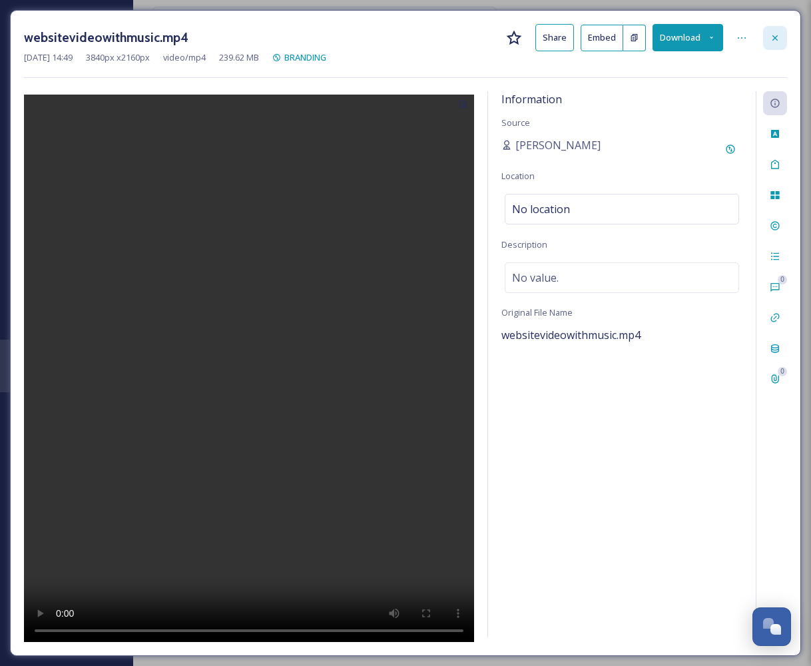
click at [774, 35] on icon at bounding box center [775, 38] width 11 height 11
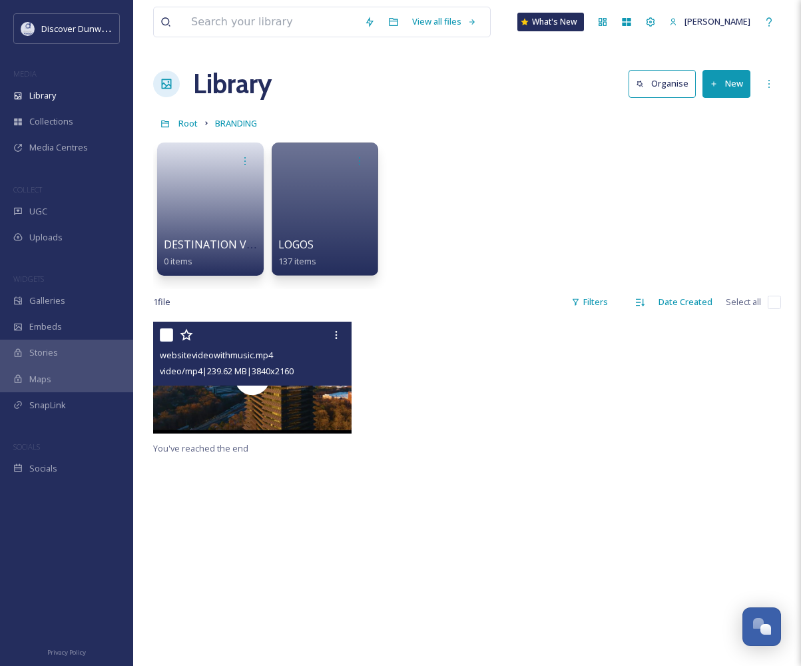
click at [165, 338] on input "checkbox" at bounding box center [166, 334] width 13 height 13
checkbox input "true"
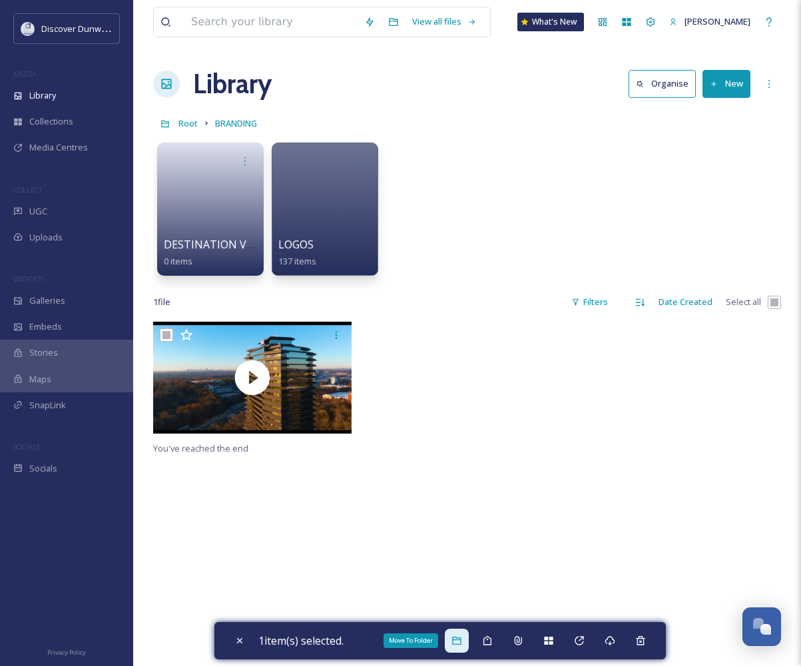
click at [467, 642] on div "Move To Folder" at bounding box center [457, 641] width 24 height 24
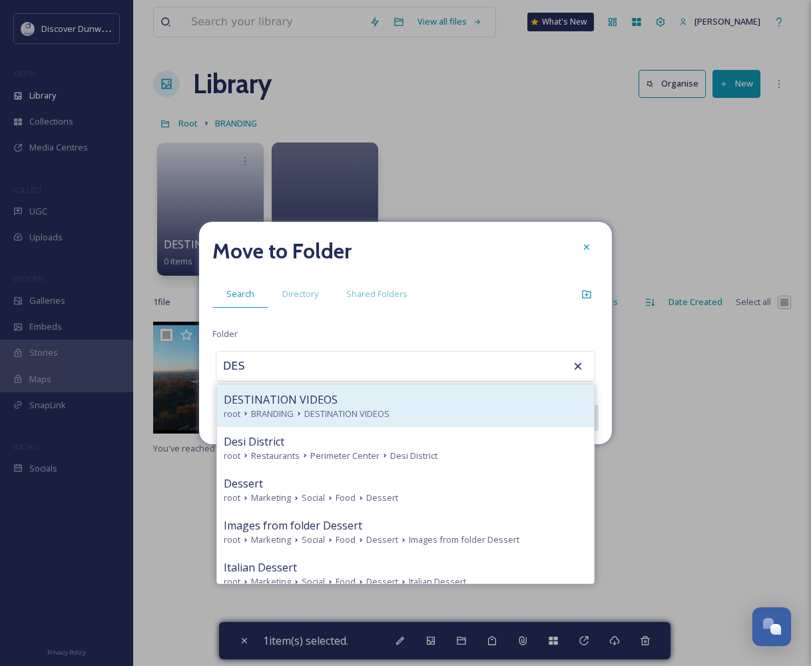
click at [297, 394] on span "DESTINATION VIDEOS" at bounding box center [281, 400] width 114 height 16
type input "DESTINATION VIDEOS"
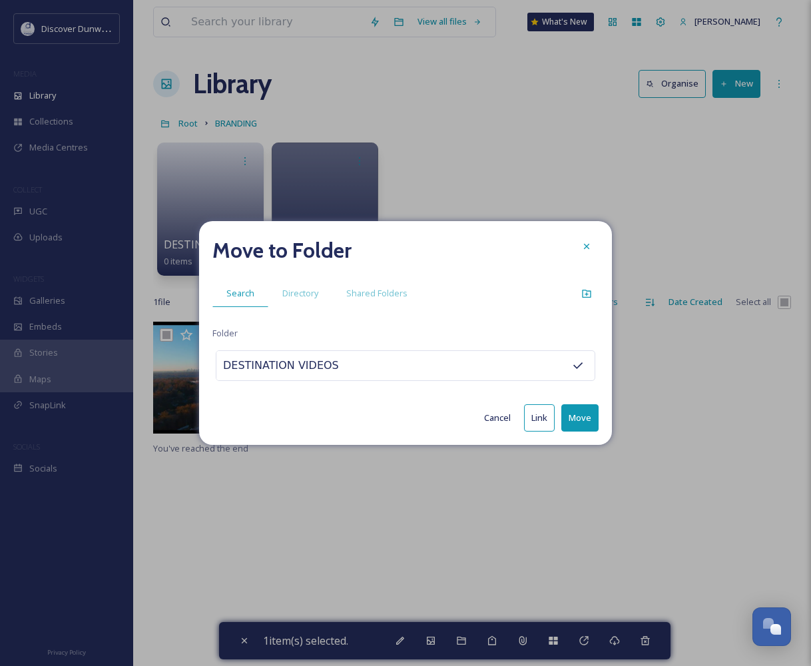
click at [571, 412] on button "Move" at bounding box center [579, 417] width 37 height 27
checkbox input "false"
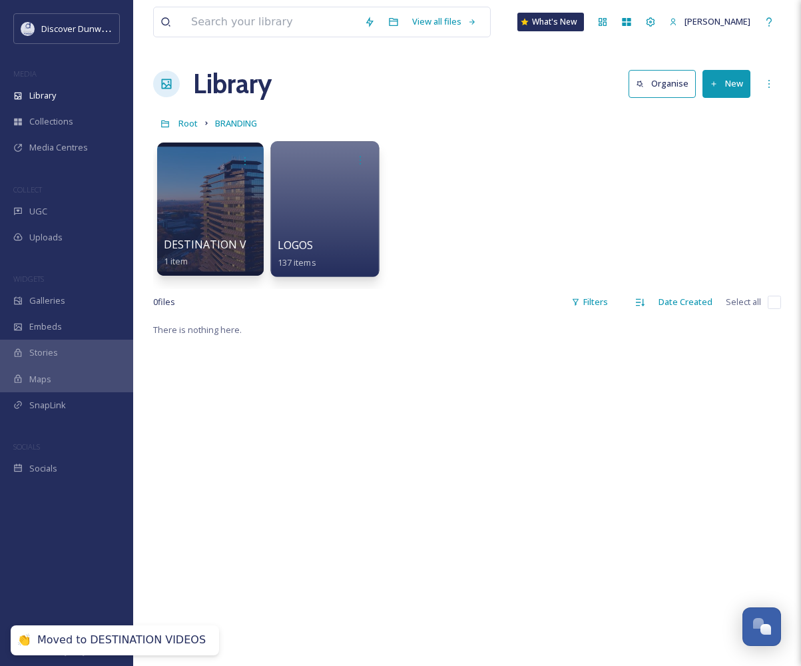
click at [330, 188] on div at bounding box center [324, 209] width 109 height 136
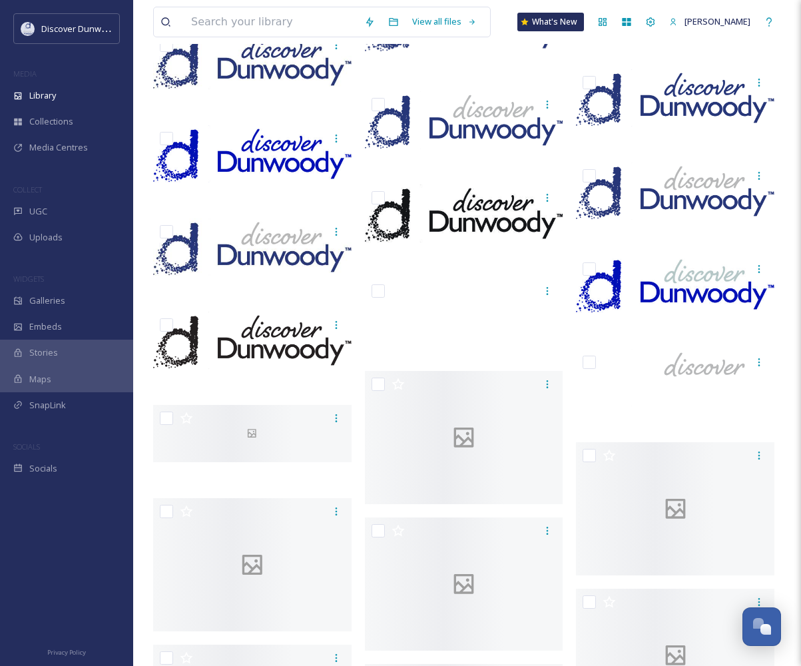
scroll to position [3072, 0]
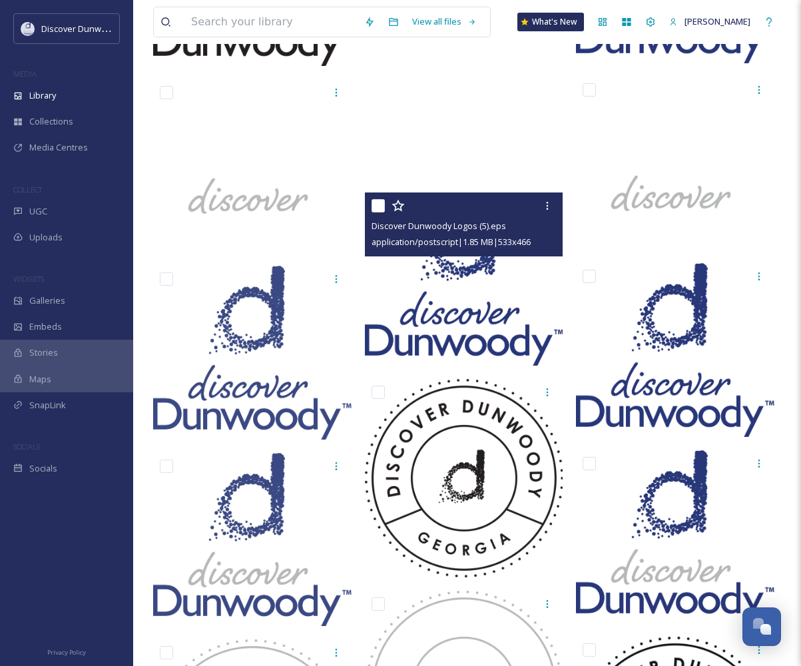
click at [480, 290] on img at bounding box center [464, 279] width 198 height 174
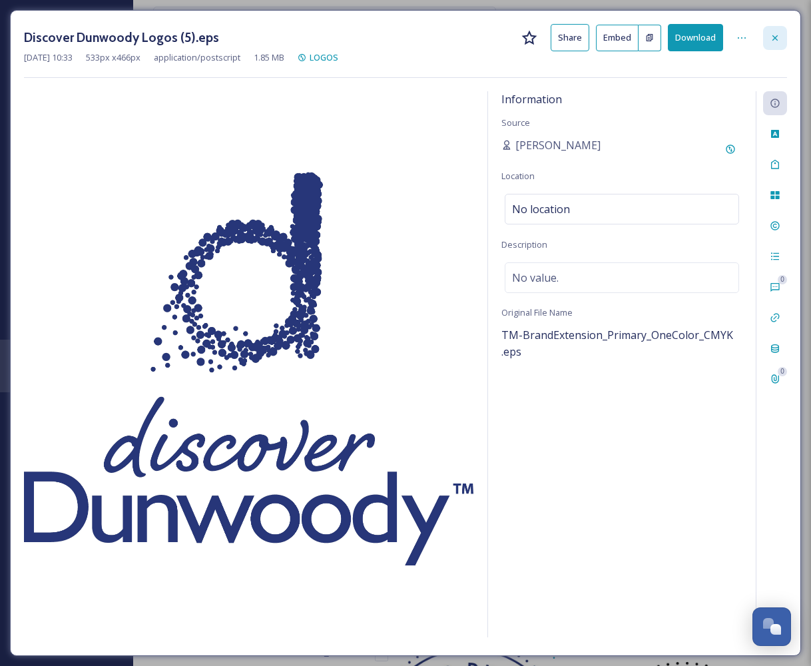
click at [769, 39] on div at bounding box center [775, 38] width 24 height 24
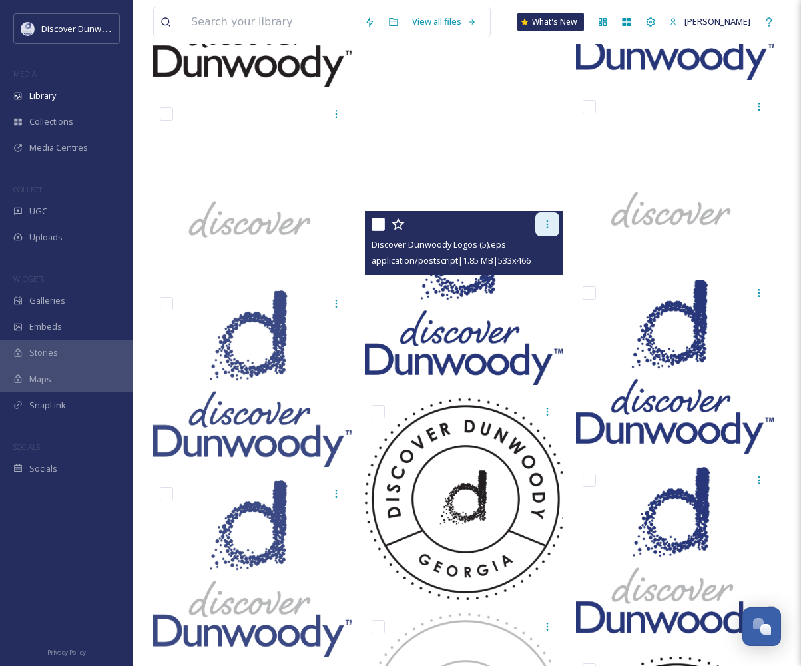
drag, startPoint x: 495, startPoint y: 311, endPoint x: 546, endPoint y: 218, distance: 106.4
click at [546, 218] on div at bounding box center [548, 224] width 24 height 24
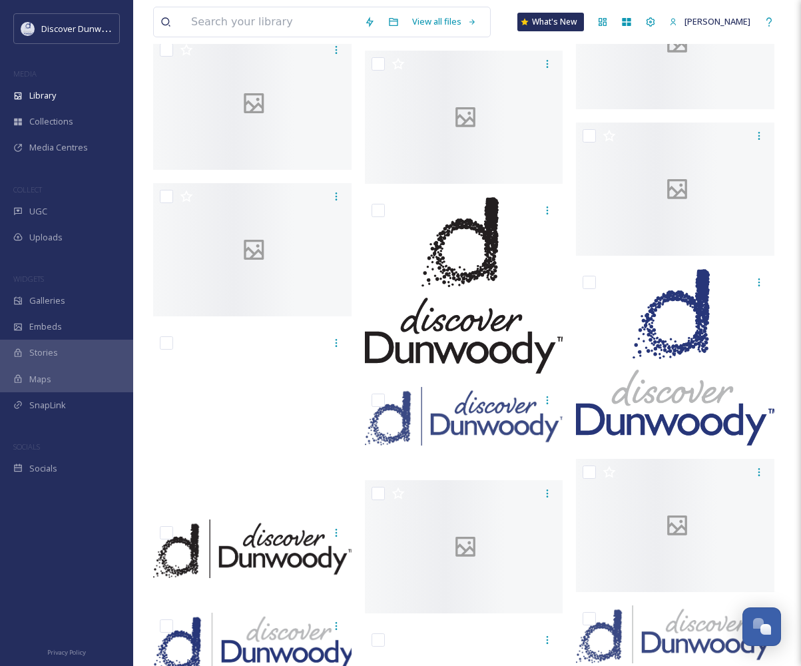
scroll to position [2273, 0]
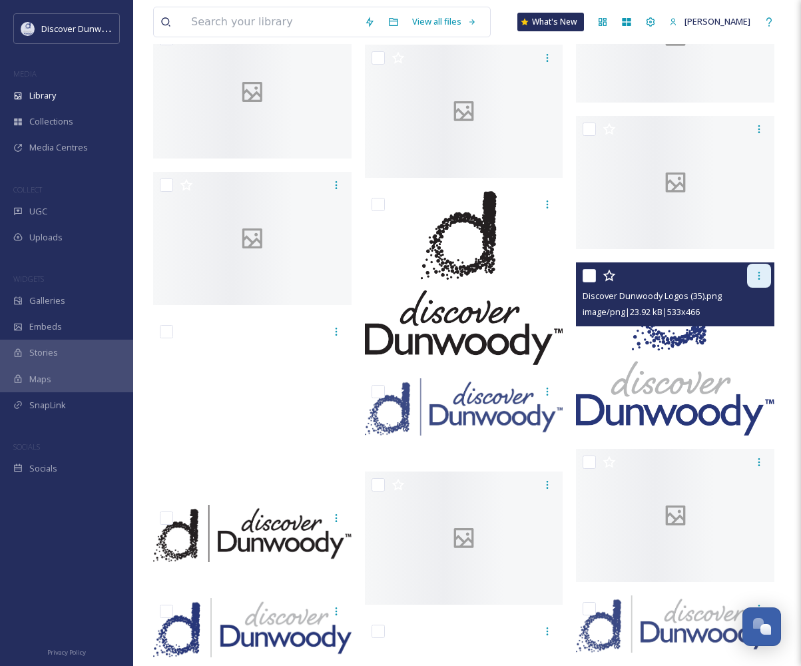
click at [759, 275] on icon at bounding box center [760, 276] width 2 height 8
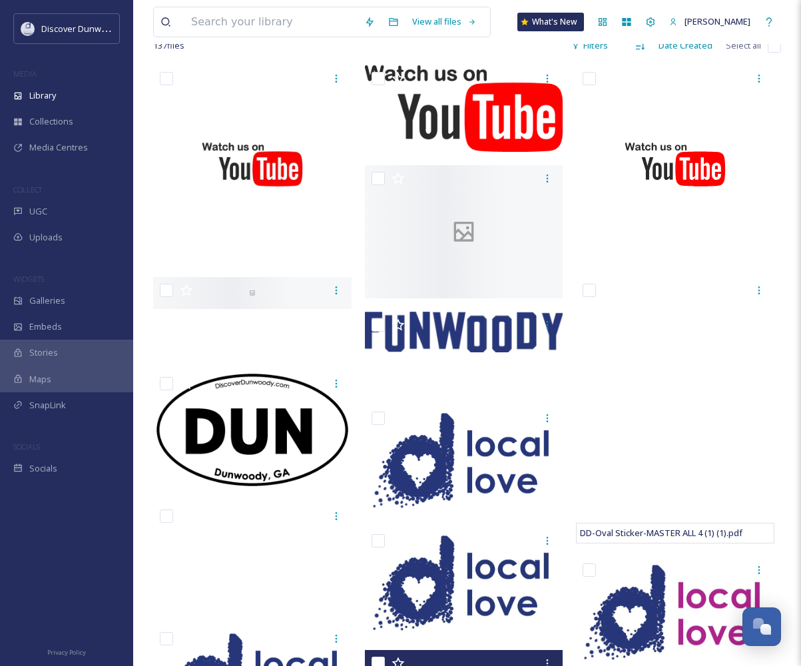
scroll to position [0, 0]
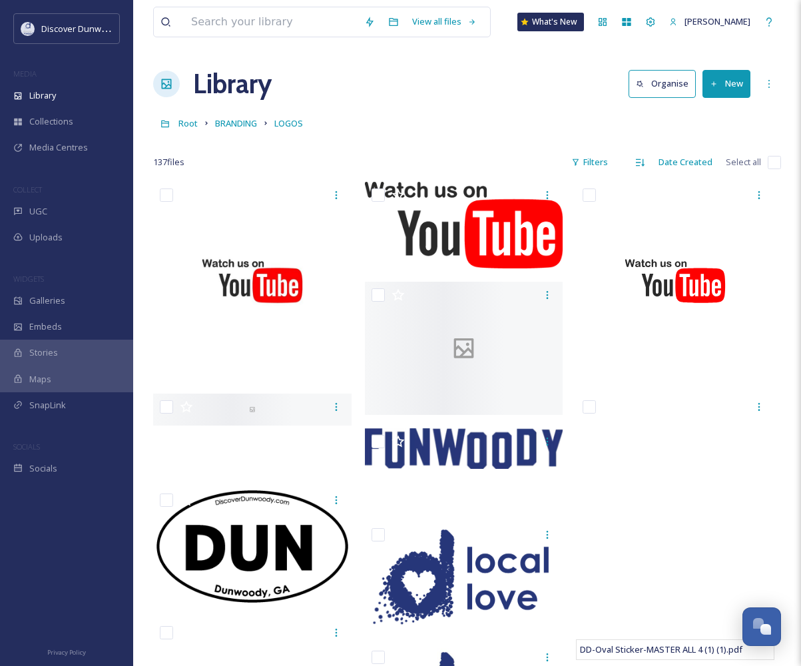
click at [675, 85] on button "Organise" at bounding box center [662, 83] width 67 height 27
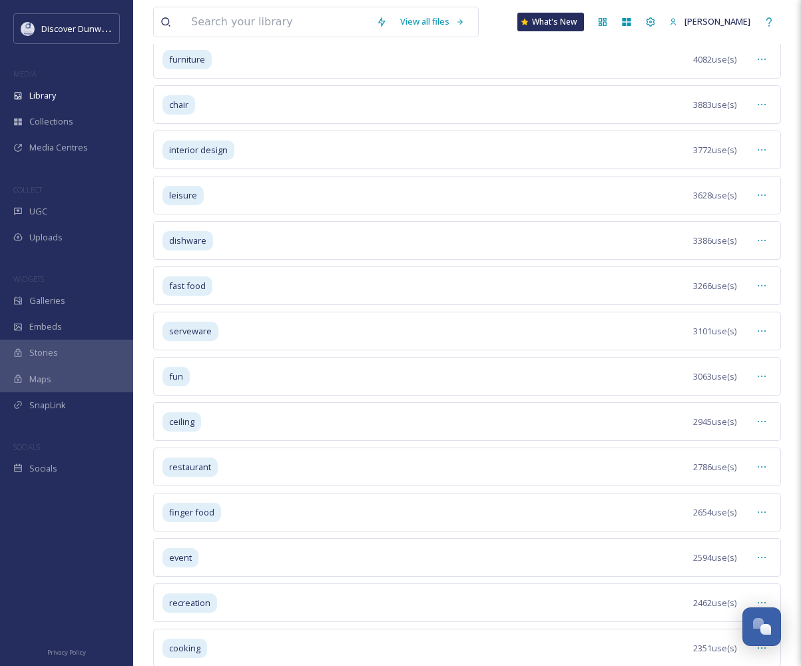
scroll to position [451, 0]
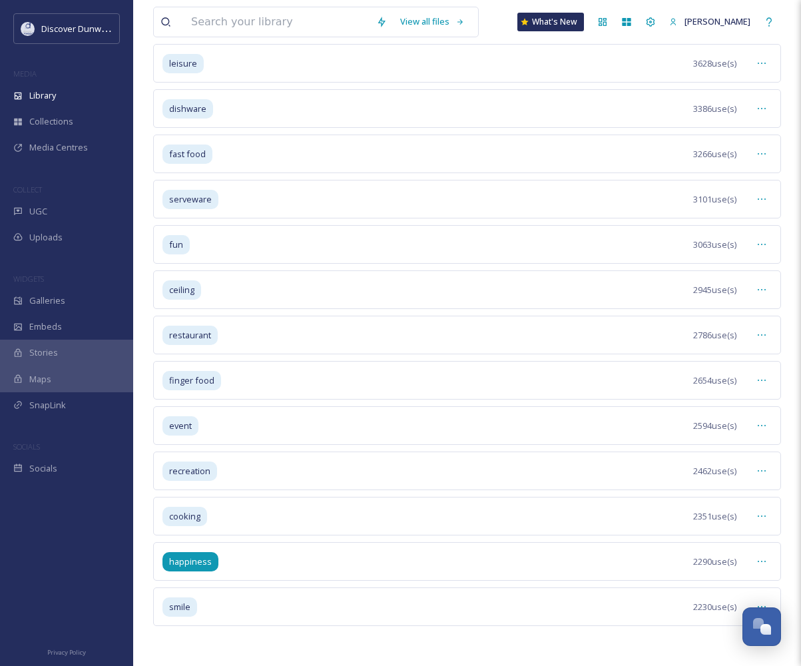
click at [194, 557] on span "happiness" at bounding box center [190, 561] width 43 height 13
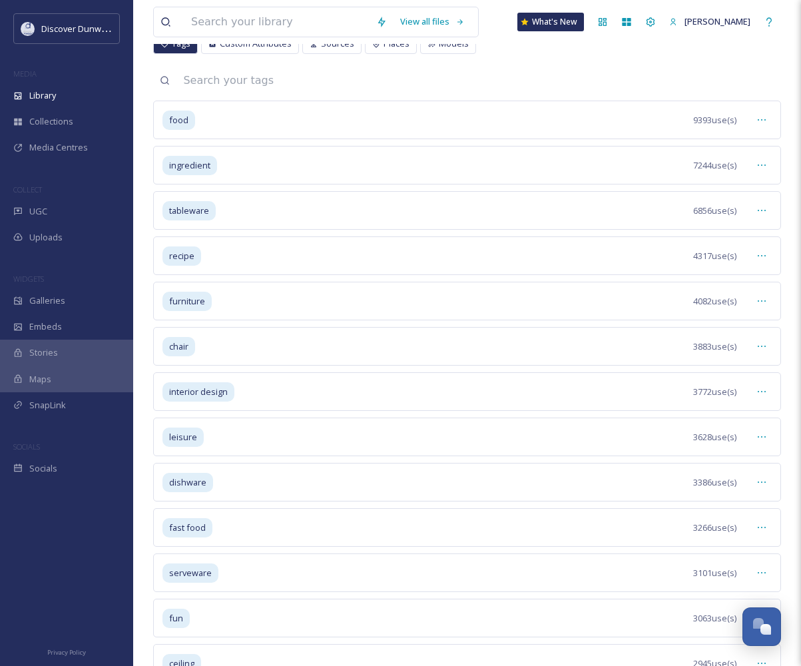
scroll to position [0, 0]
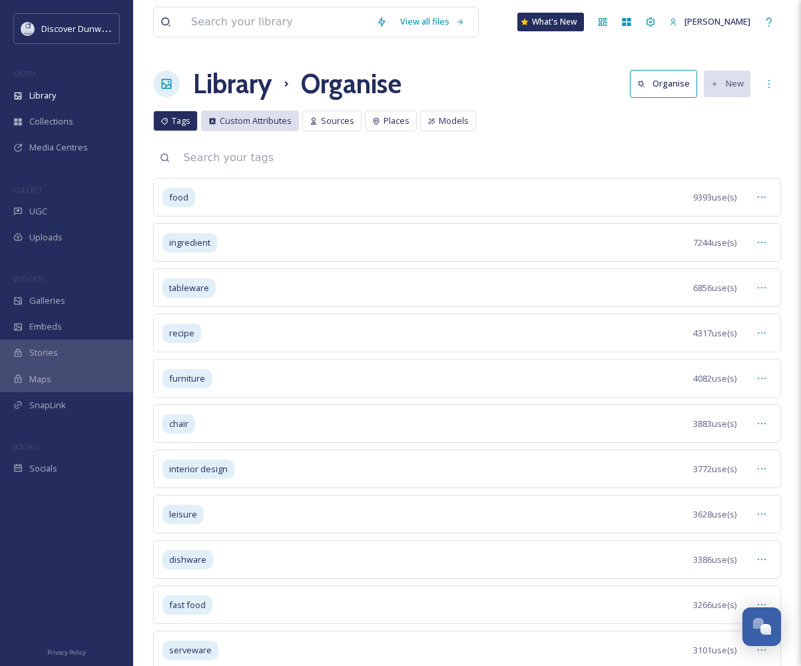
click at [253, 113] on div "Custom Attributes" at bounding box center [250, 121] width 98 height 21
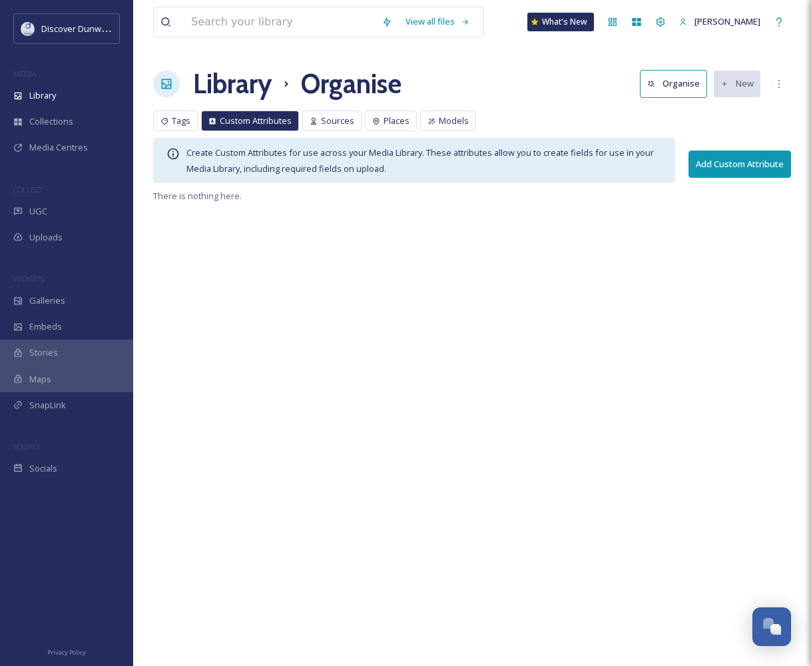
click at [344, 110] on div "View all files What's New Madison Holtz Library Organise Organise New Your Sele…" at bounding box center [472, 333] width 678 height 666
click at [339, 122] on span "Sources" at bounding box center [337, 121] width 33 height 13
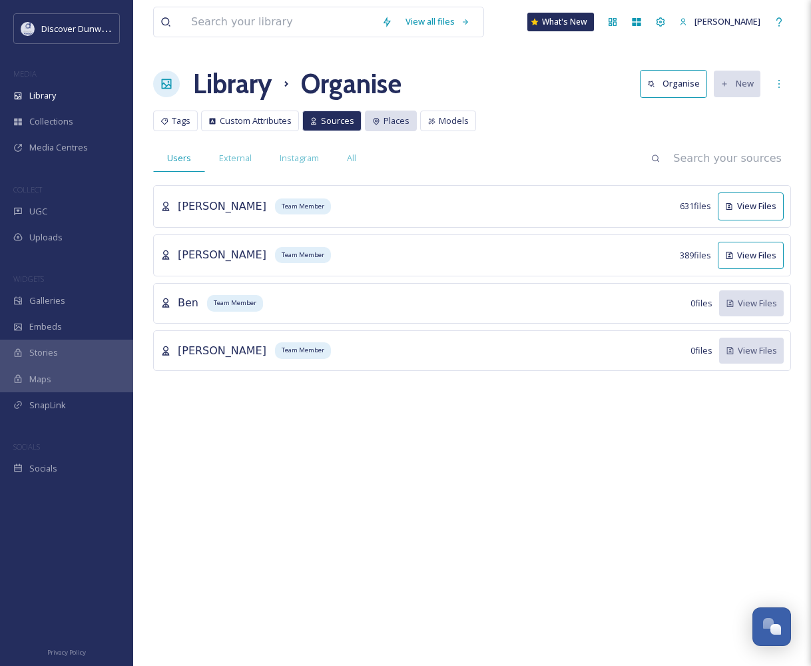
click at [381, 121] on div "Places" at bounding box center [391, 121] width 52 height 21
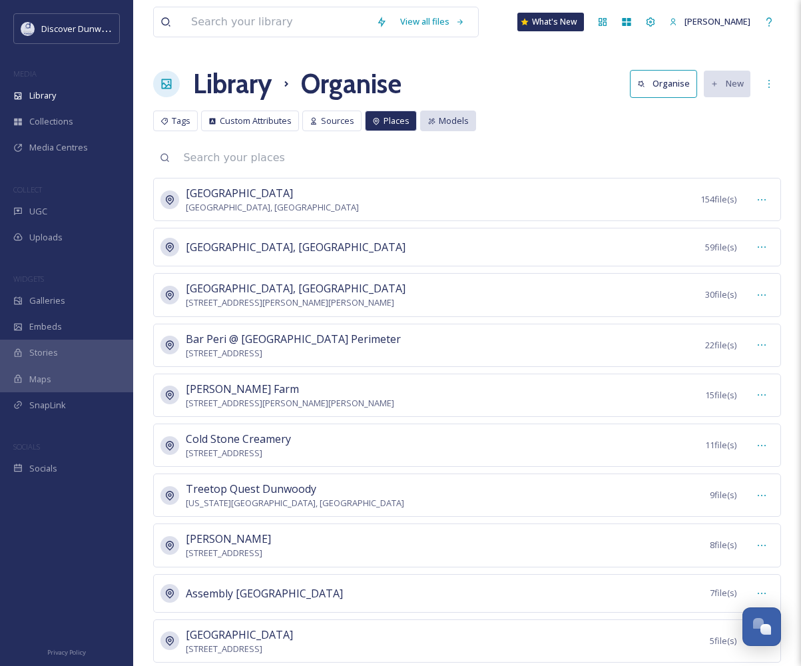
click at [448, 125] on span "Models" at bounding box center [454, 121] width 30 height 13
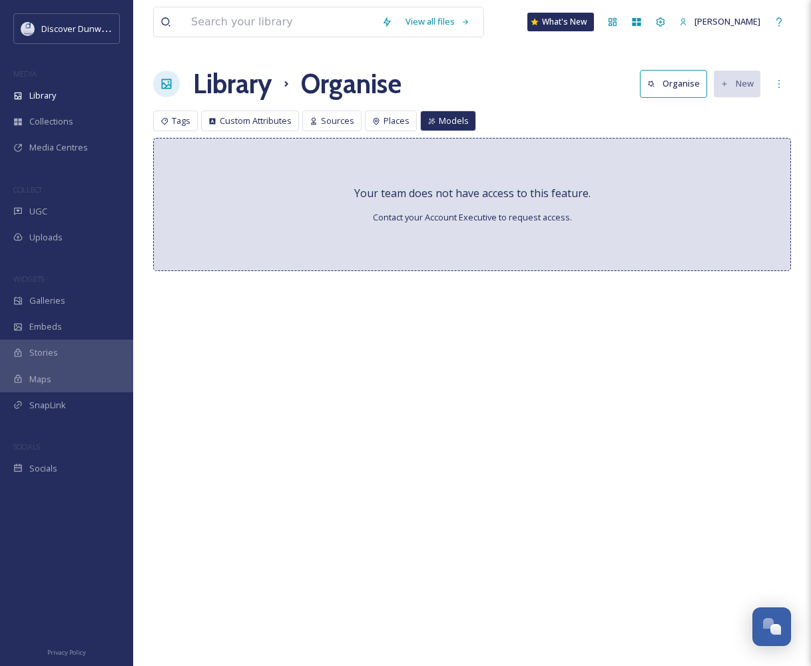
click at [404, 222] on span "Contact your Account Executive to request access." at bounding box center [472, 217] width 199 height 13
click at [67, 122] on span "Collections" at bounding box center [51, 121] width 44 height 13
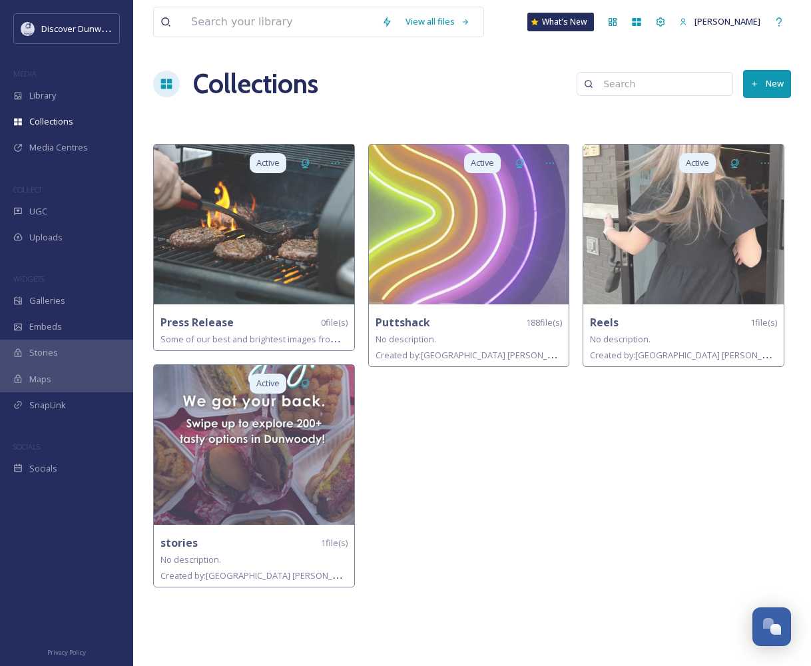
click at [402, 444] on div "Active Puttshack 188 file(s) No description. Created by: Madison Holtz" at bounding box center [472, 369] width 208 height 450
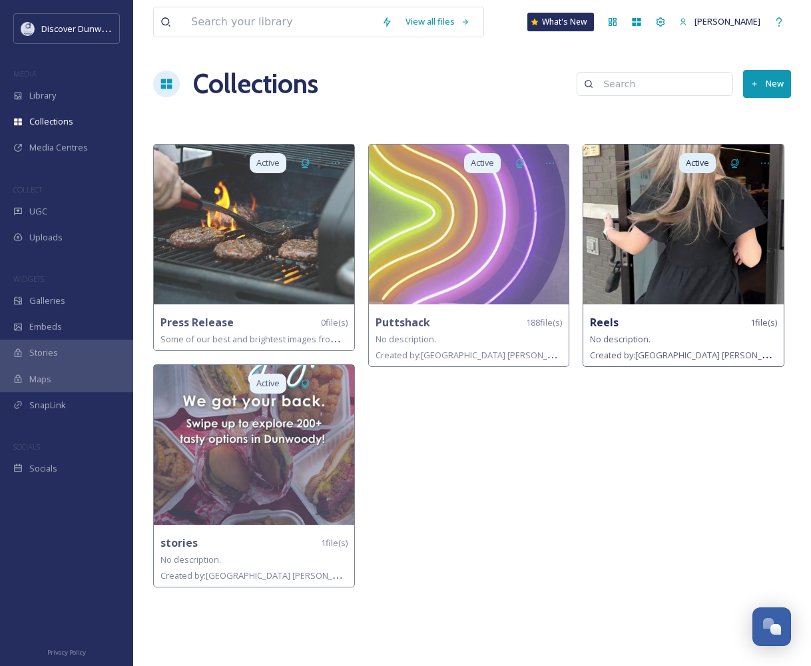
click at [611, 182] on img at bounding box center [683, 225] width 200 height 160
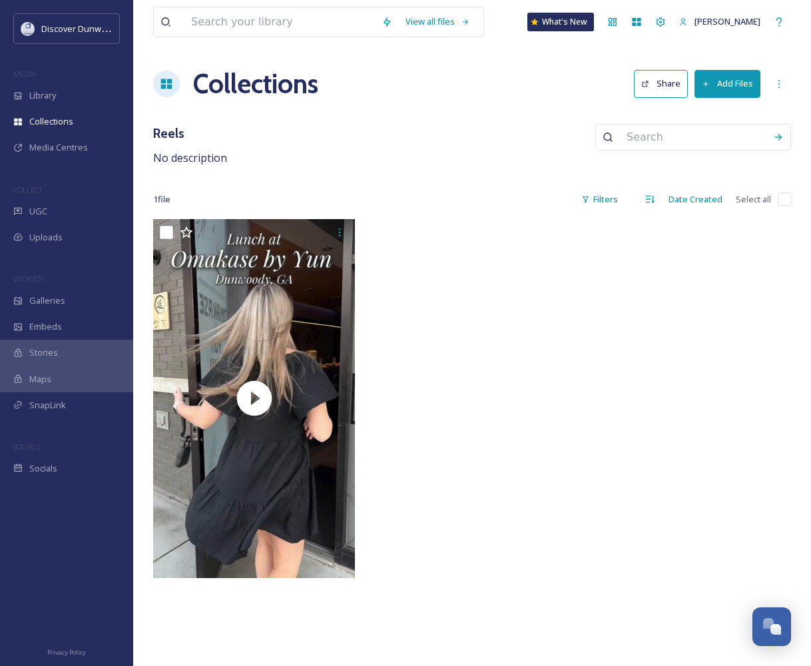
click at [731, 88] on button "Add Files" at bounding box center [728, 83] width 66 height 27
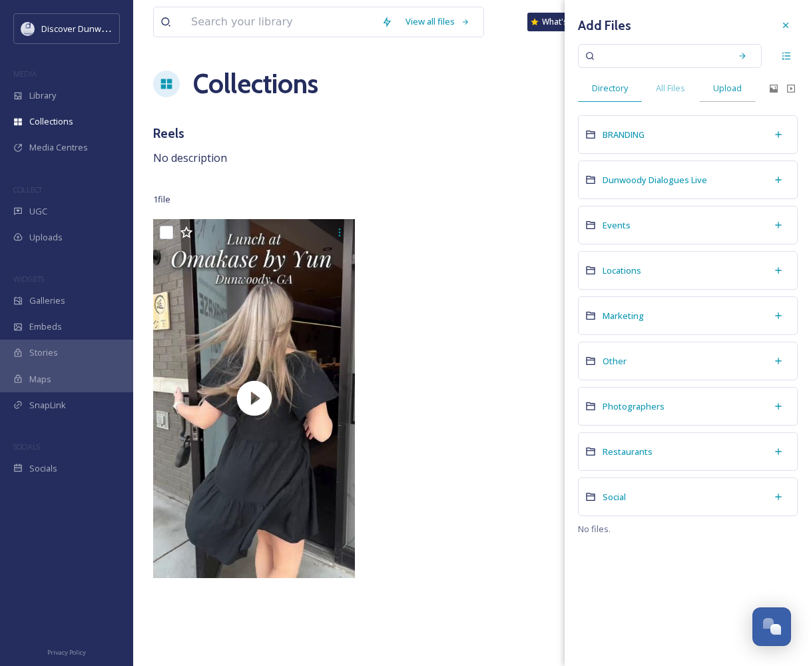
click at [729, 90] on span "Upload" at bounding box center [727, 88] width 29 height 13
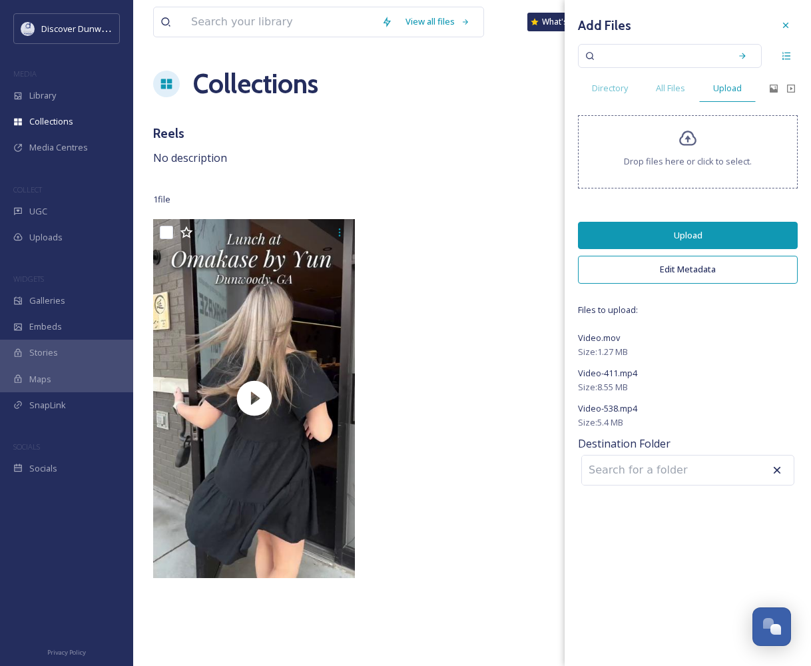
click at [687, 232] on button "Upload" at bounding box center [688, 235] width 220 height 27
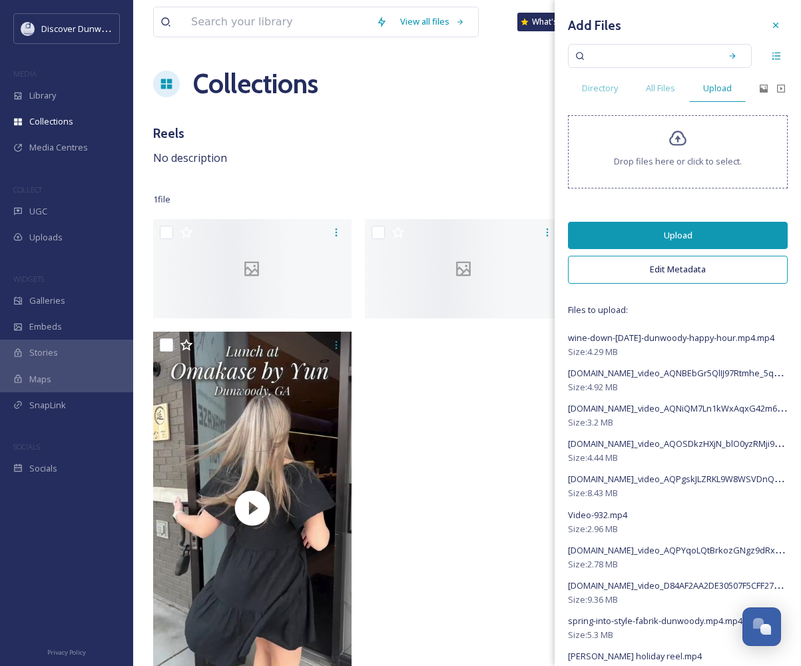
click at [693, 234] on button "Upload" at bounding box center [678, 235] width 220 height 27
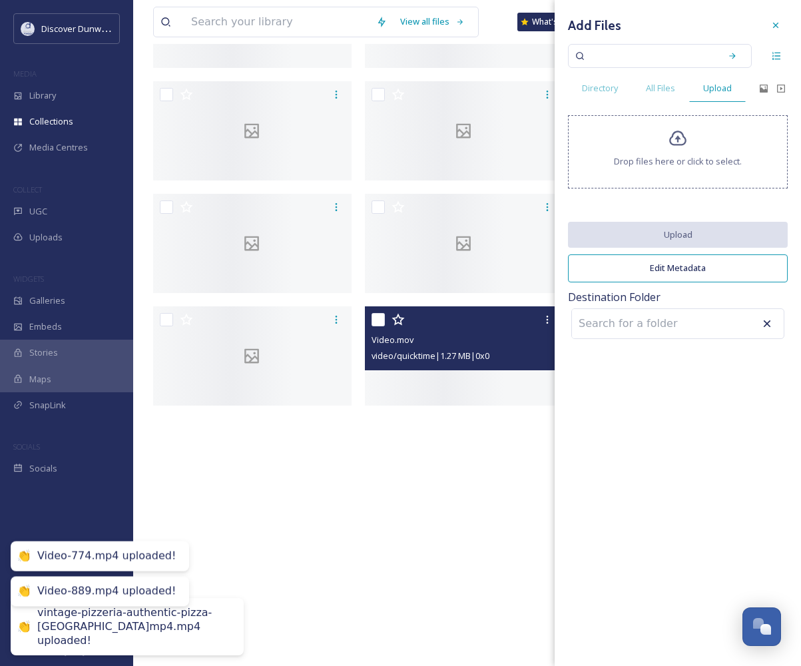
scroll to position [678, 0]
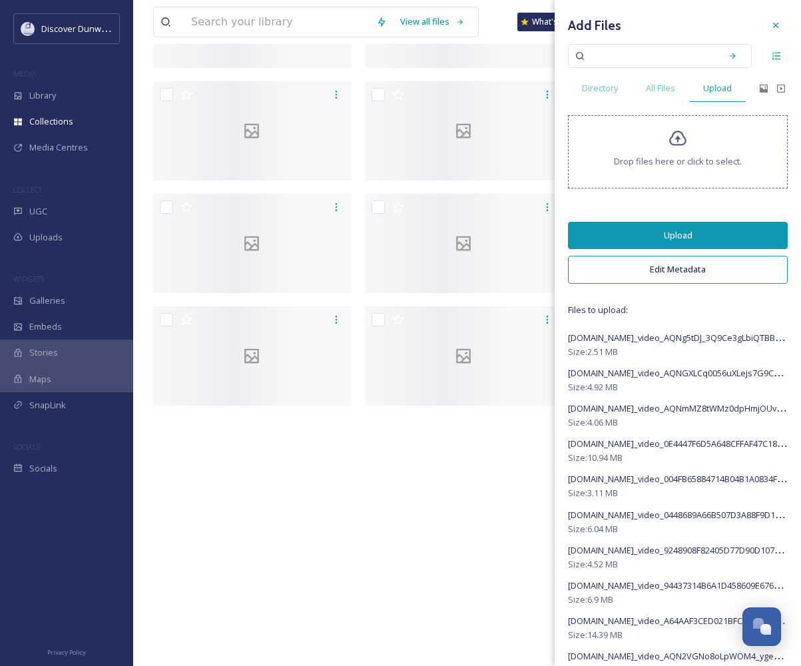
click at [709, 232] on button "Upload" at bounding box center [678, 235] width 220 height 27
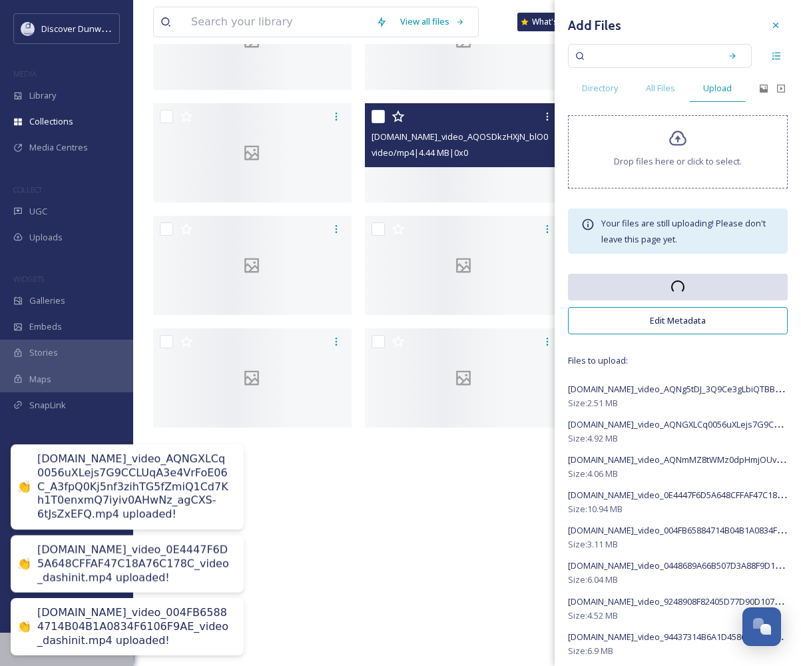
scroll to position [398, 0]
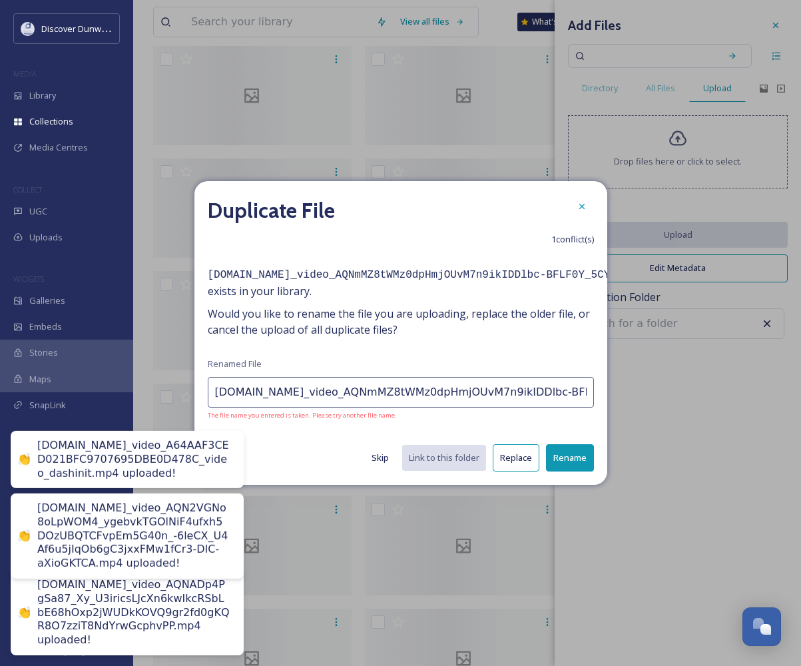
type input "Snapinst.app_video_AQNmMZ8tWMz0dpHmjOUvM7n9ikIDDlbc-BFLF0Y_5CYH95e5uNqbOZZXMd9u…"
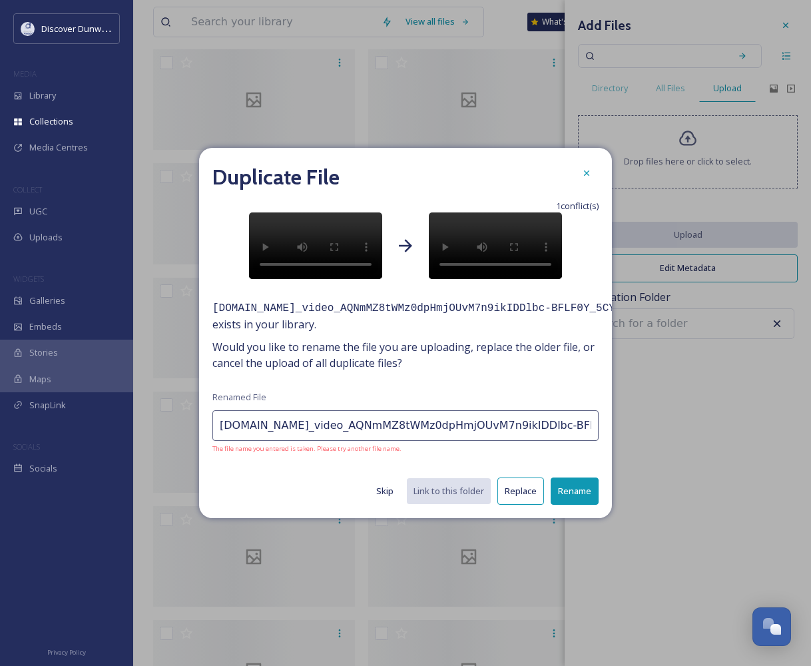
click at [291, 441] on input "Snapinst.app_video_AQNmMZ8tWMz0dpHmjOUvM7n9ikIDDlbc-BFLF0Y_5CYH95e5uNqbOZZXMd9u…" at bounding box center [405, 425] width 386 height 31
click at [520, 518] on div "Duplicate File 1 conflict(s) Your Upload Existing File Snapinst.app_video_AQNmM…" at bounding box center [405, 333] width 413 height 370
click at [520, 505] on button "Replace" at bounding box center [521, 491] width 47 height 27
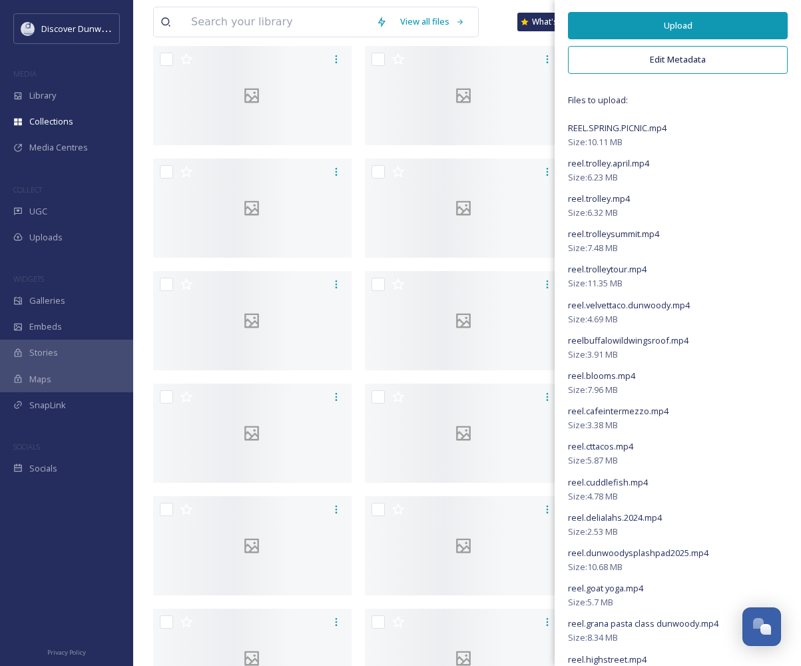
scroll to position [153, 0]
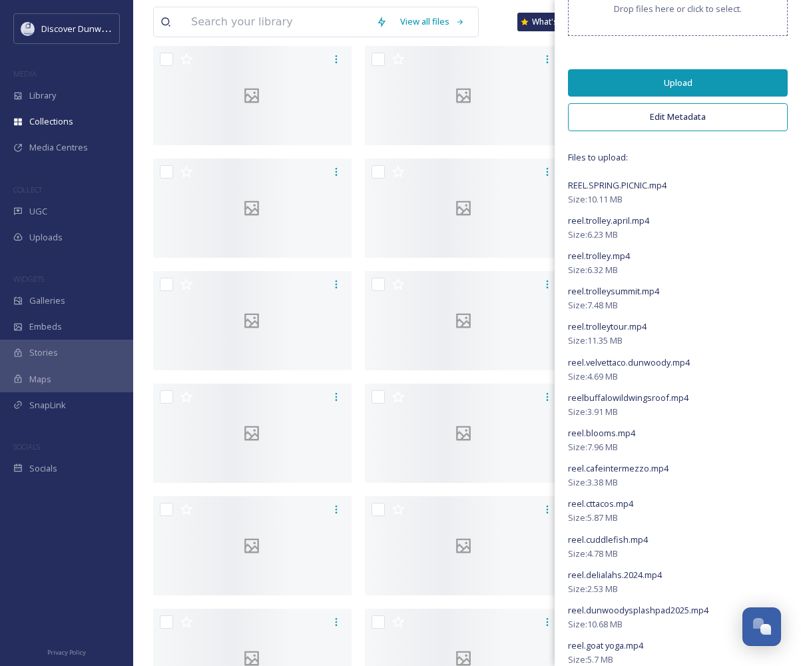
click at [675, 79] on button "Upload" at bounding box center [678, 82] width 220 height 27
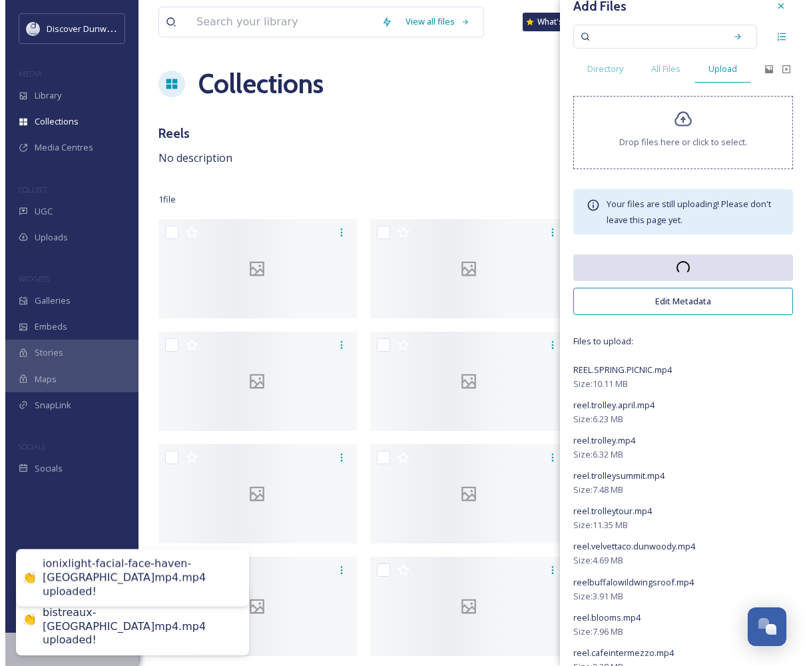
scroll to position [0, 0]
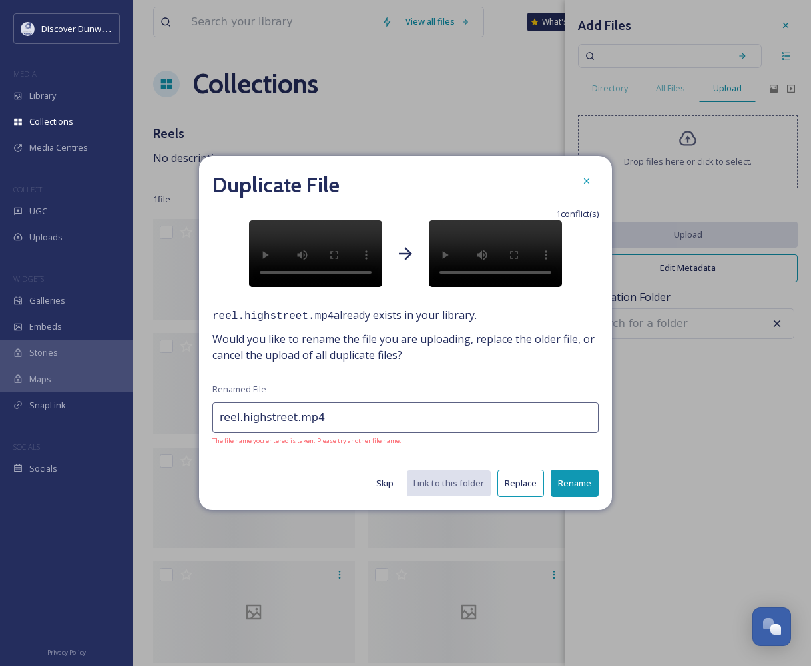
click at [522, 497] on button "Replace" at bounding box center [521, 483] width 47 height 27
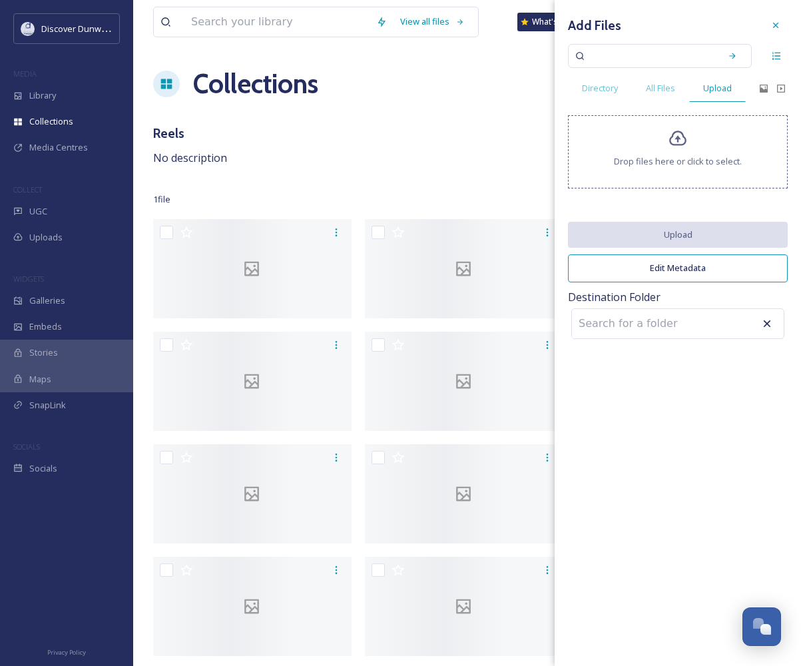
click at [518, 93] on div "Collections Share Add Files" at bounding box center [467, 84] width 628 height 40
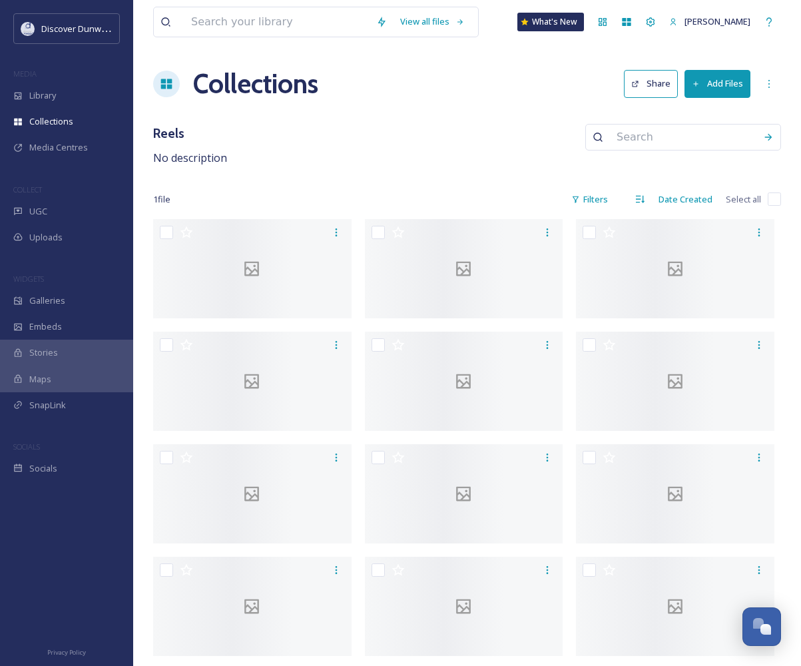
click at [727, 93] on button "Add Files" at bounding box center [718, 83] width 66 height 27
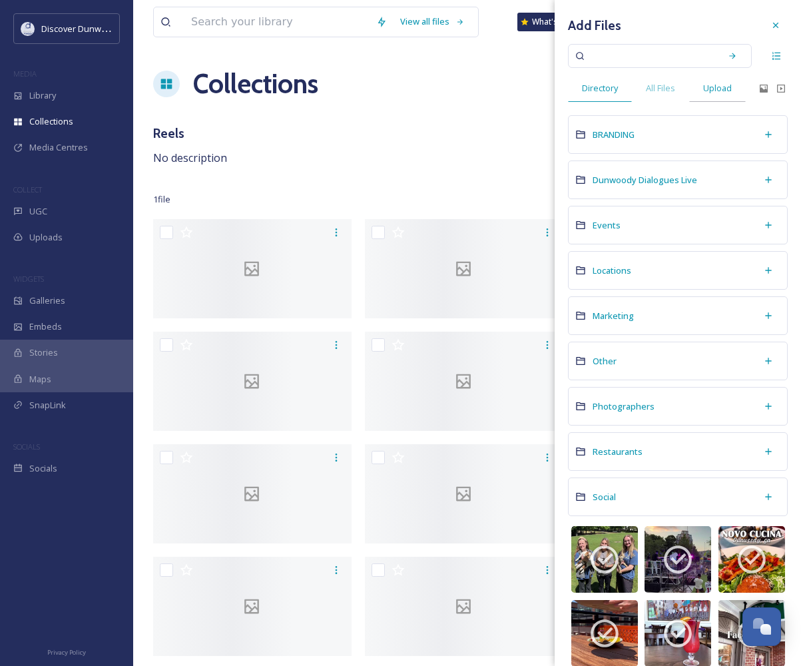
click at [725, 91] on span "Upload" at bounding box center [717, 88] width 29 height 13
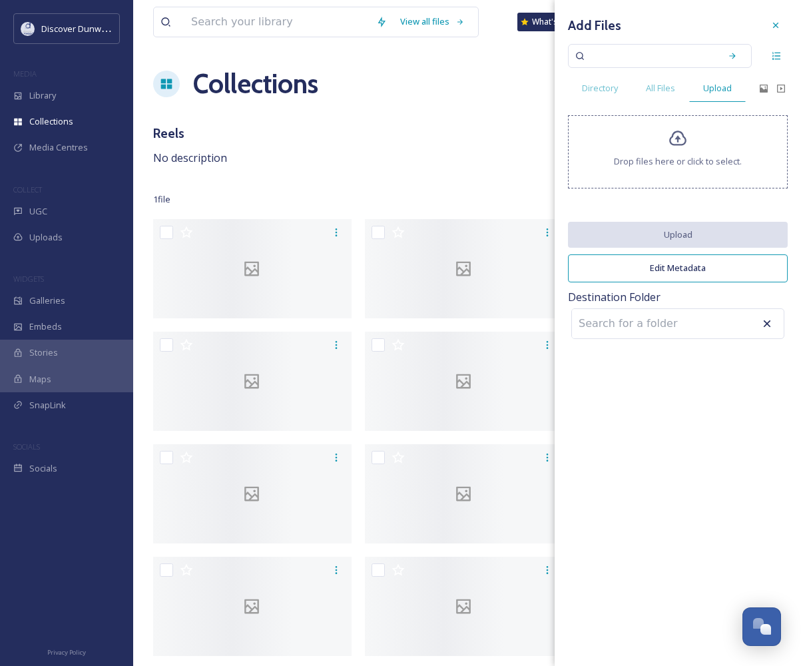
click at [356, 134] on div "Reels No description" at bounding box center [467, 145] width 628 height 43
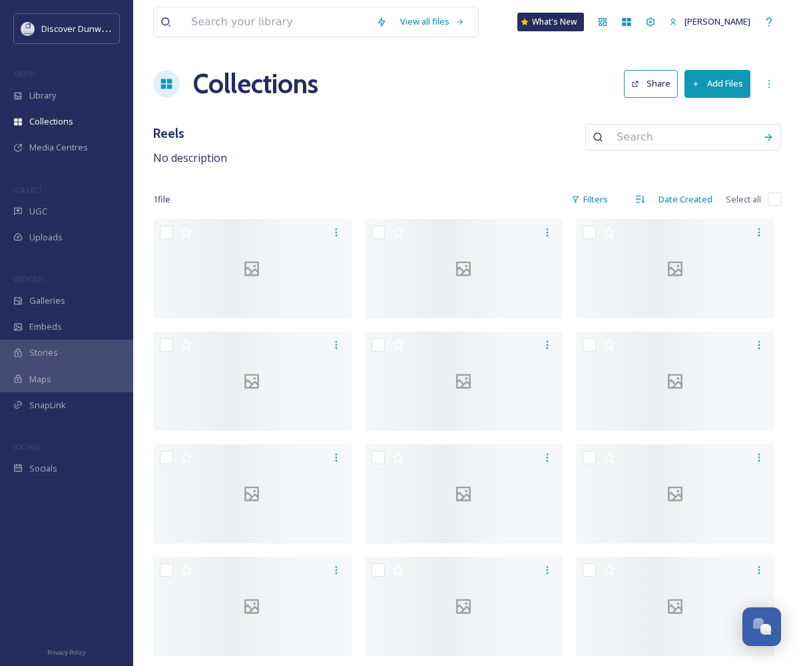
click at [701, 82] on button "Add Files" at bounding box center [718, 83] width 66 height 27
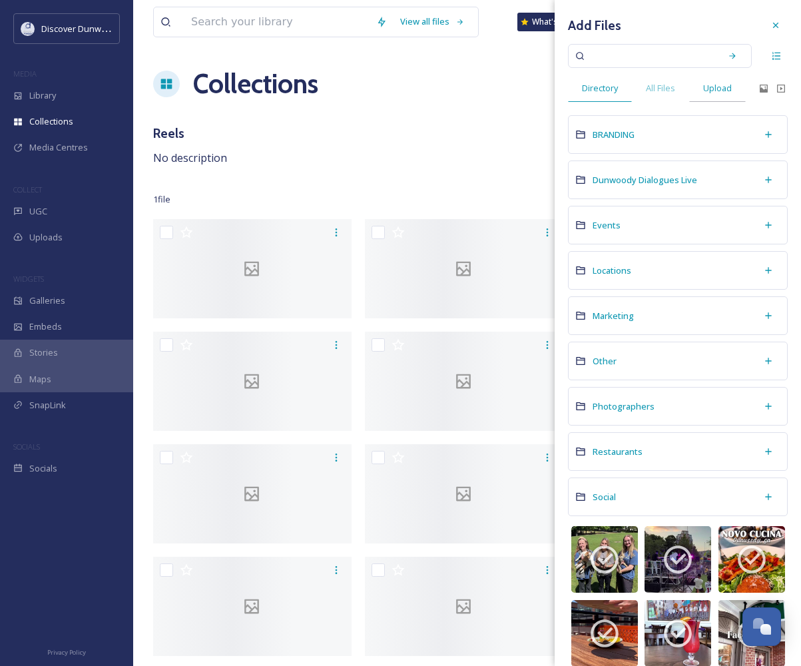
click at [698, 84] on div "Upload" at bounding box center [717, 88] width 57 height 27
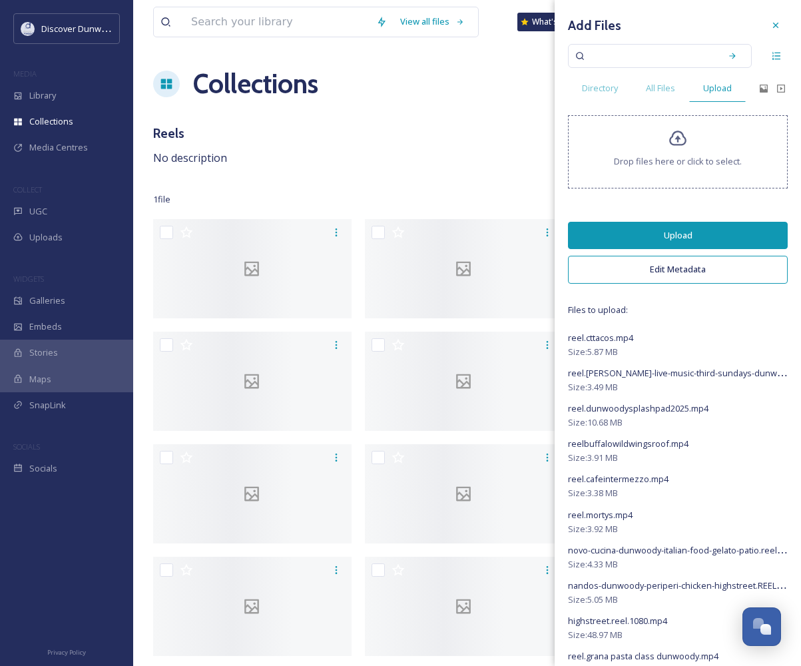
click at [661, 228] on button "Upload" at bounding box center [678, 235] width 220 height 27
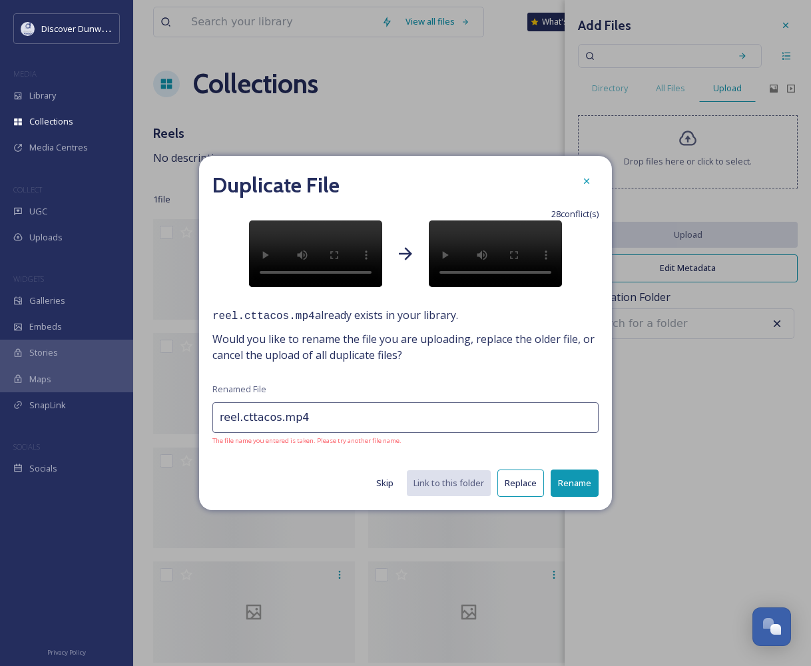
click at [510, 497] on button "Replace" at bounding box center [521, 483] width 47 height 27
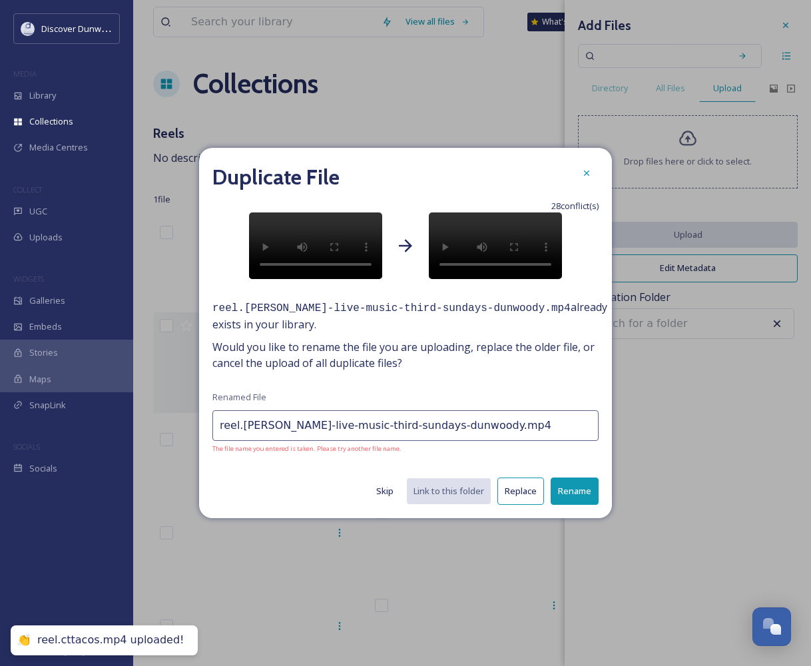
click at [510, 505] on button "Replace" at bounding box center [521, 491] width 47 height 27
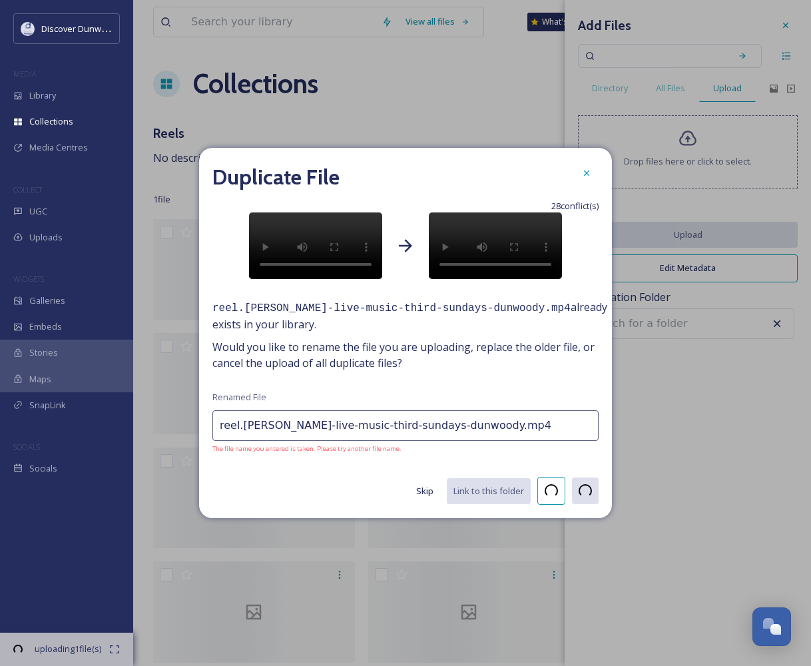
type input "reel.dunwoodysplashpad2025.mp4"
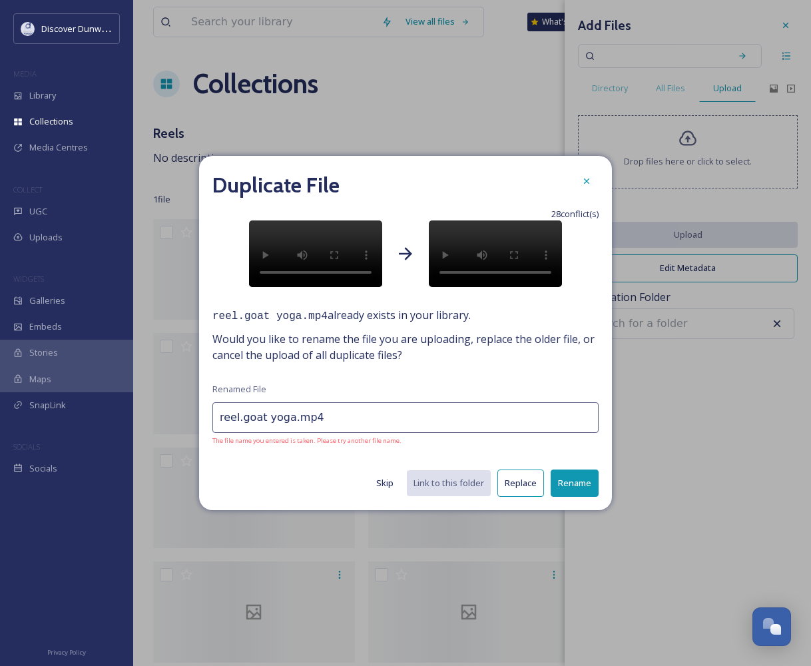
click at [524, 497] on button "Replace" at bounding box center [521, 483] width 47 height 27
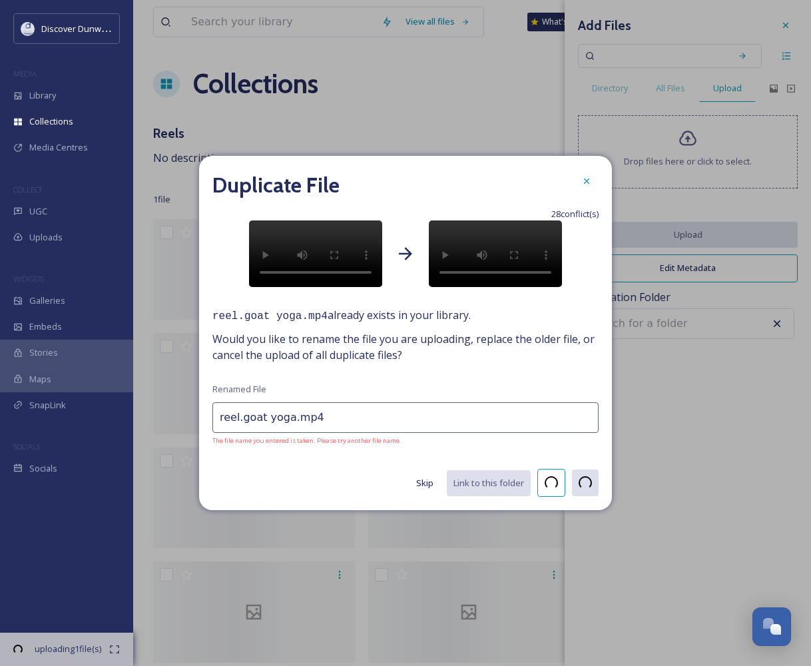
type input "reel.highstreet.mp4"
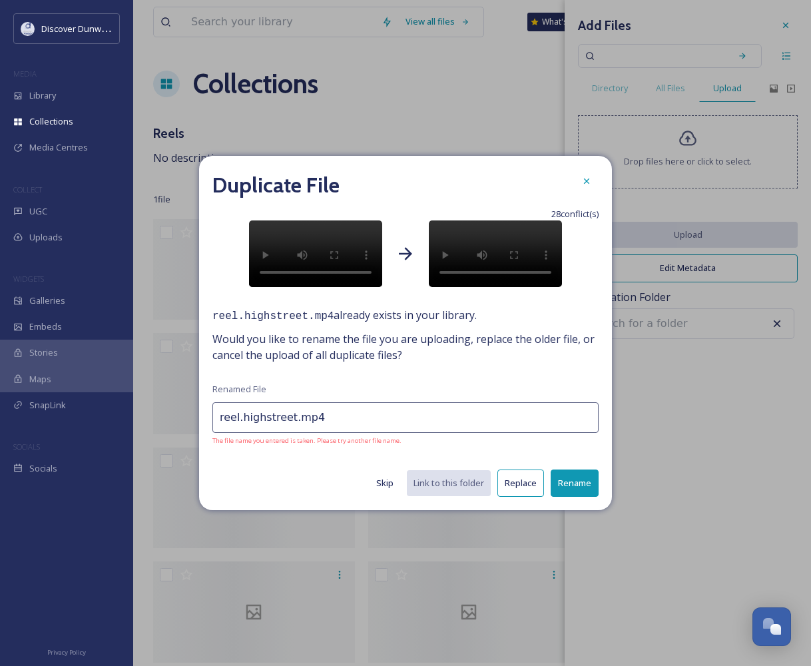
click at [524, 497] on button "Replace" at bounding box center [521, 483] width 47 height 27
click at [526, 497] on button "Replace" at bounding box center [521, 483] width 47 height 27
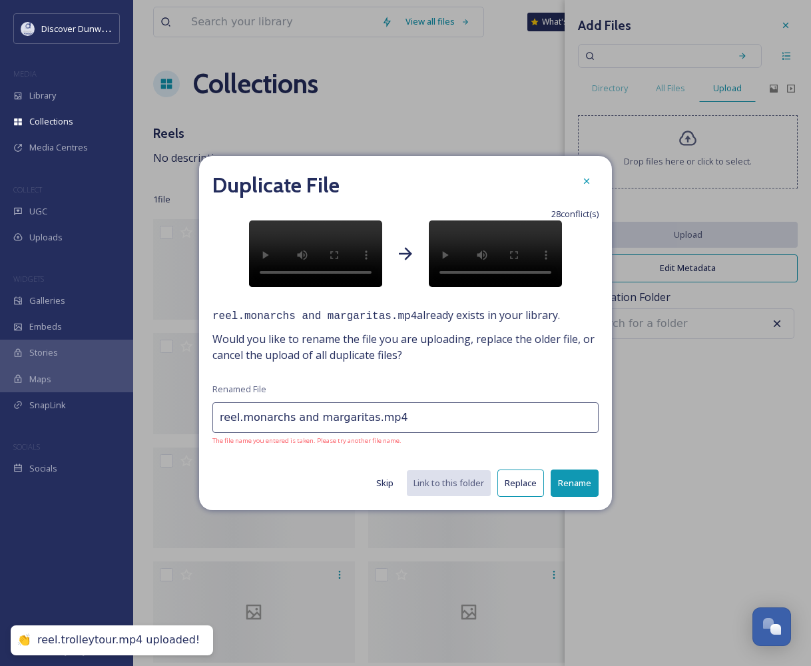
click at [526, 497] on button "Replace" at bounding box center [521, 483] width 47 height 27
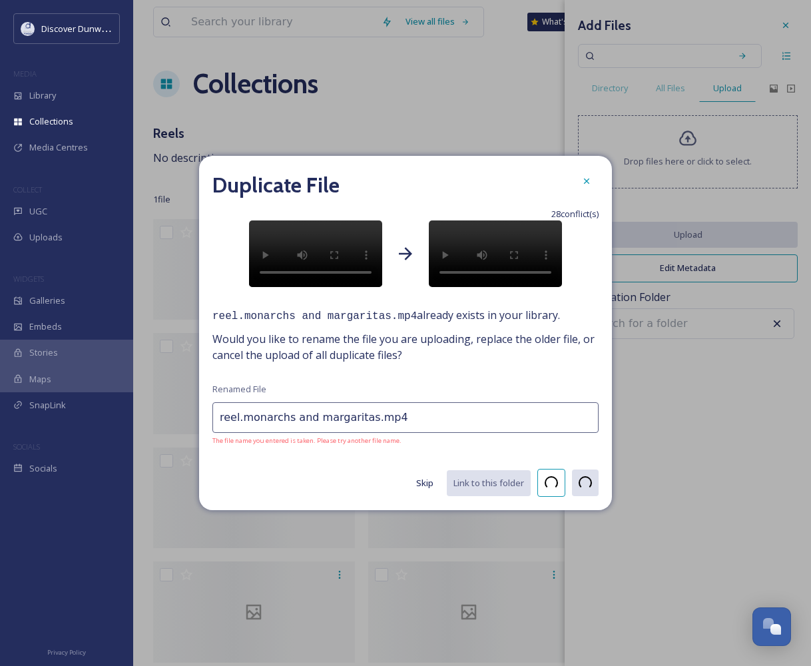
type input "spruill holiday reel.mp4"
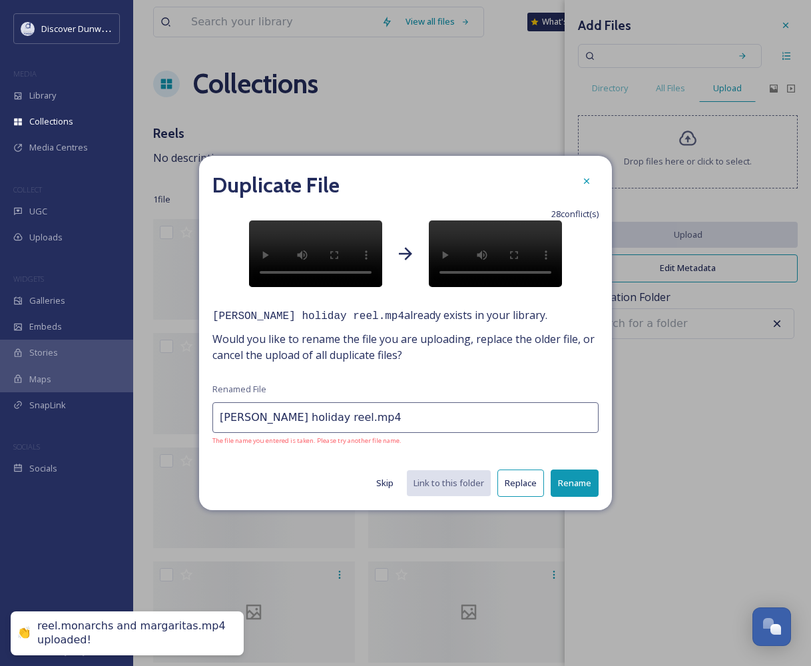
click at [515, 497] on button "Replace" at bounding box center [521, 483] width 47 height 27
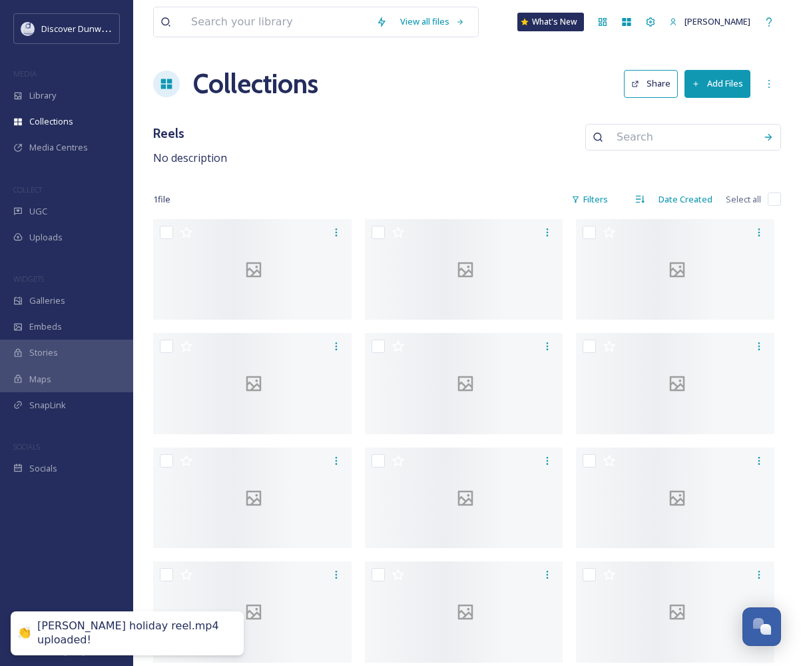
click at [480, 134] on div "Reels No description" at bounding box center [467, 145] width 628 height 43
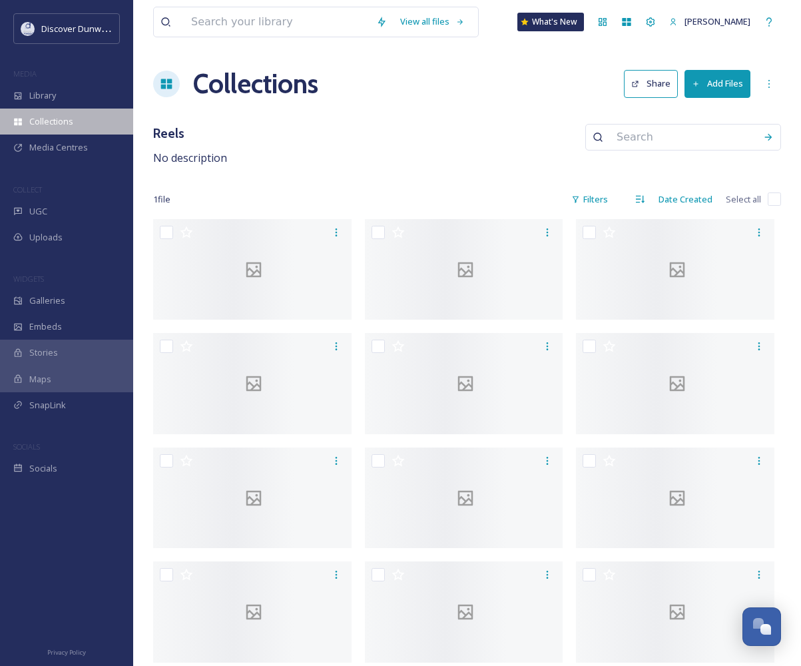
click at [56, 118] on span "Collections" at bounding box center [51, 121] width 44 height 13
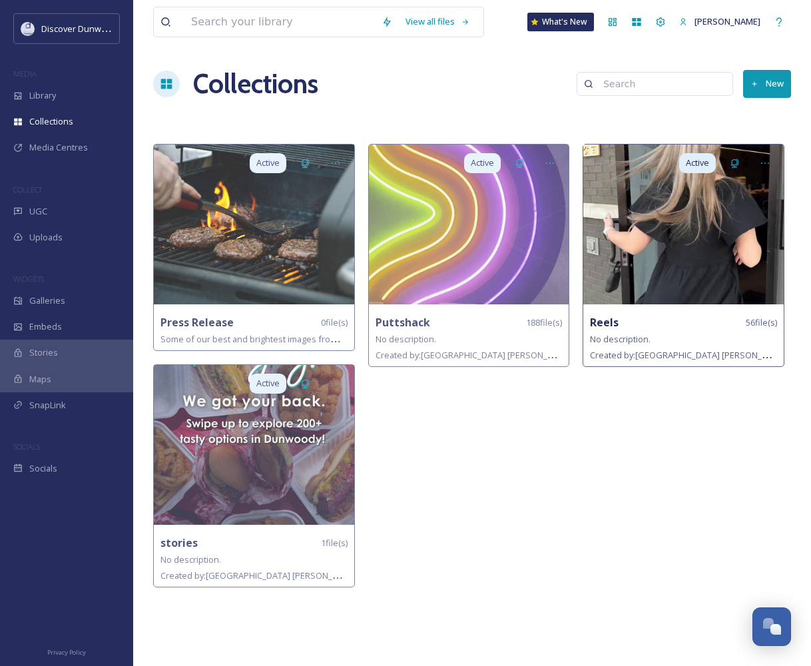
click at [687, 257] on img at bounding box center [683, 225] width 200 height 160
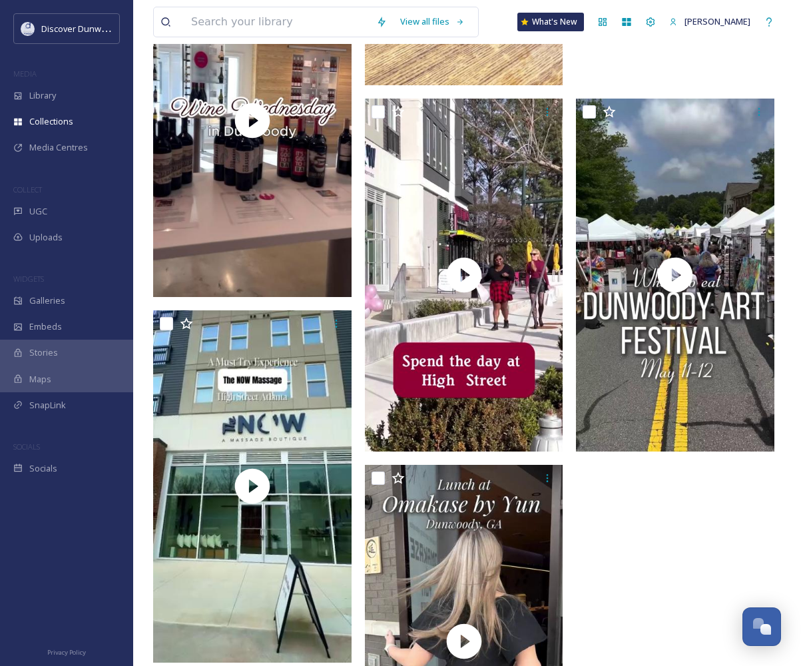
scroll to position [6503, 0]
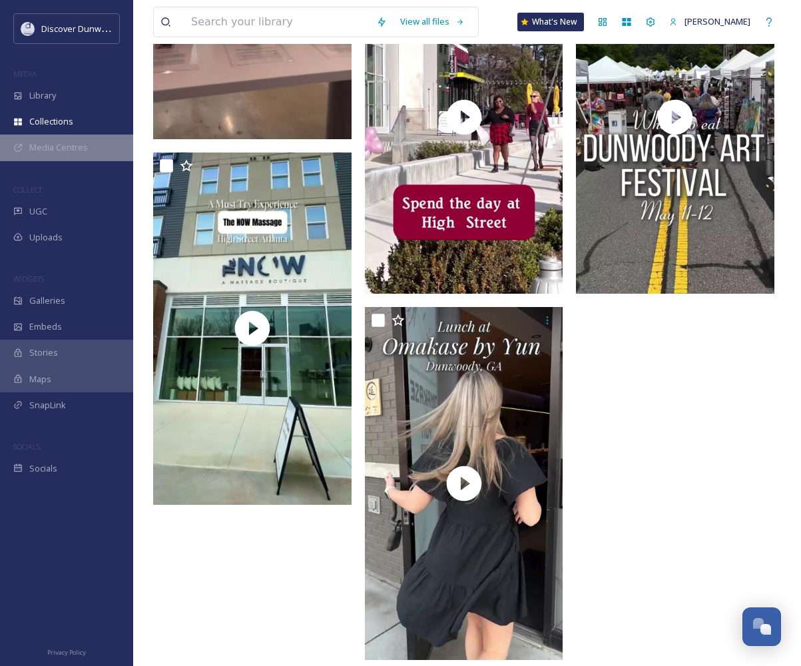
click at [74, 151] on span "Media Centres" at bounding box center [58, 147] width 59 height 13
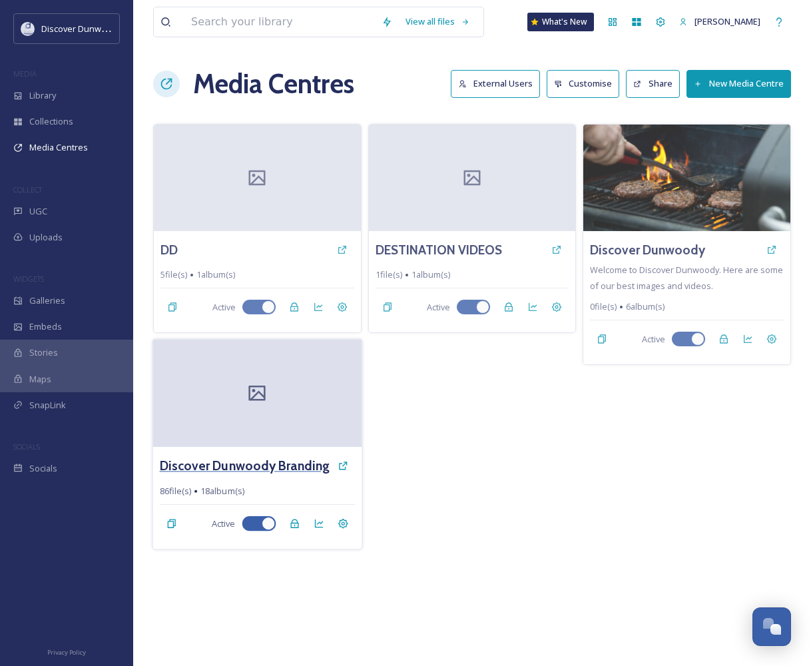
click at [246, 459] on h3 "Discover Dunwoody Branding" at bounding box center [245, 465] width 171 height 19
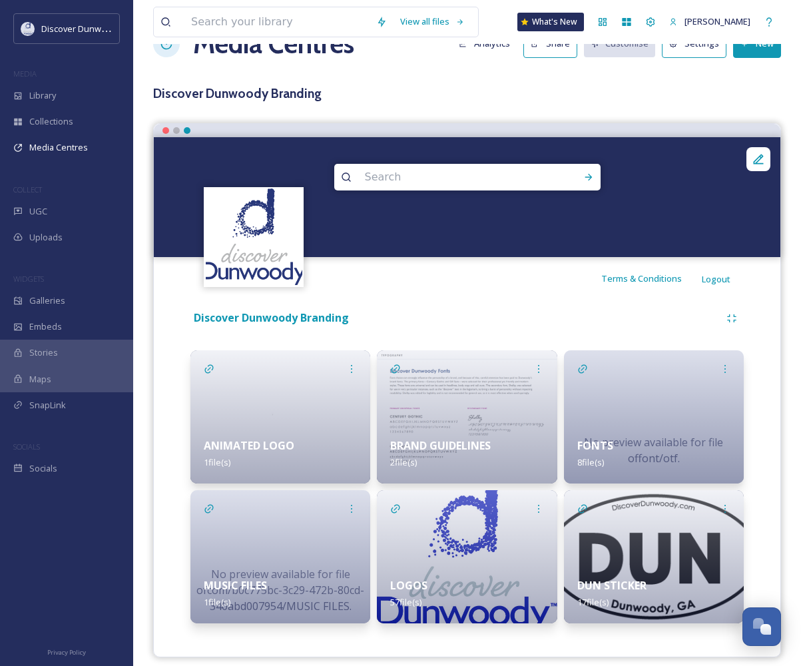
scroll to position [51, 0]
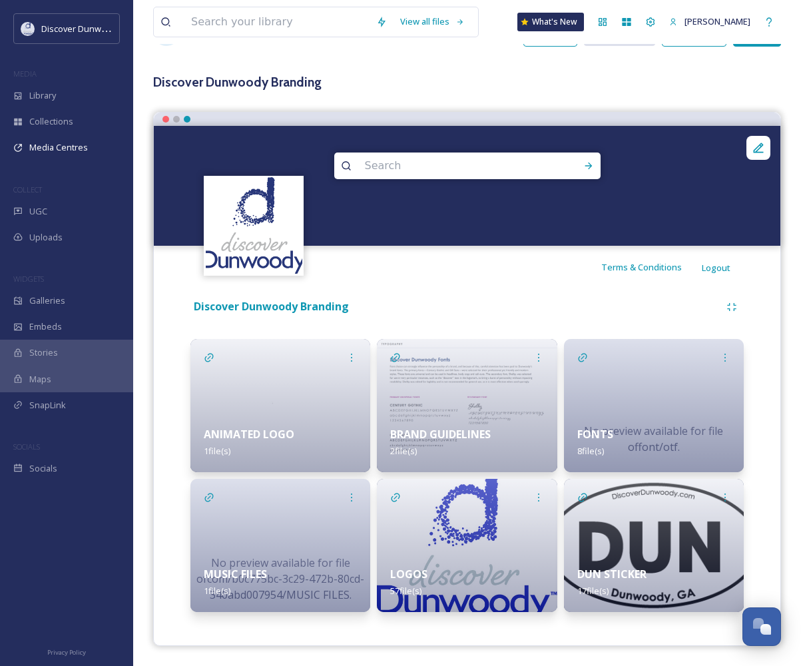
click at [428, 522] on img at bounding box center [467, 545] width 180 height 133
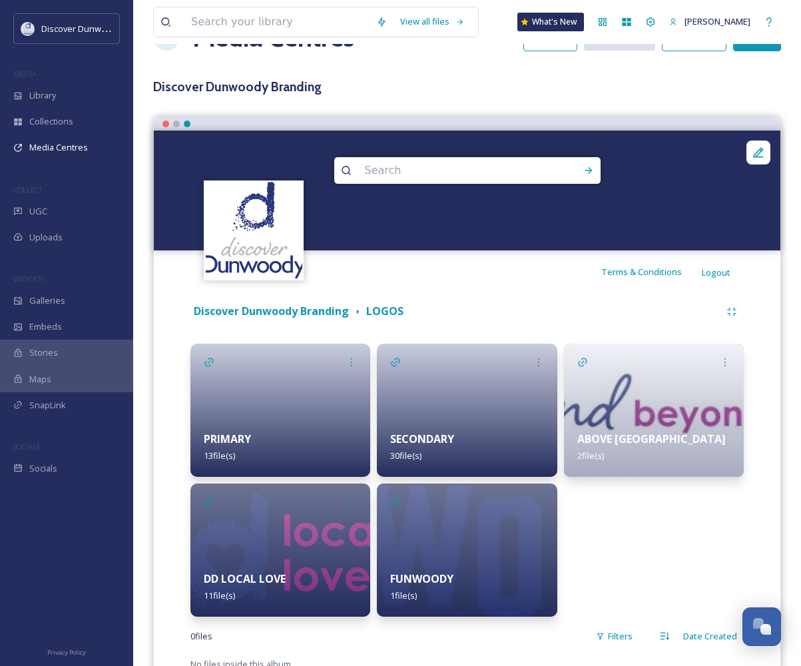
scroll to position [100, 0]
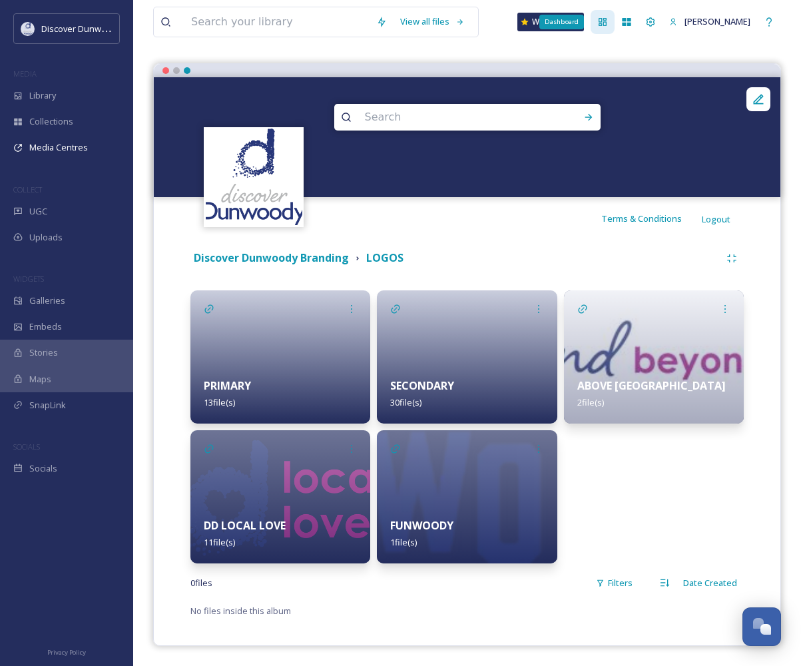
click at [606, 15] on div "Dashboard" at bounding box center [603, 22] width 24 height 24
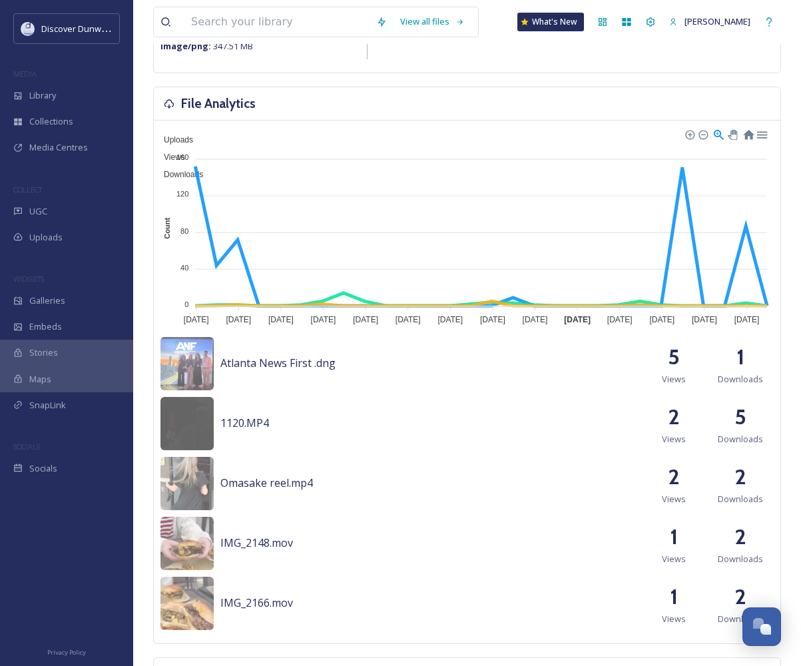
scroll to position [599, 0]
